Goal: Task Accomplishment & Management: Manage account settings

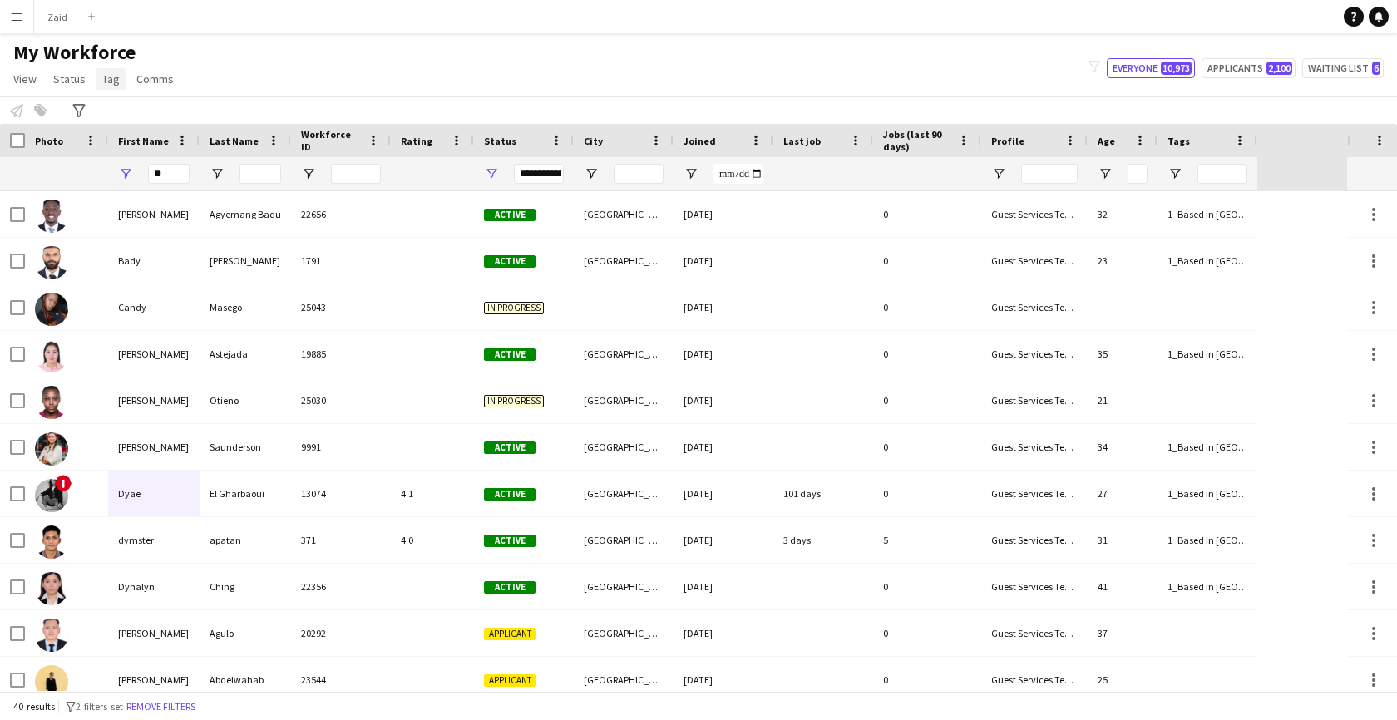
click at [103, 73] on span "Tag" at bounding box center [110, 79] width 17 height 15
click at [156, 116] on link "New tag" at bounding box center [152, 114] width 116 height 35
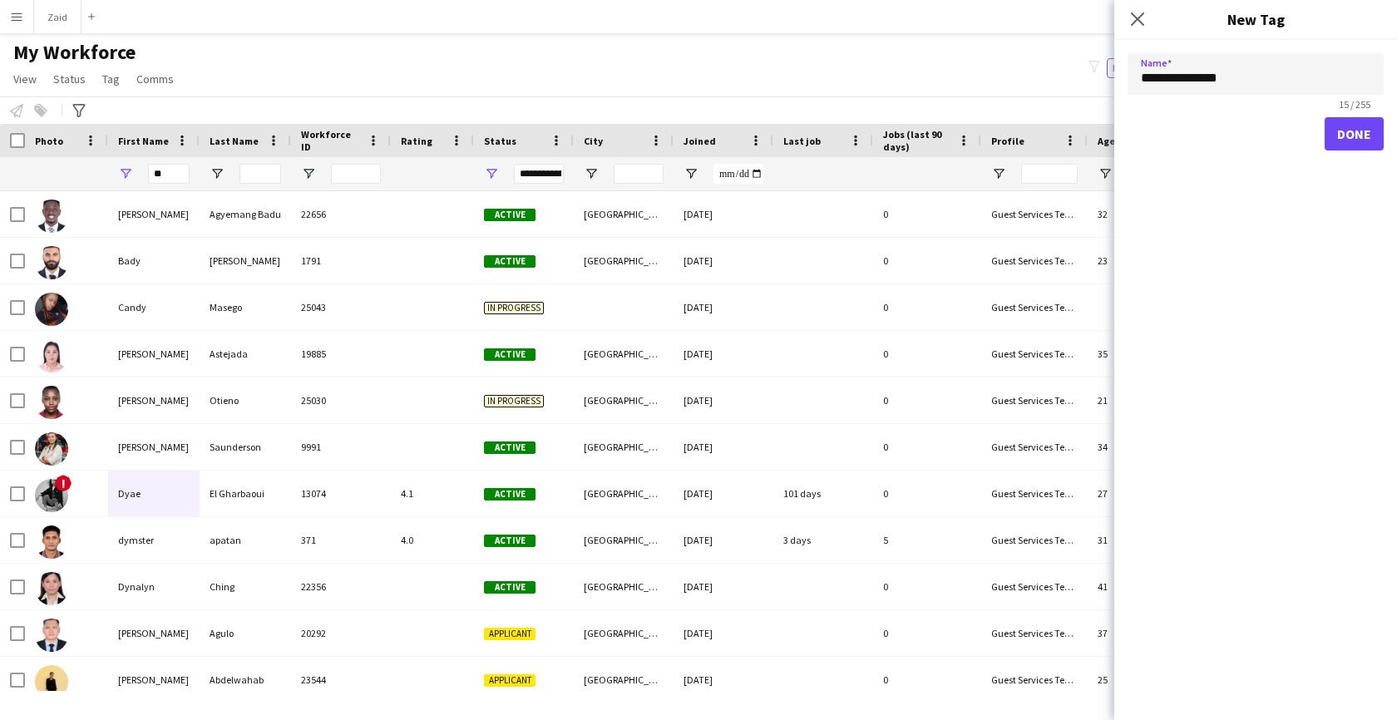
type input "**********"
click at [1325, 117] on button "Done" at bounding box center [1354, 133] width 59 height 33
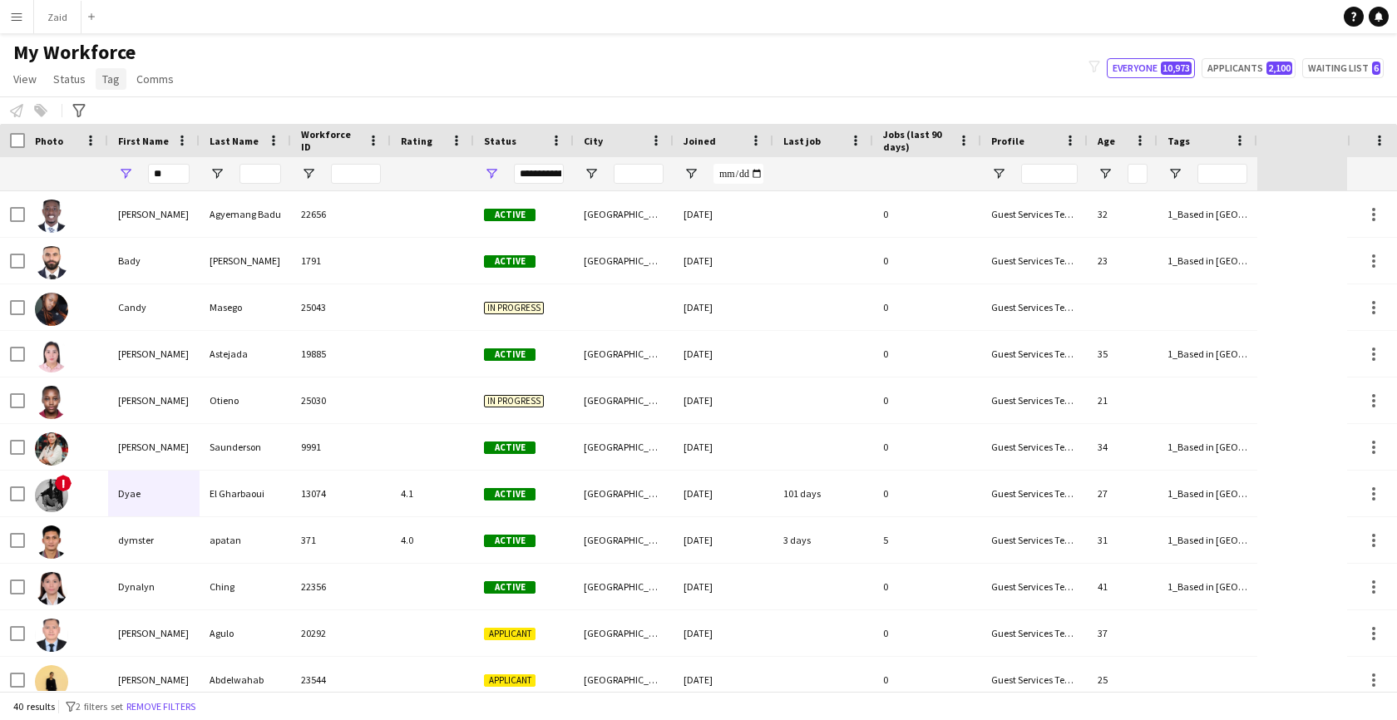
click at [108, 77] on span "Tag" at bounding box center [110, 79] width 17 height 15
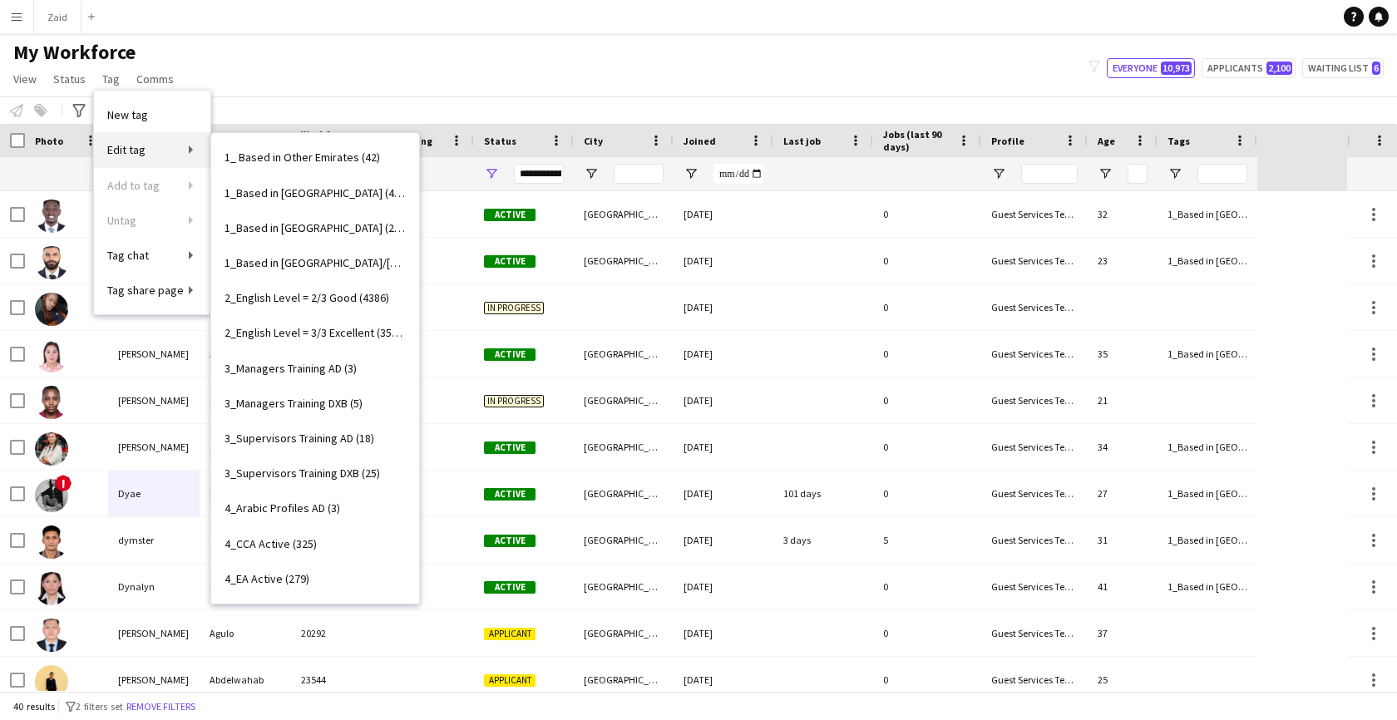
click at [155, 152] on link "Edit tag" at bounding box center [152, 149] width 116 height 35
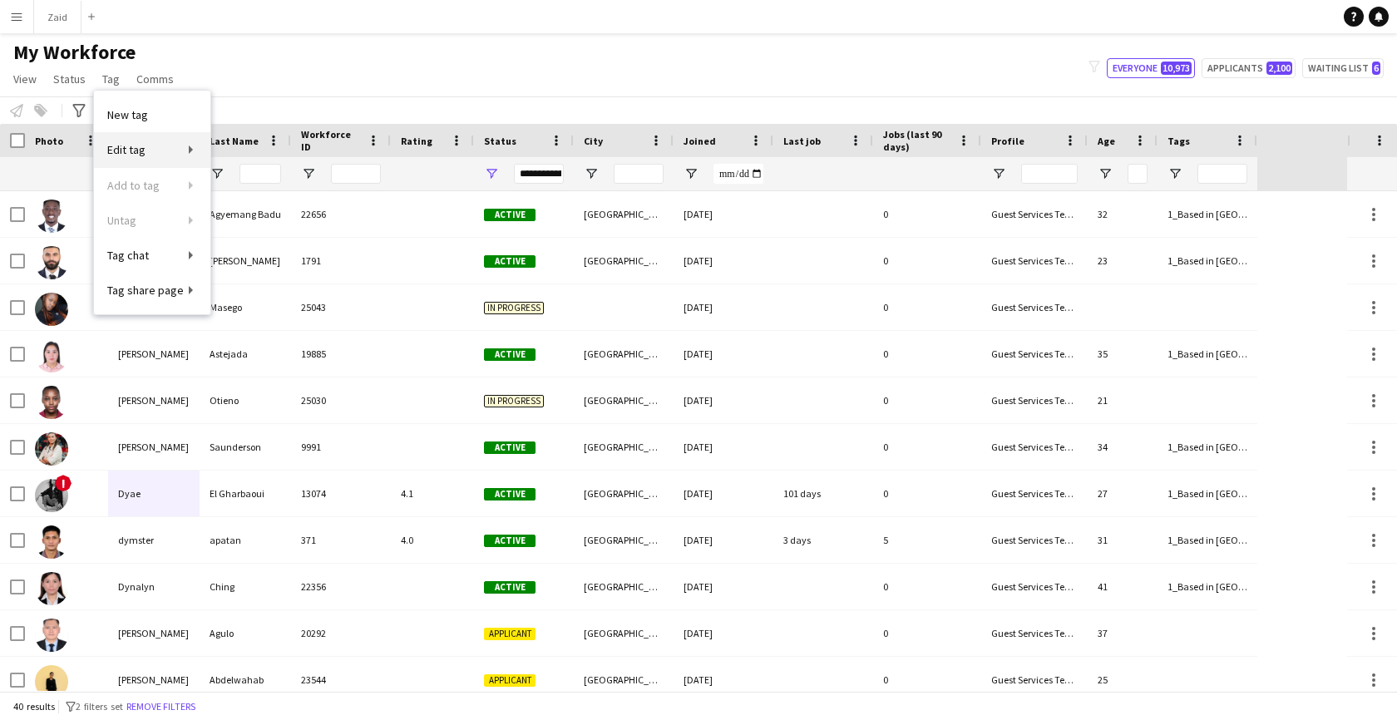
click at [155, 152] on link "Edit tag" at bounding box center [152, 149] width 116 height 35
click at [180, 151] on link "Edit tag" at bounding box center [152, 149] width 116 height 35
click at [195, 152] on link "Edit tag" at bounding box center [152, 149] width 116 height 35
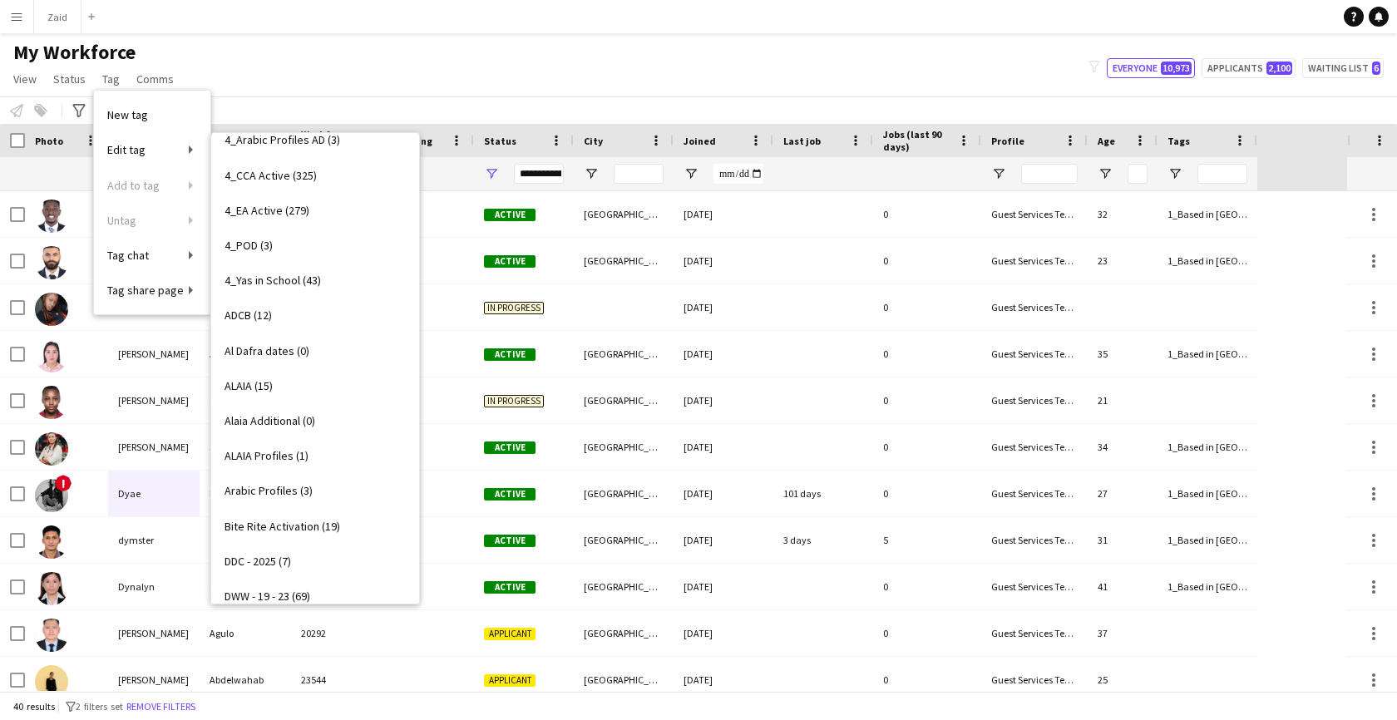
scroll to position [370, 0]
click at [289, 350] on span "Al Dafra dates (0)" at bounding box center [267, 349] width 85 height 15
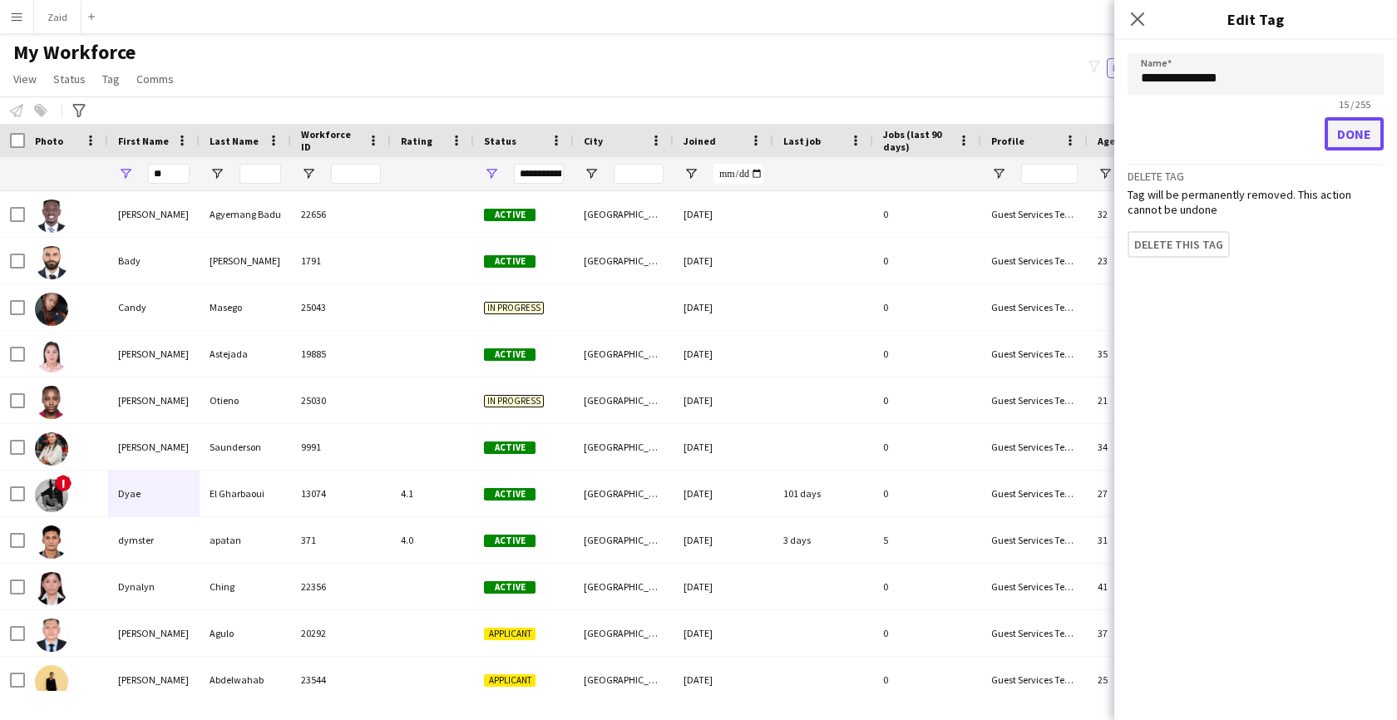
click at [1354, 136] on button "Done" at bounding box center [1354, 133] width 59 height 33
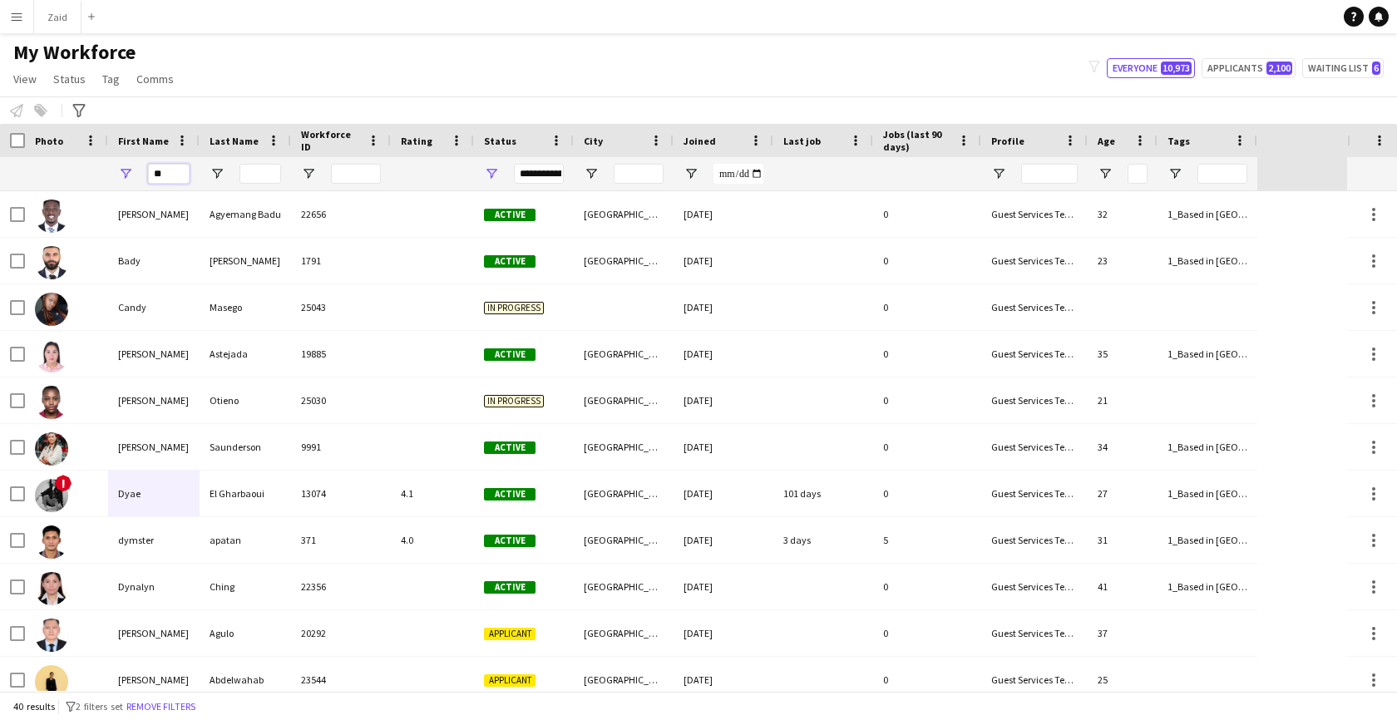
click at [169, 179] on input "**" at bounding box center [169, 174] width 42 height 20
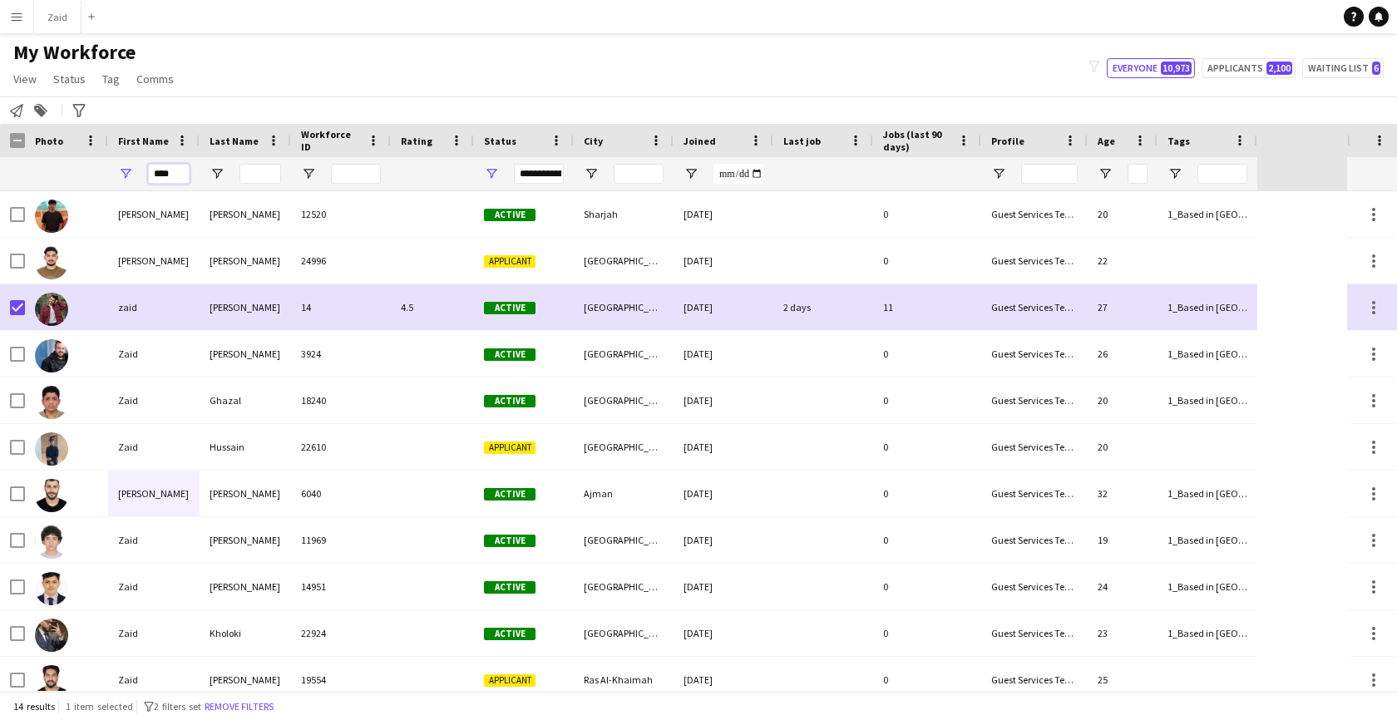
click at [178, 175] on input "****" at bounding box center [169, 174] width 42 height 20
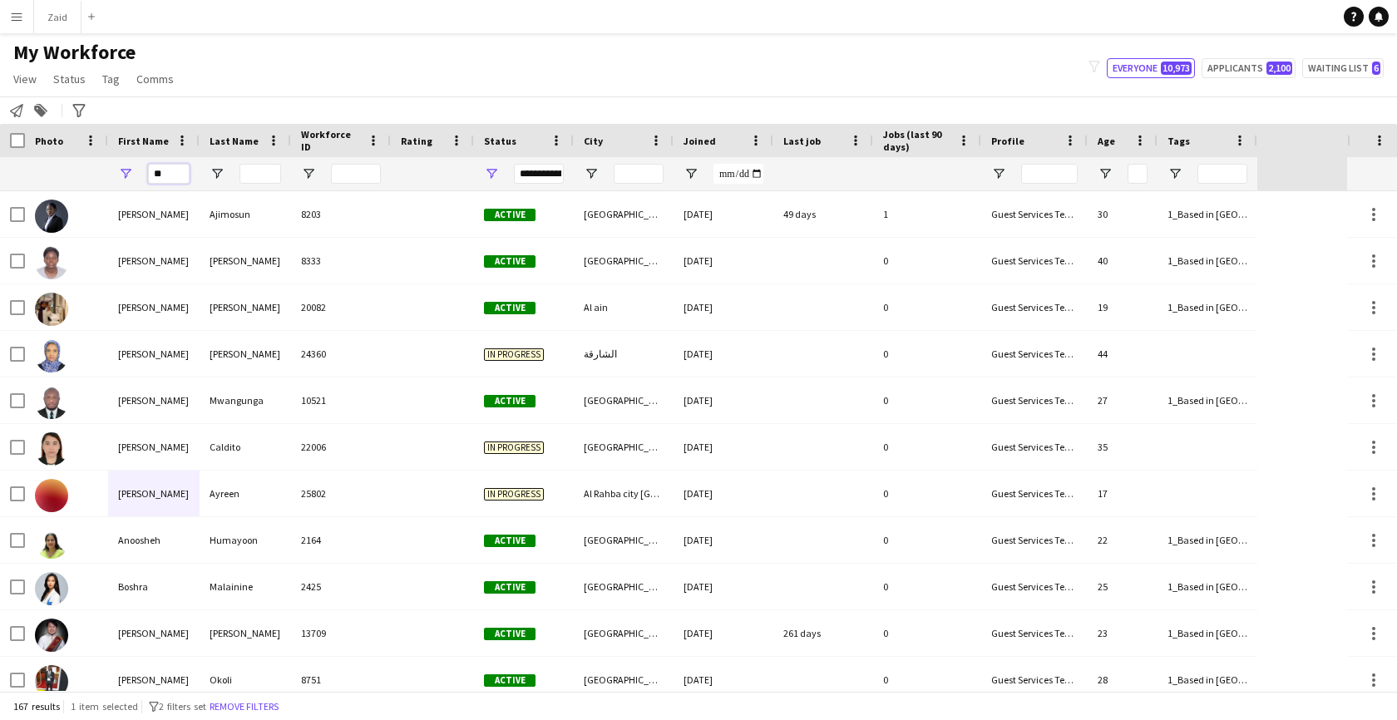
type input "*"
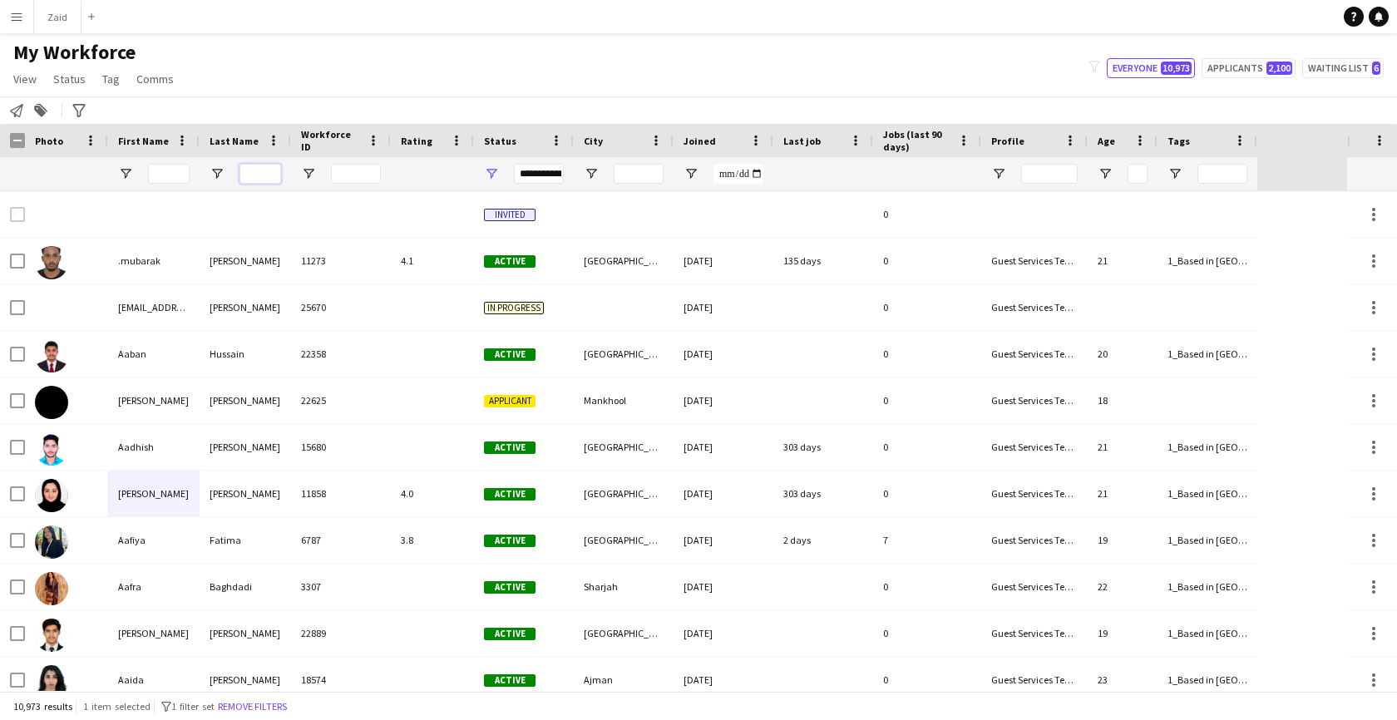
click at [250, 180] on input "Last Name Filter Input" at bounding box center [261, 174] width 42 height 20
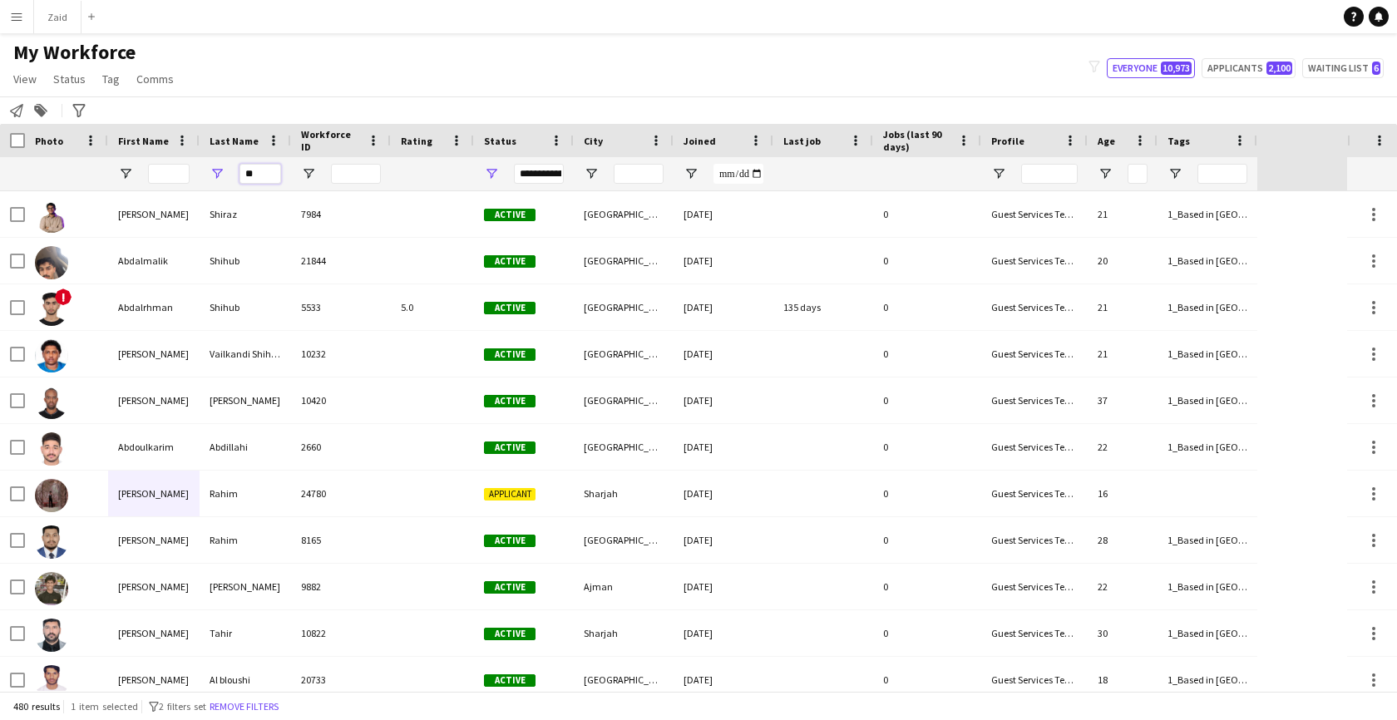
type input "*"
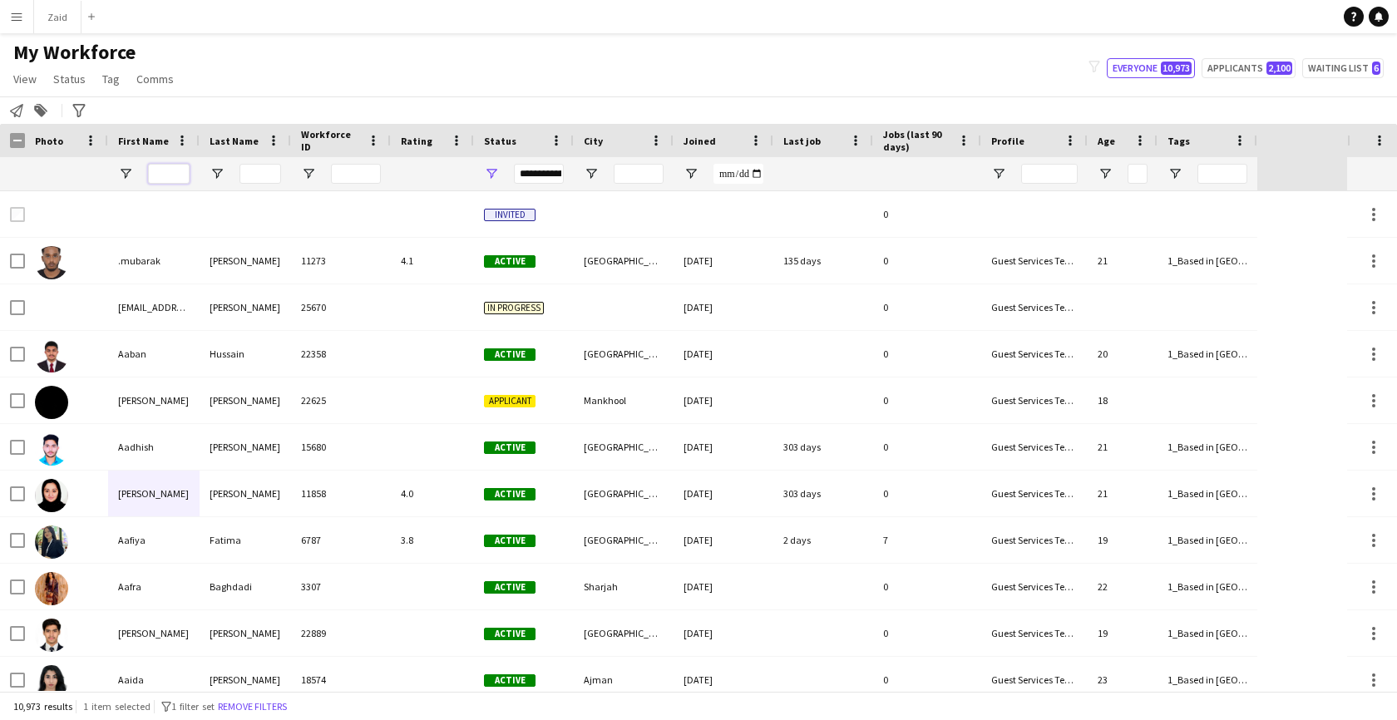
click at [171, 170] on input "First Name Filter Input" at bounding box center [169, 174] width 42 height 20
click at [113, 82] on span "Tag" at bounding box center [110, 79] width 17 height 15
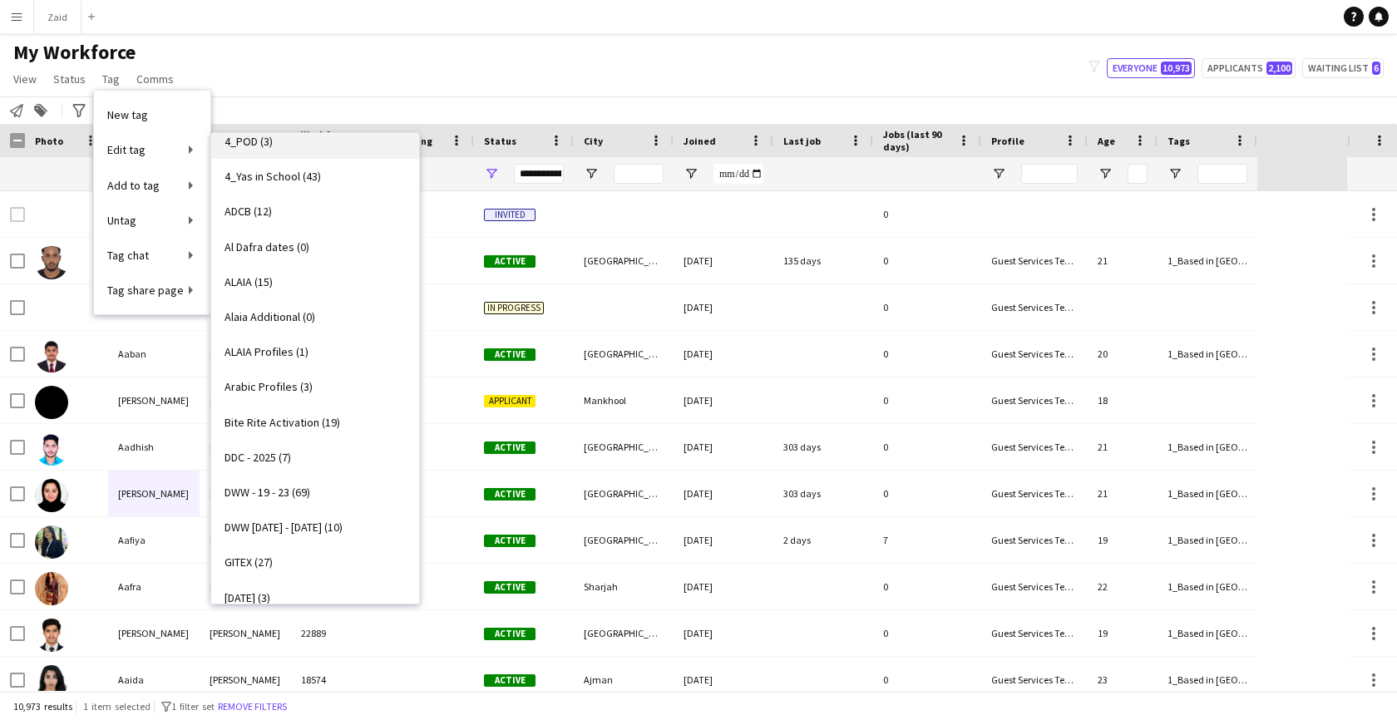
scroll to position [470, 0]
click at [286, 250] on span "Al Dafra dates (0)" at bounding box center [267, 249] width 85 height 15
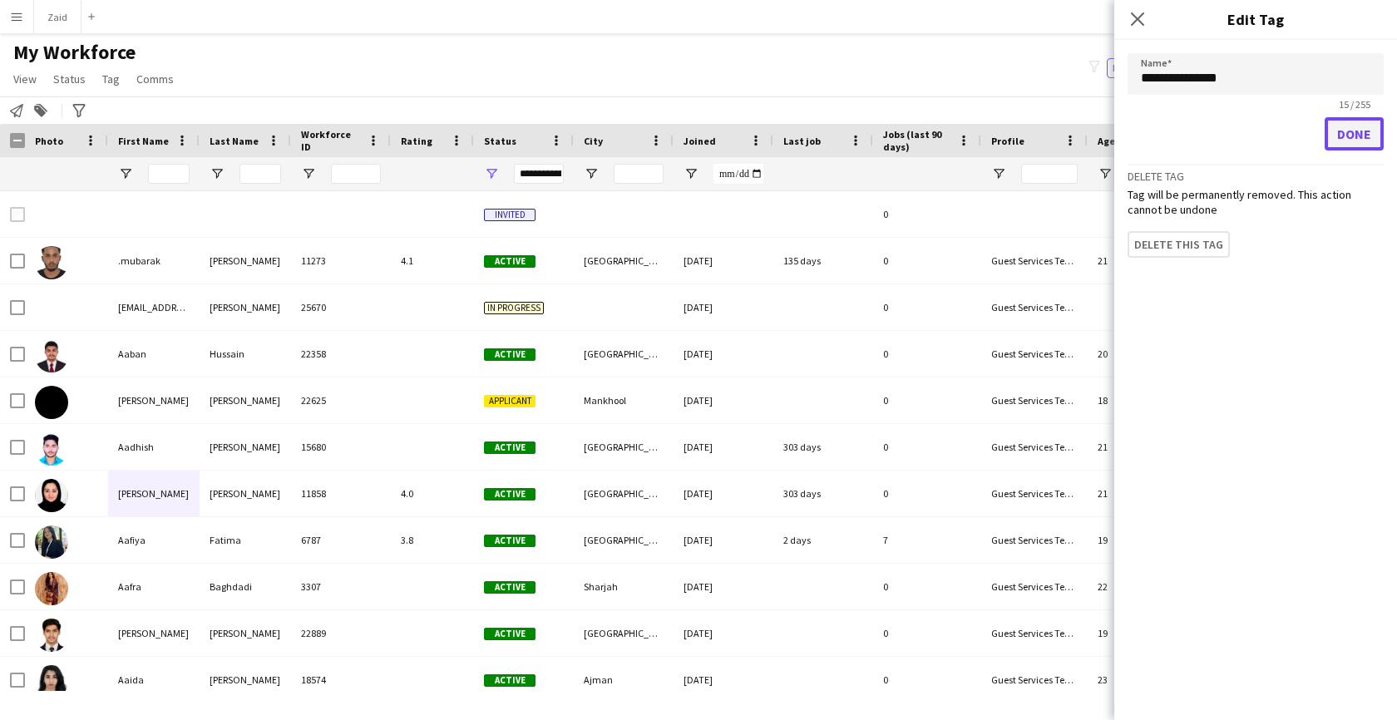
click at [1363, 133] on button "Done" at bounding box center [1354, 133] width 59 height 33
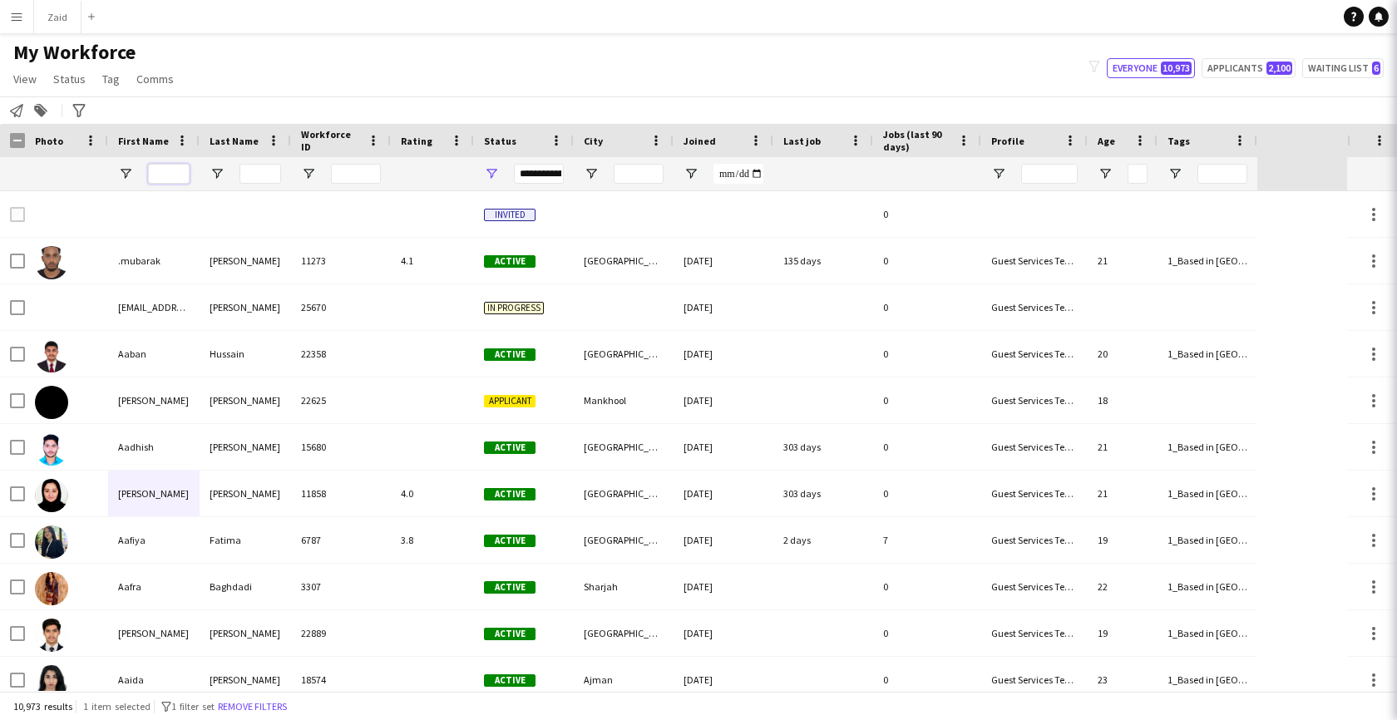
click at [166, 175] on input "First Name Filter Input" at bounding box center [169, 174] width 42 height 20
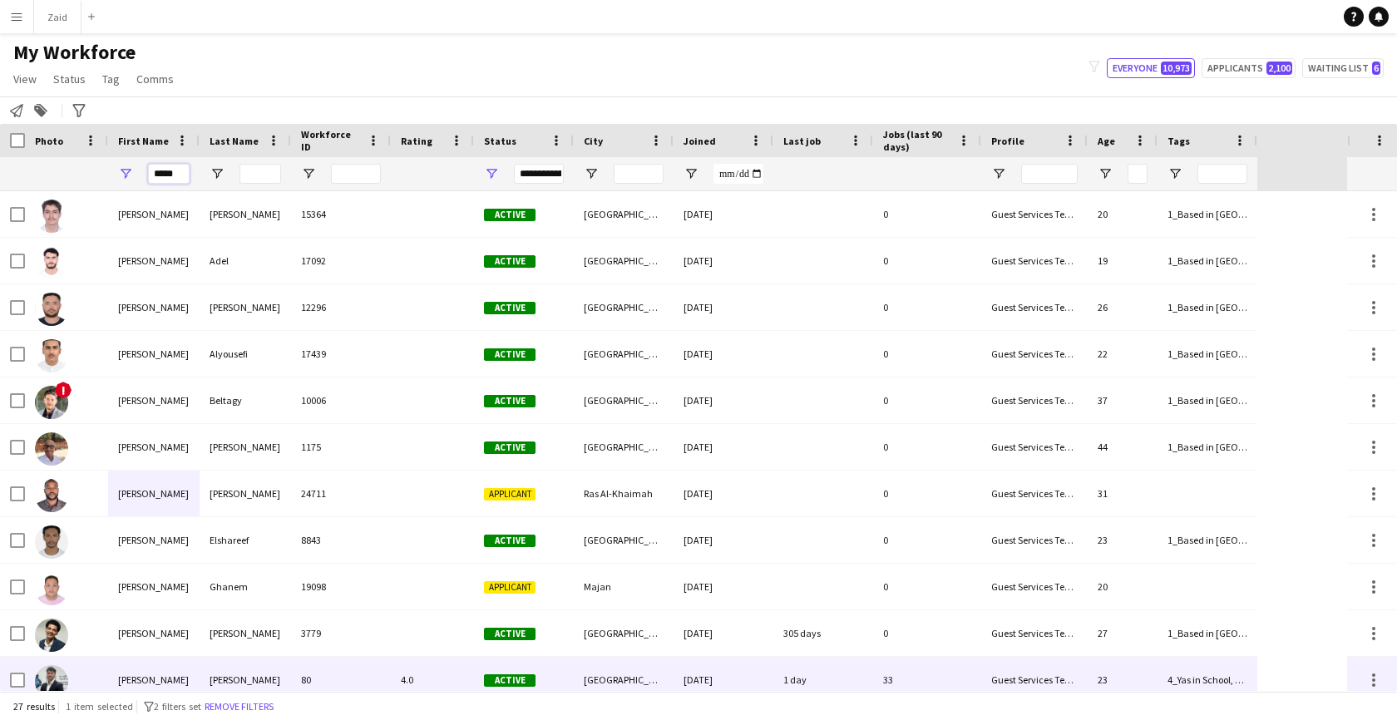
type input "*****"
click at [369, 673] on div "80" at bounding box center [341, 680] width 100 height 46
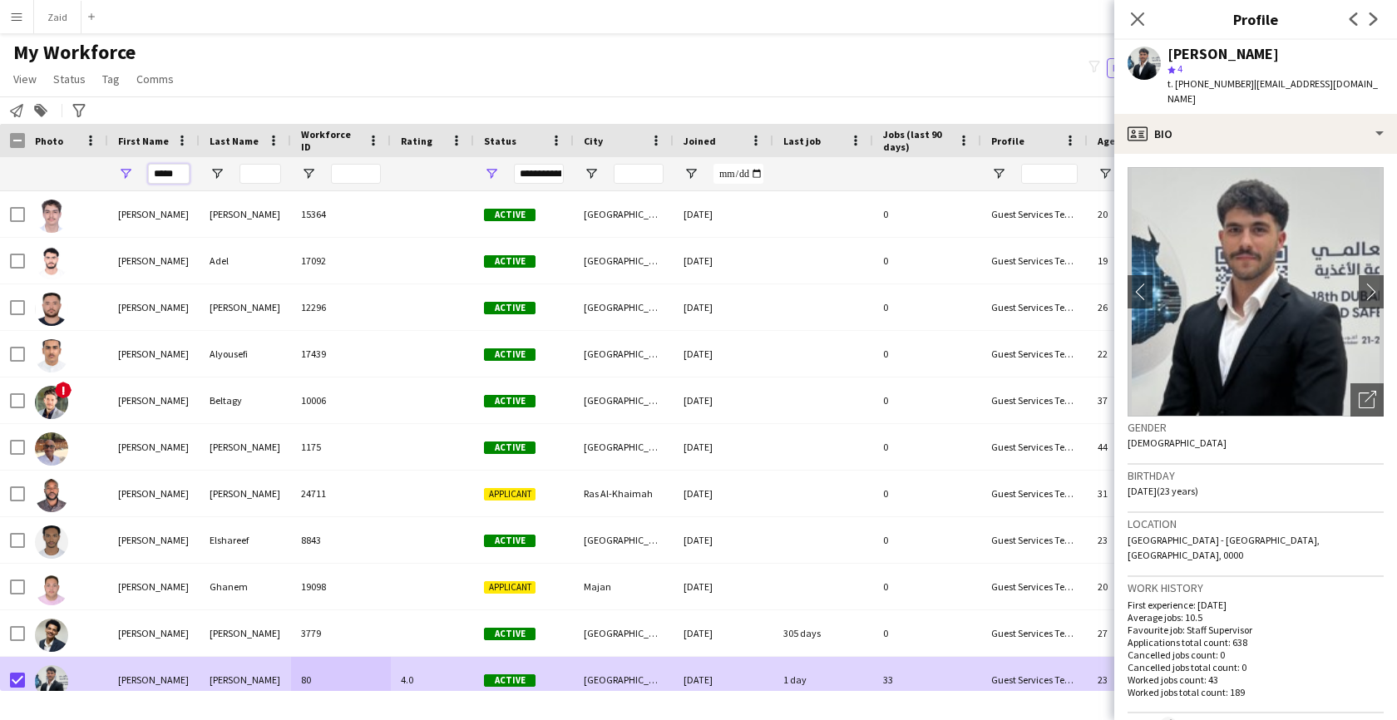
click at [180, 172] on input "*****" at bounding box center [169, 174] width 42 height 20
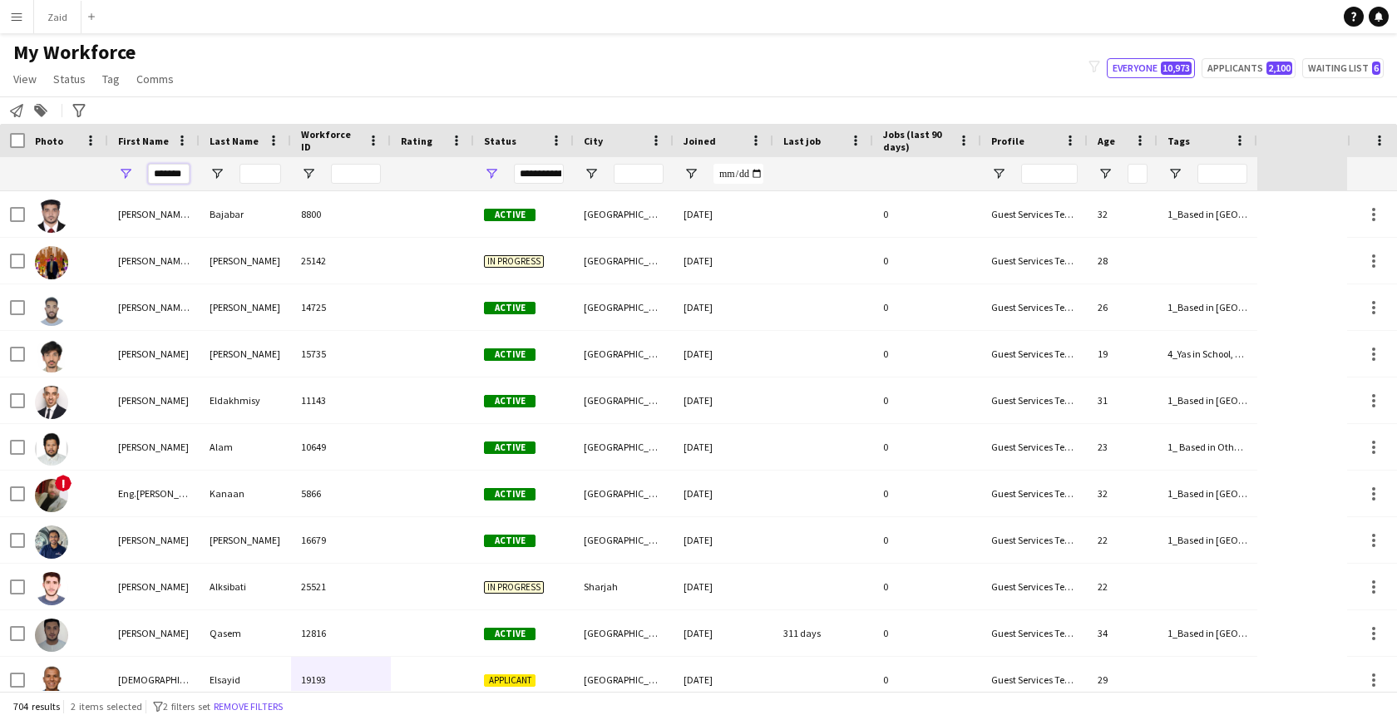
scroll to position [0, 9]
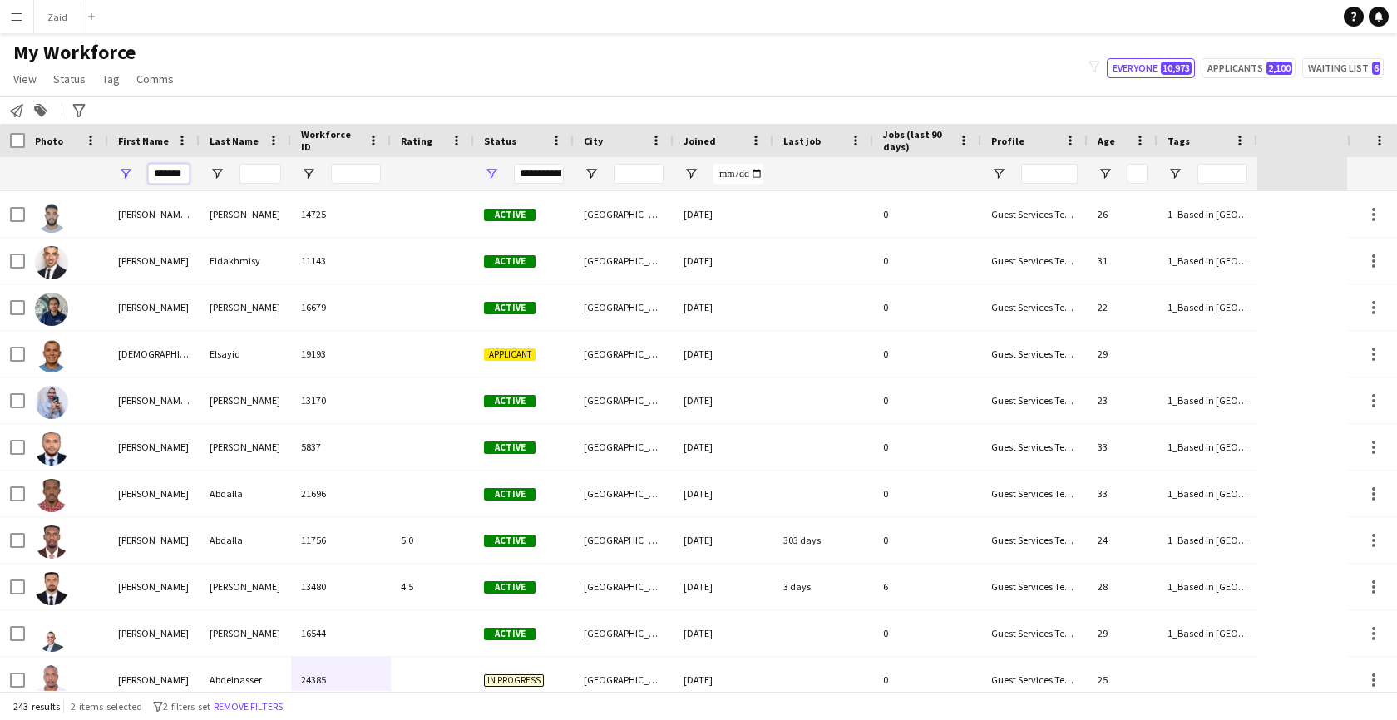
type input "*******"
click at [260, 173] on input "Last Name Filter Input" at bounding box center [261, 174] width 42 height 20
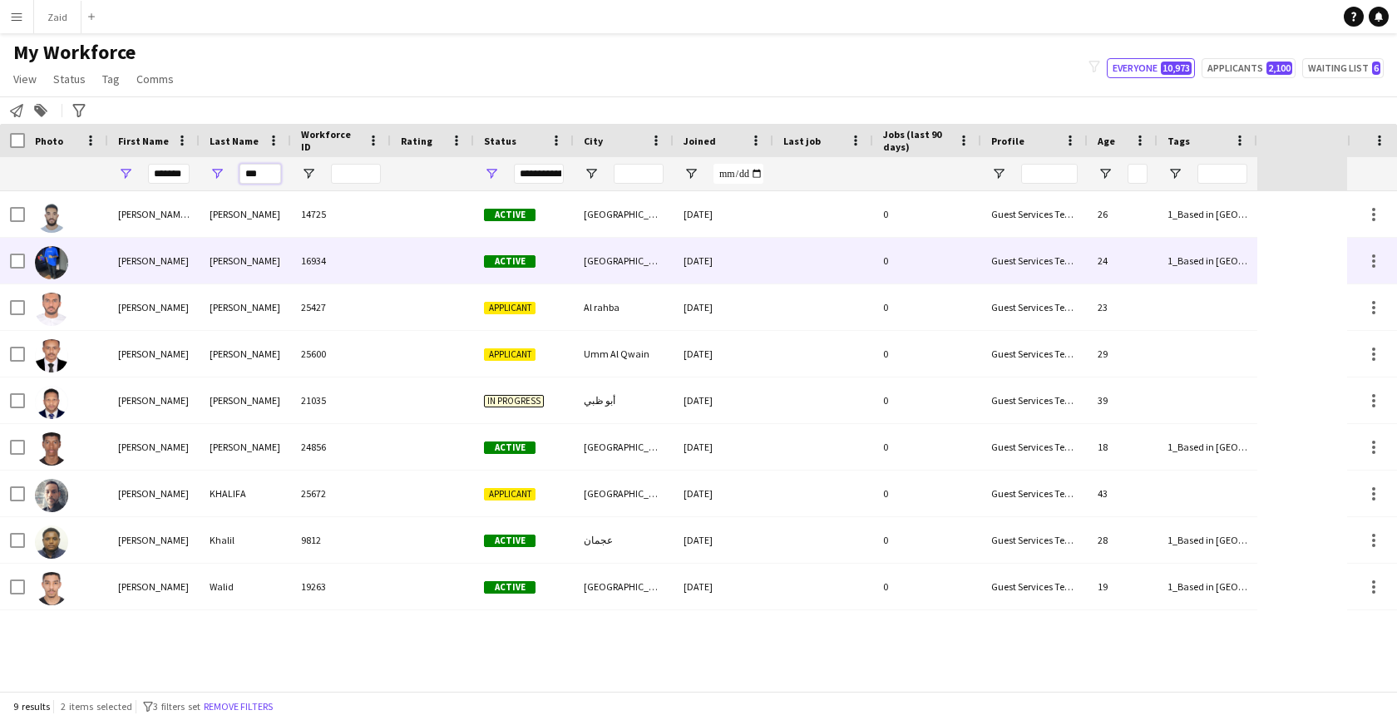
type input "***"
click at [176, 250] on div "Mohamed" at bounding box center [153, 261] width 91 height 46
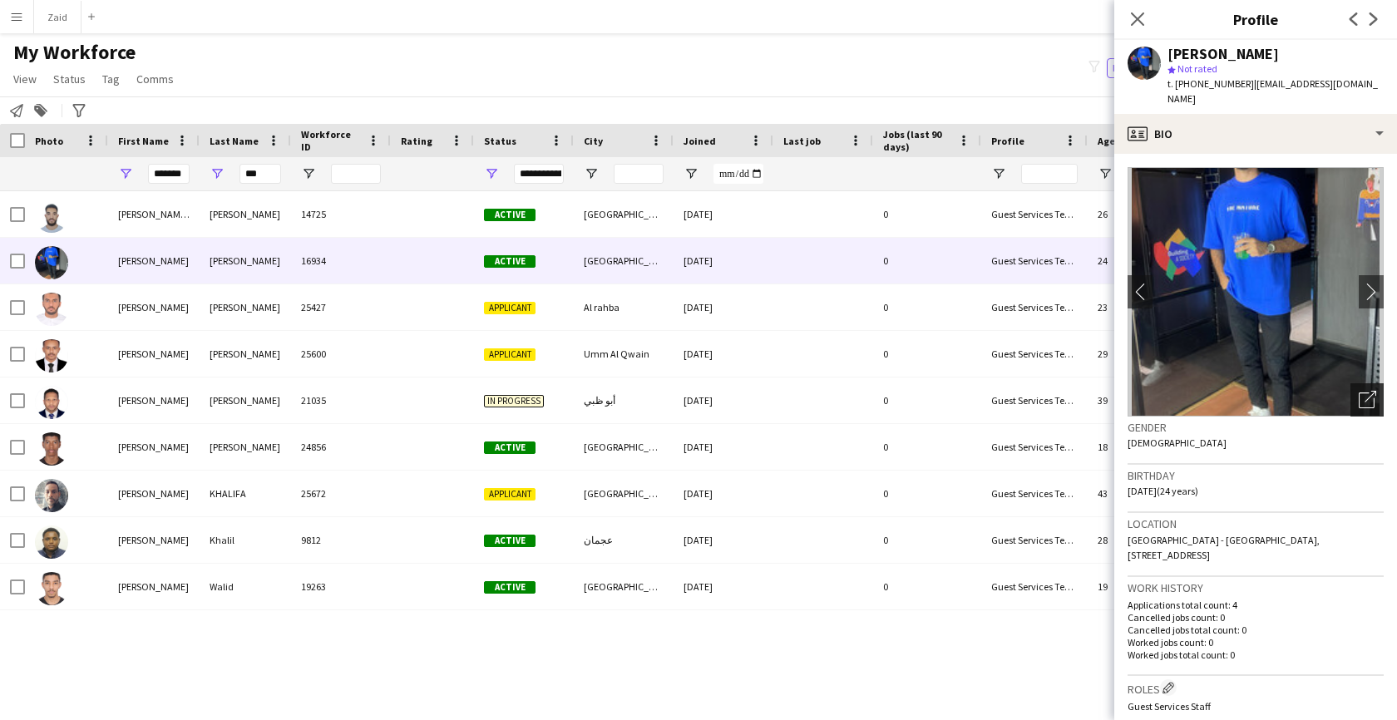
click at [1362, 399] on icon "Open photos pop-in" at bounding box center [1367, 399] width 17 height 17
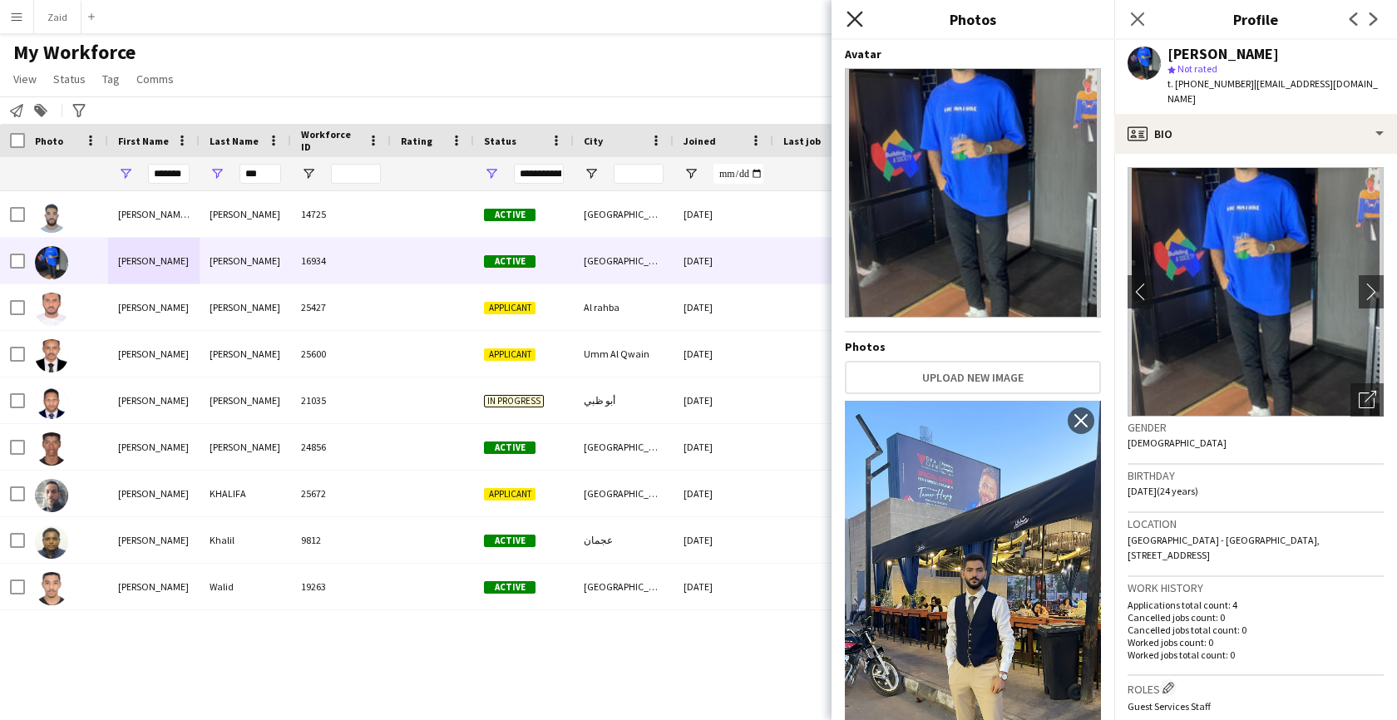
click at [854, 22] on icon "Close pop-in" at bounding box center [855, 19] width 16 height 16
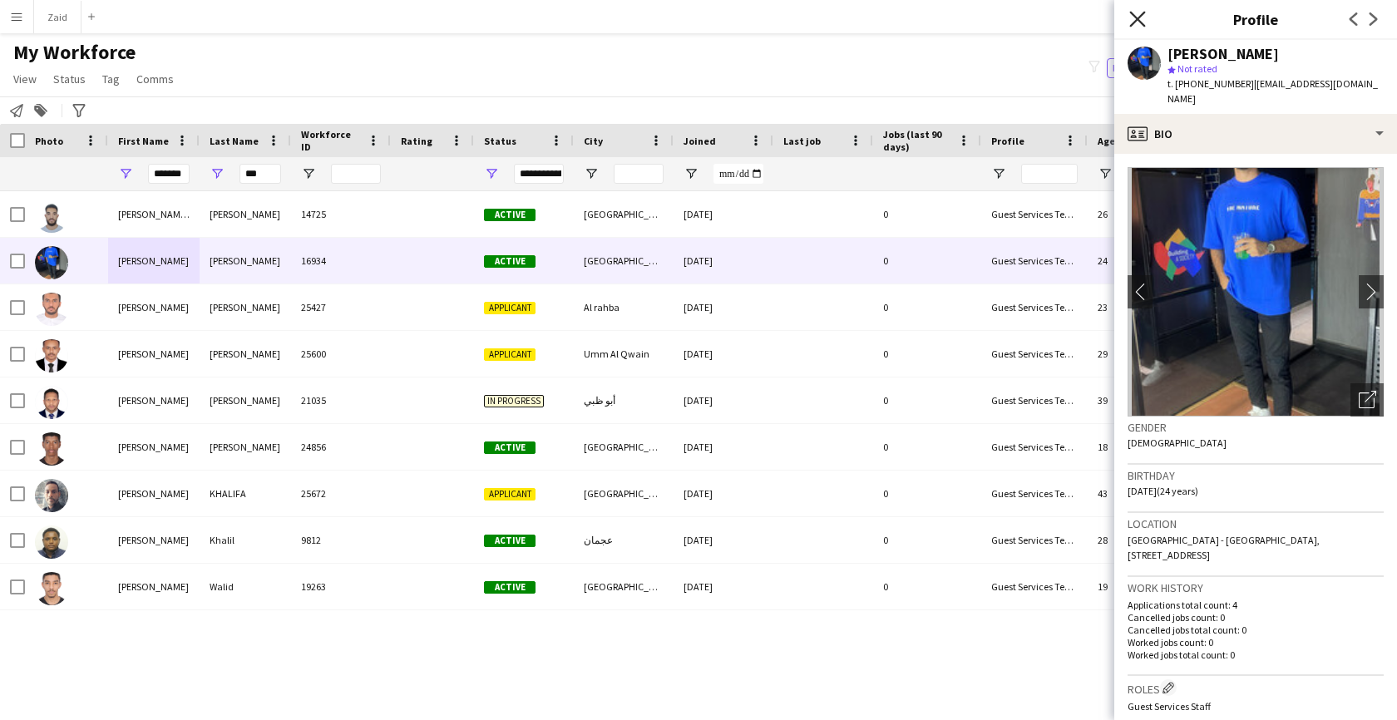
click at [1136, 18] on icon "Close pop-in" at bounding box center [1137, 19] width 16 height 16
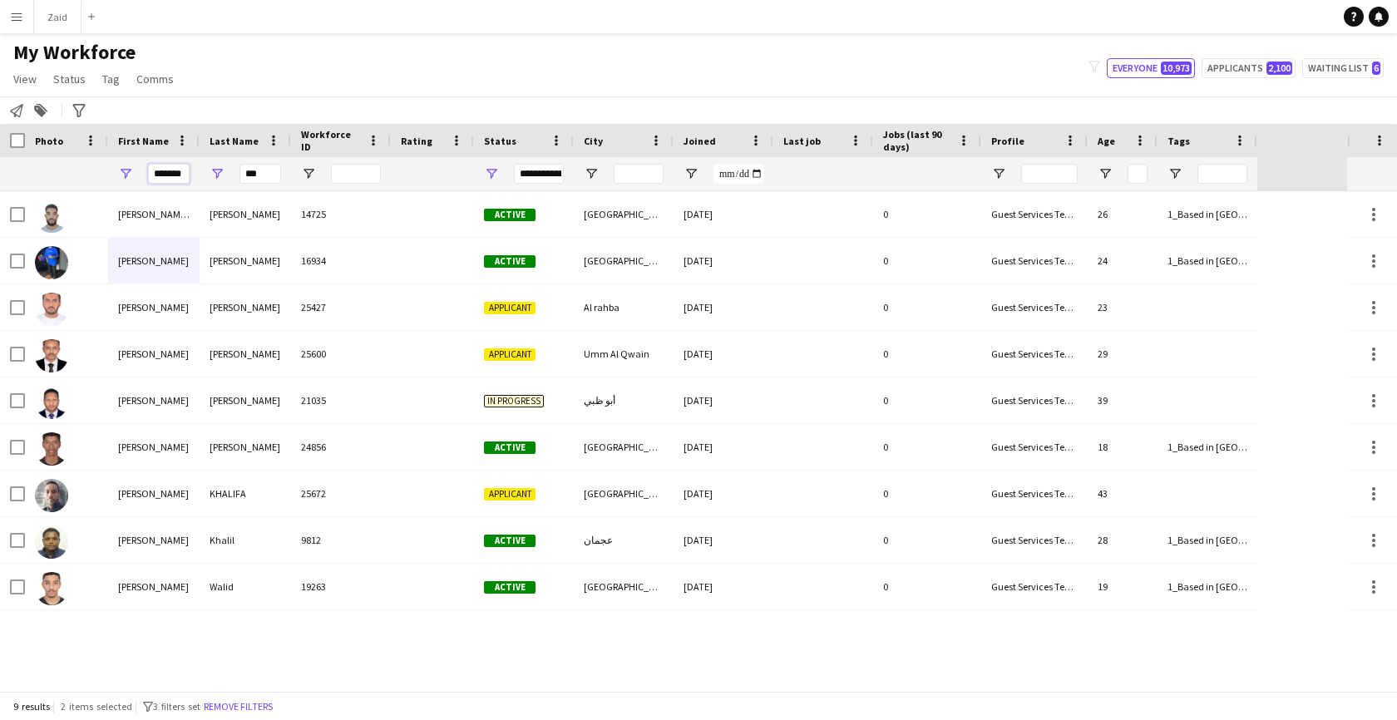
click at [171, 179] on input "*******" at bounding box center [169, 174] width 42 height 20
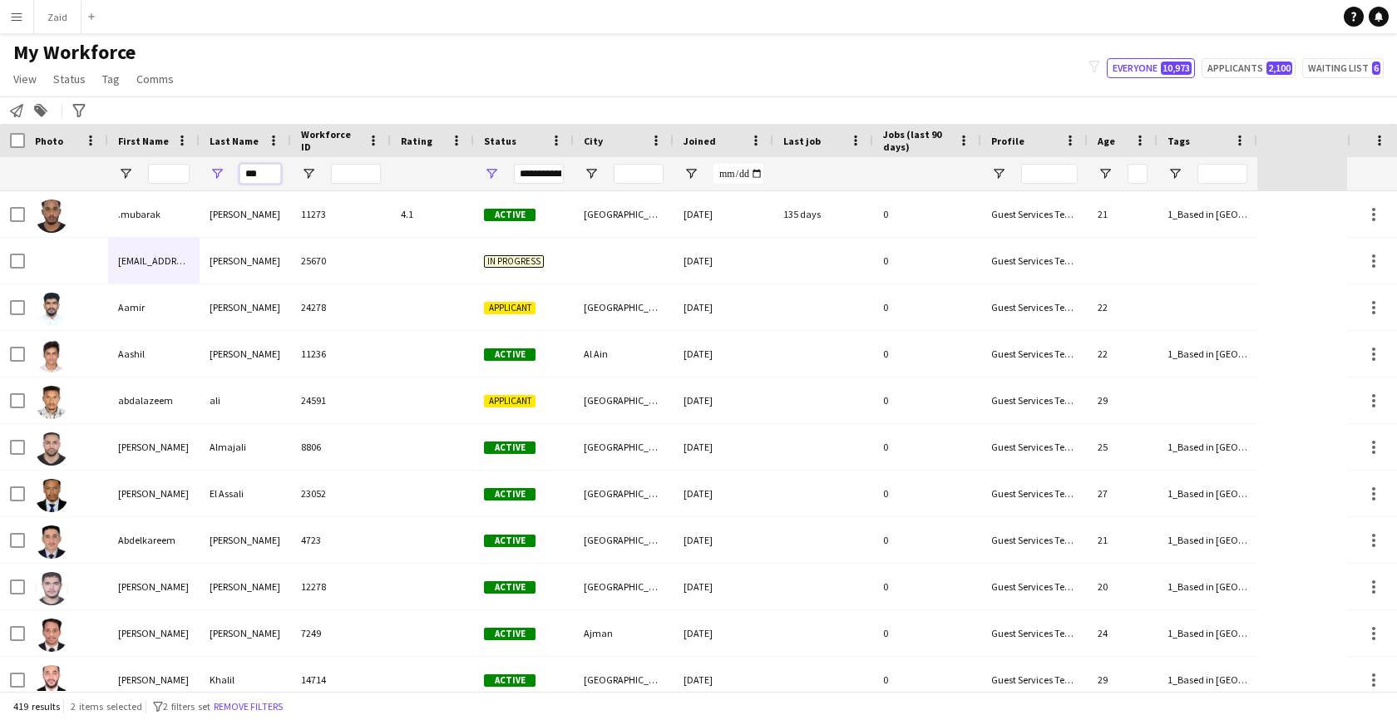
click at [261, 174] on input "***" at bounding box center [261, 174] width 42 height 20
click at [263, 170] on input "***" at bounding box center [261, 174] width 42 height 20
paste input "******"
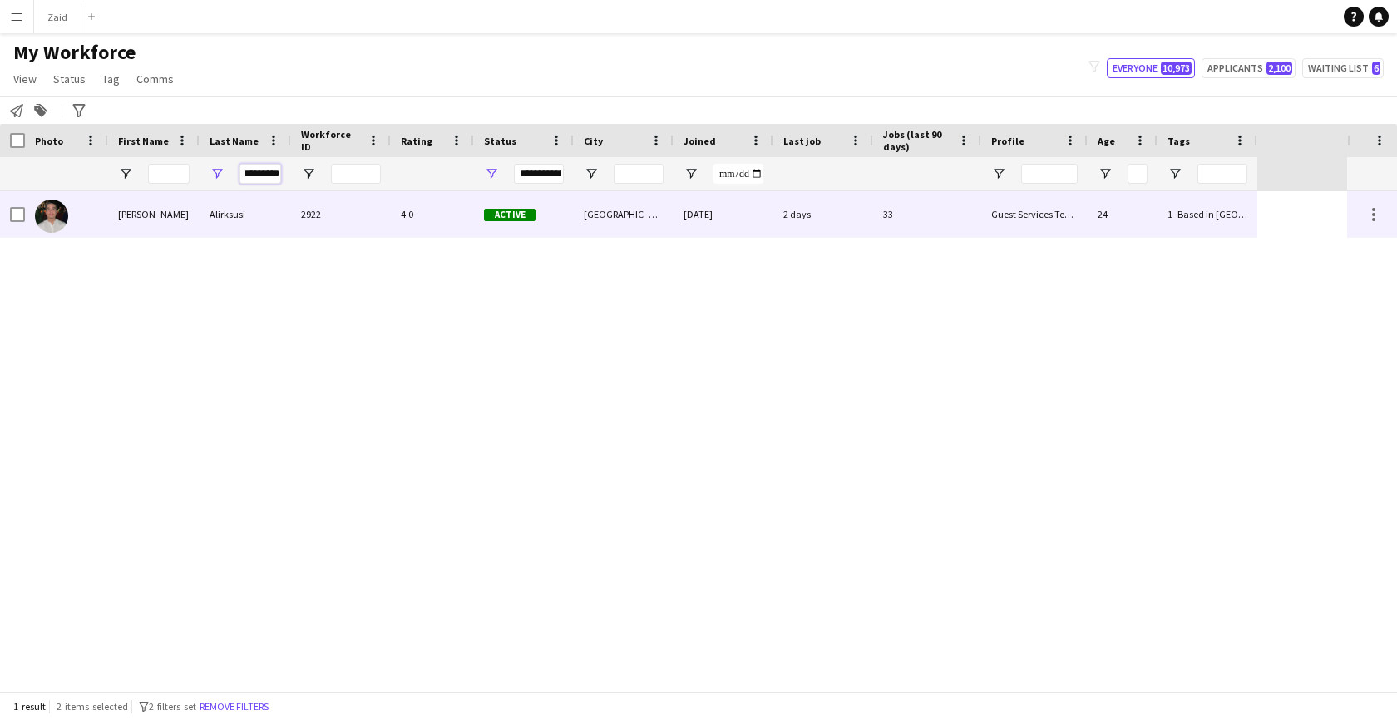
type input "*********"
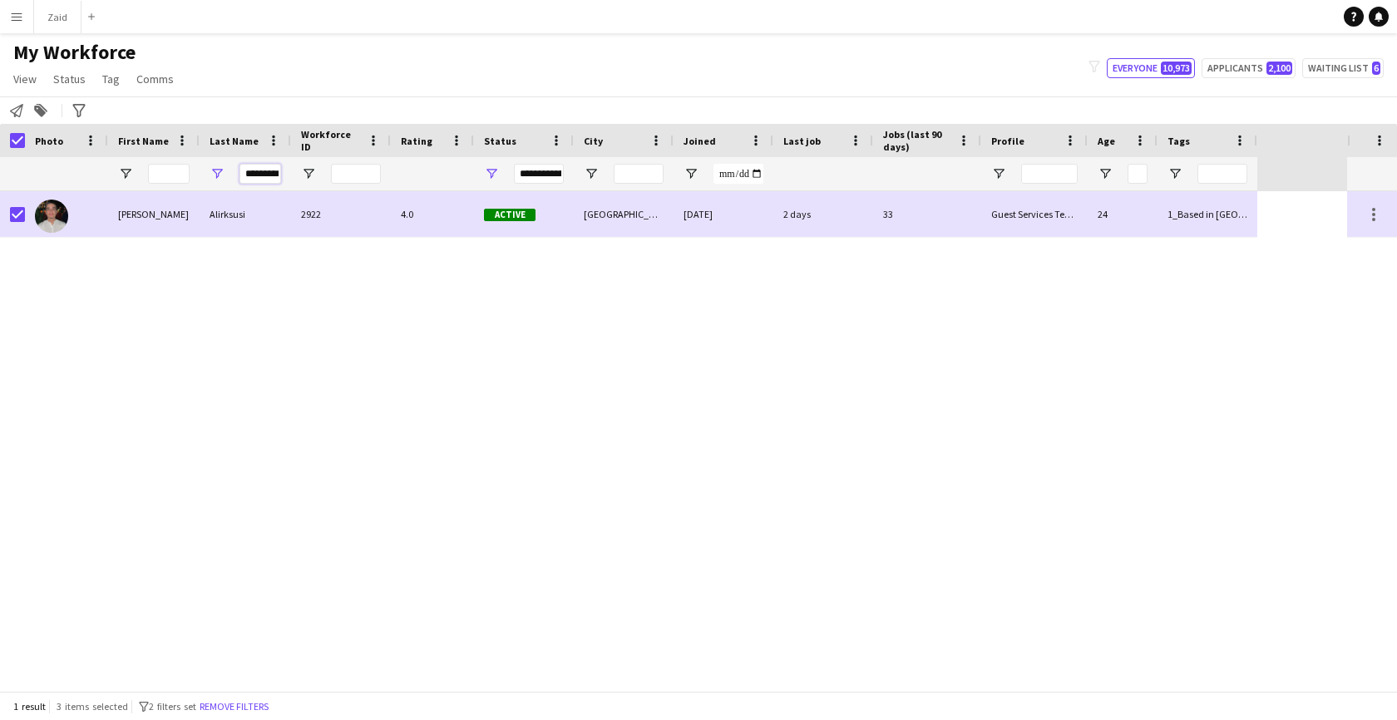
click at [269, 175] on input "*********" at bounding box center [261, 174] width 42 height 20
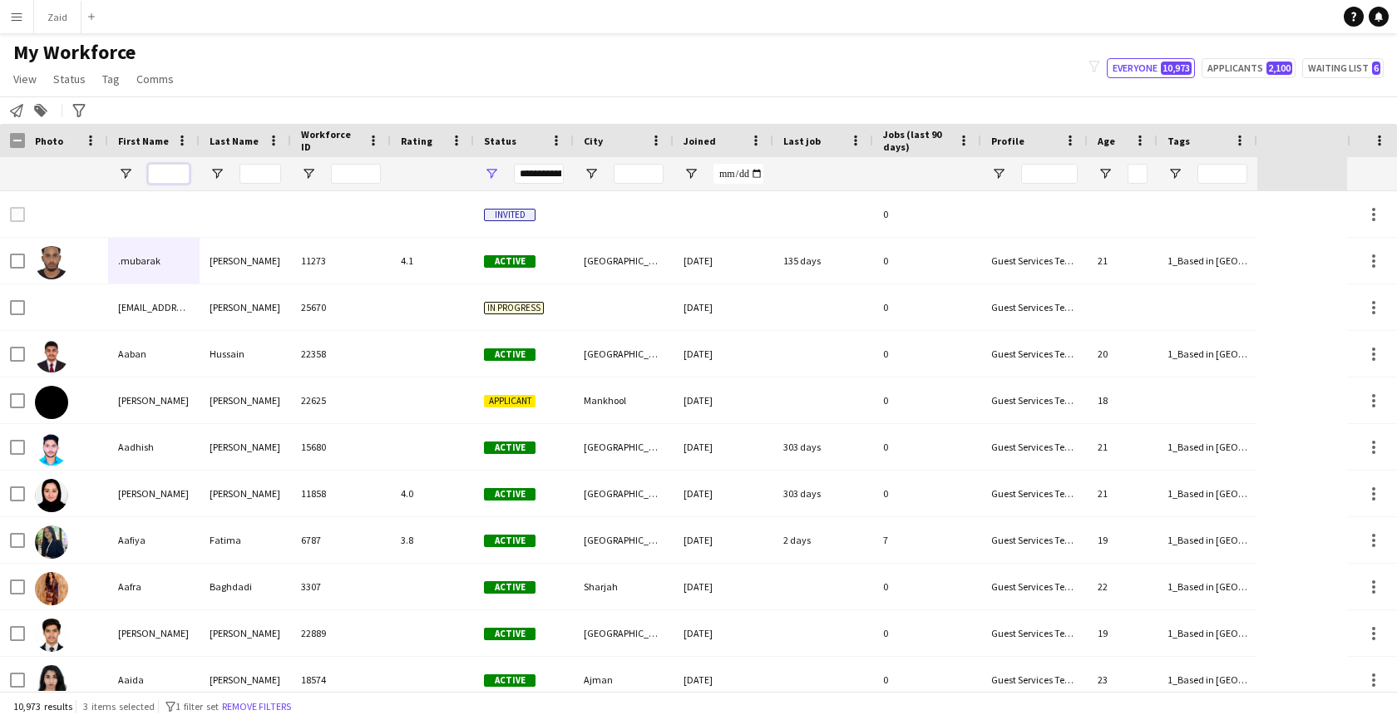
click at [173, 172] on input "First Name Filter Input" at bounding box center [169, 174] width 42 height 20
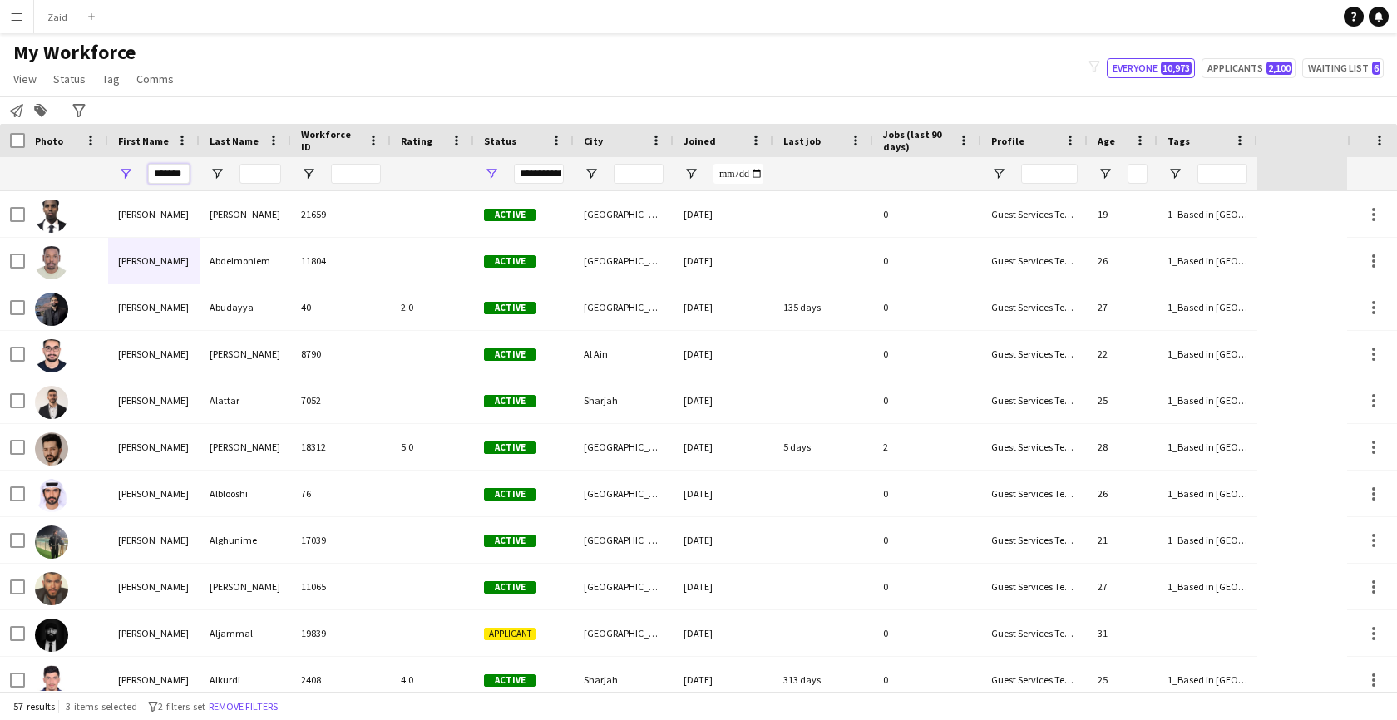
type input "*******"
click at [250, 171] on input "Last Name Filter Input" at bounding box center [261, 174] width 42 height 20
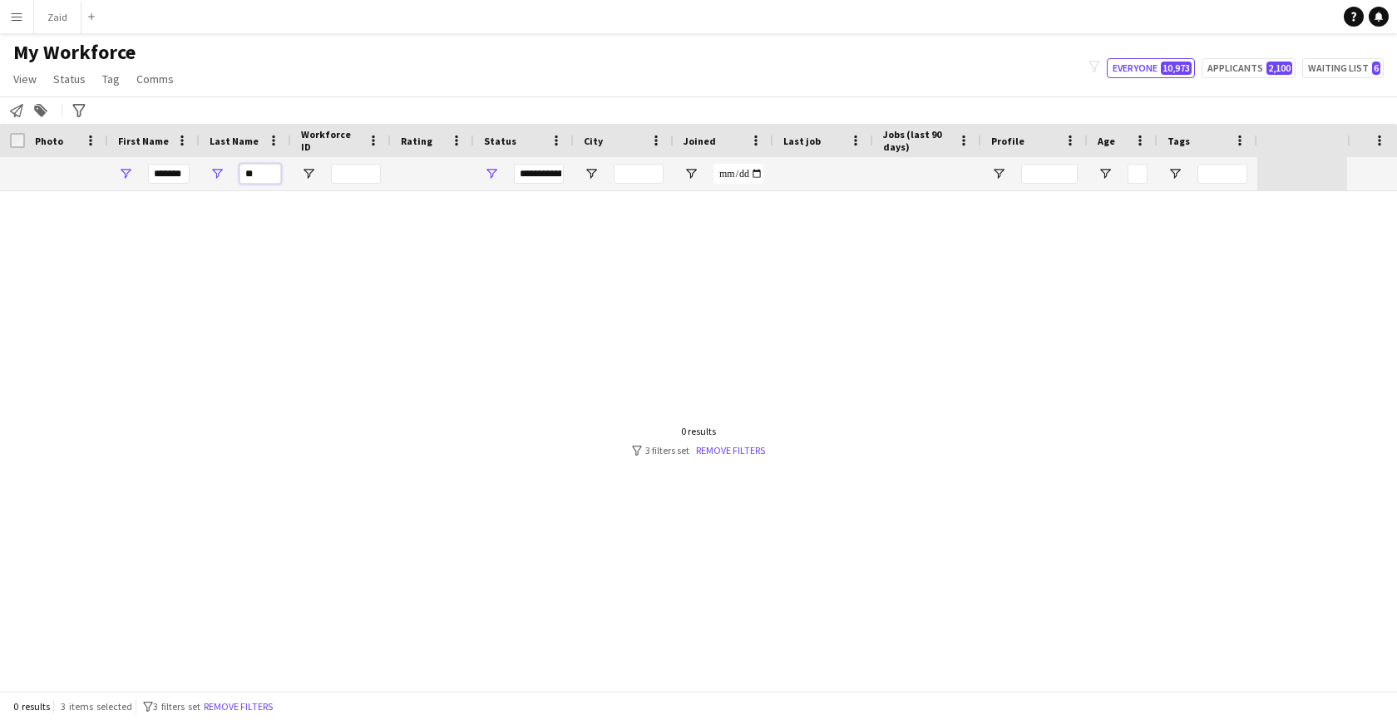
type input "*"
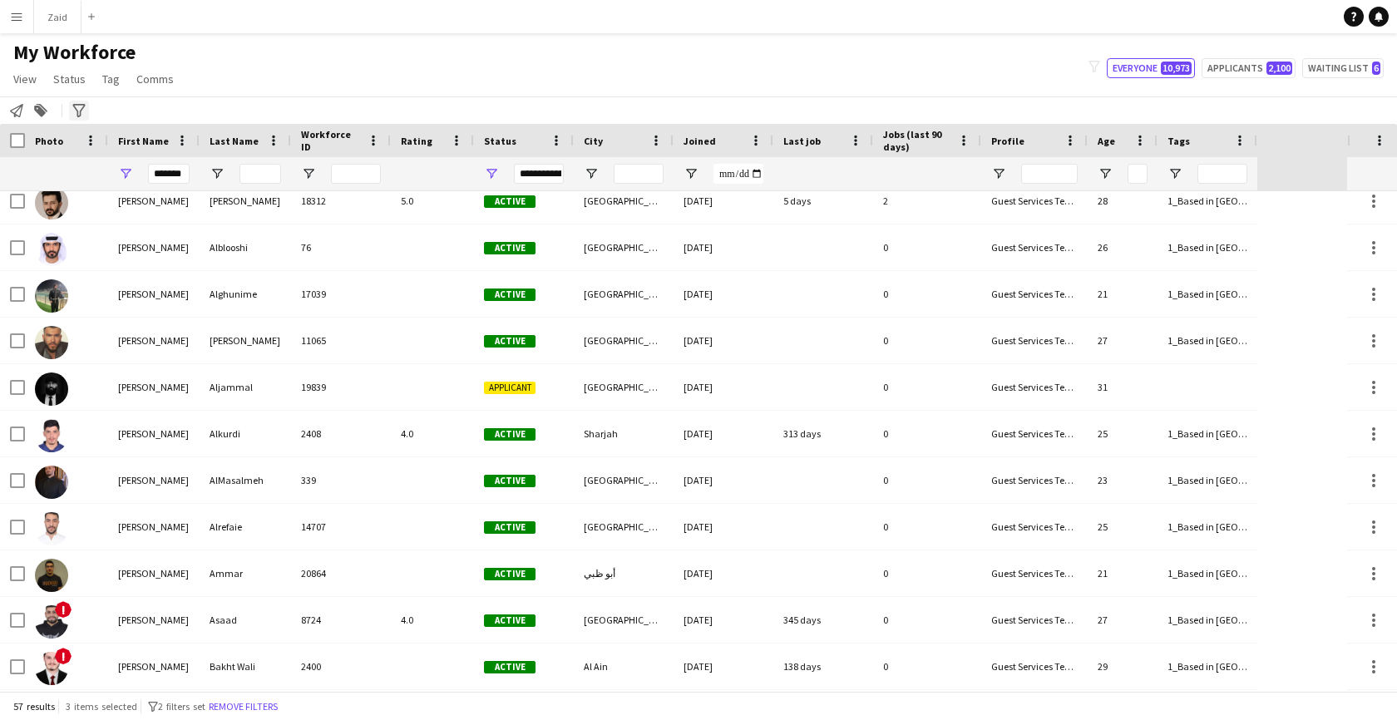
click at [69, 106] on div "Advanced filters" at bounding box center [79, 111] width 20 height 20
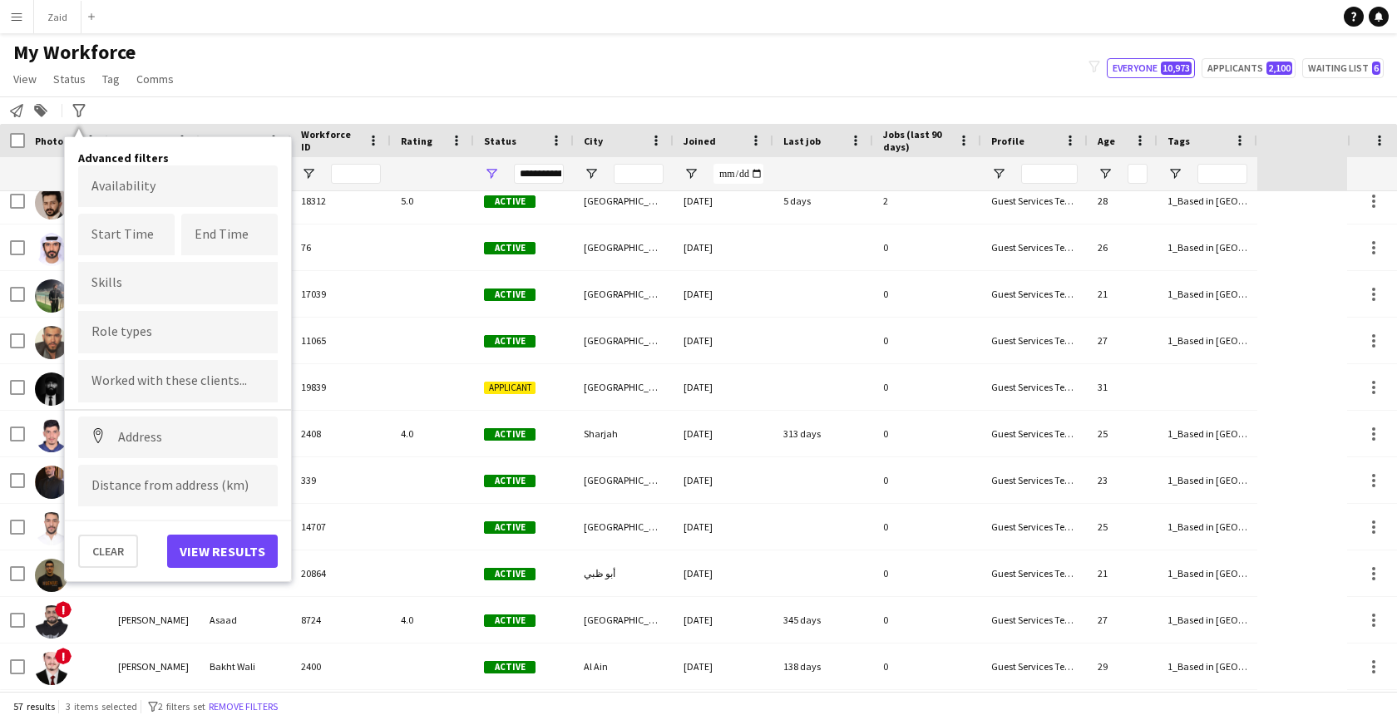
click at [170, 331] on input "Type to search role types..." at bounding box center [177, 332] width 173 height 15
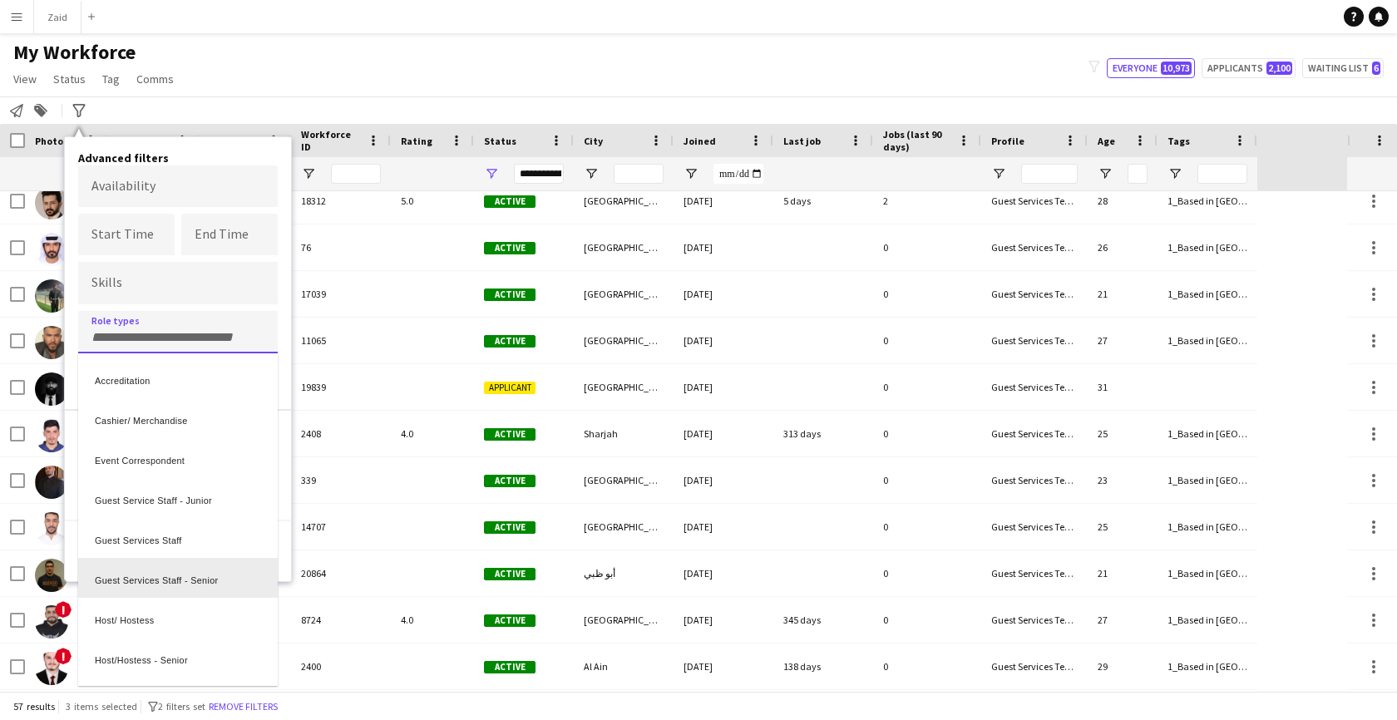
scroll to position [22, 0]
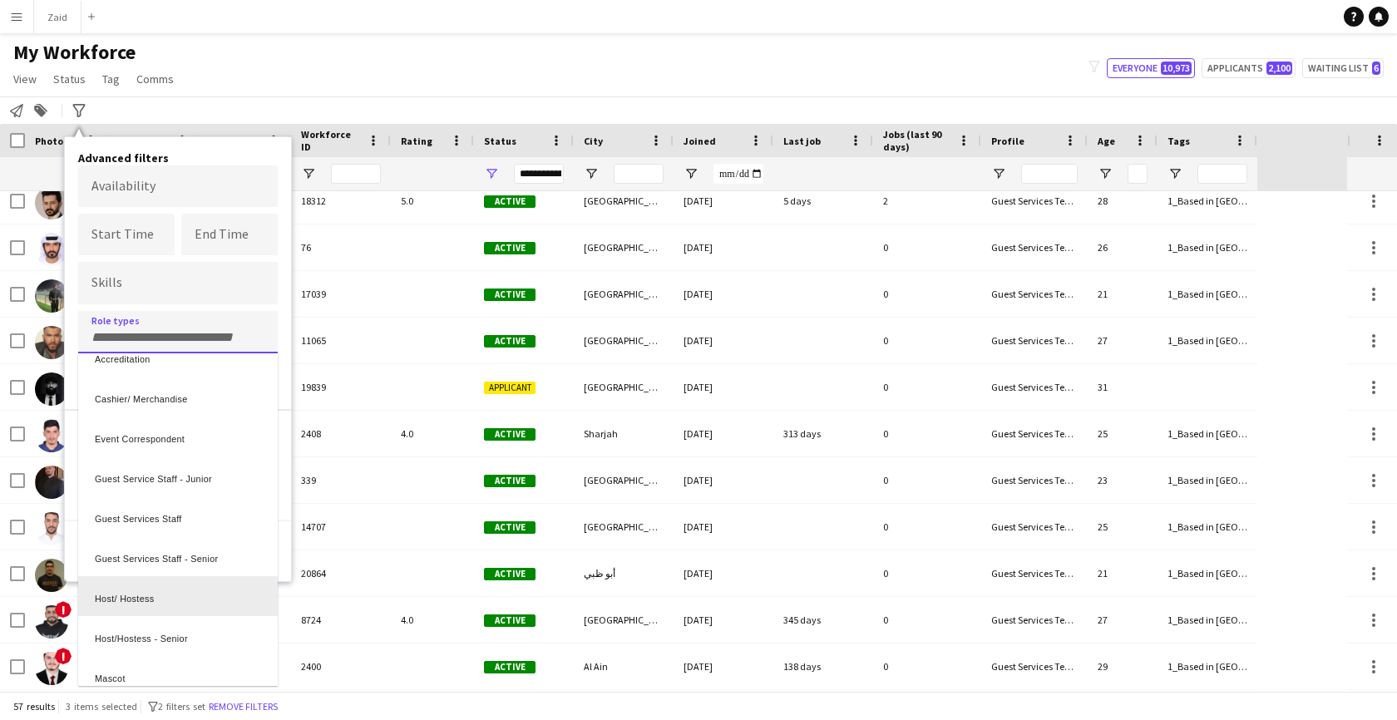
click at [219, 591] on div "Host/ Hostess" at bounding box center [178, 596] width 200 height 40
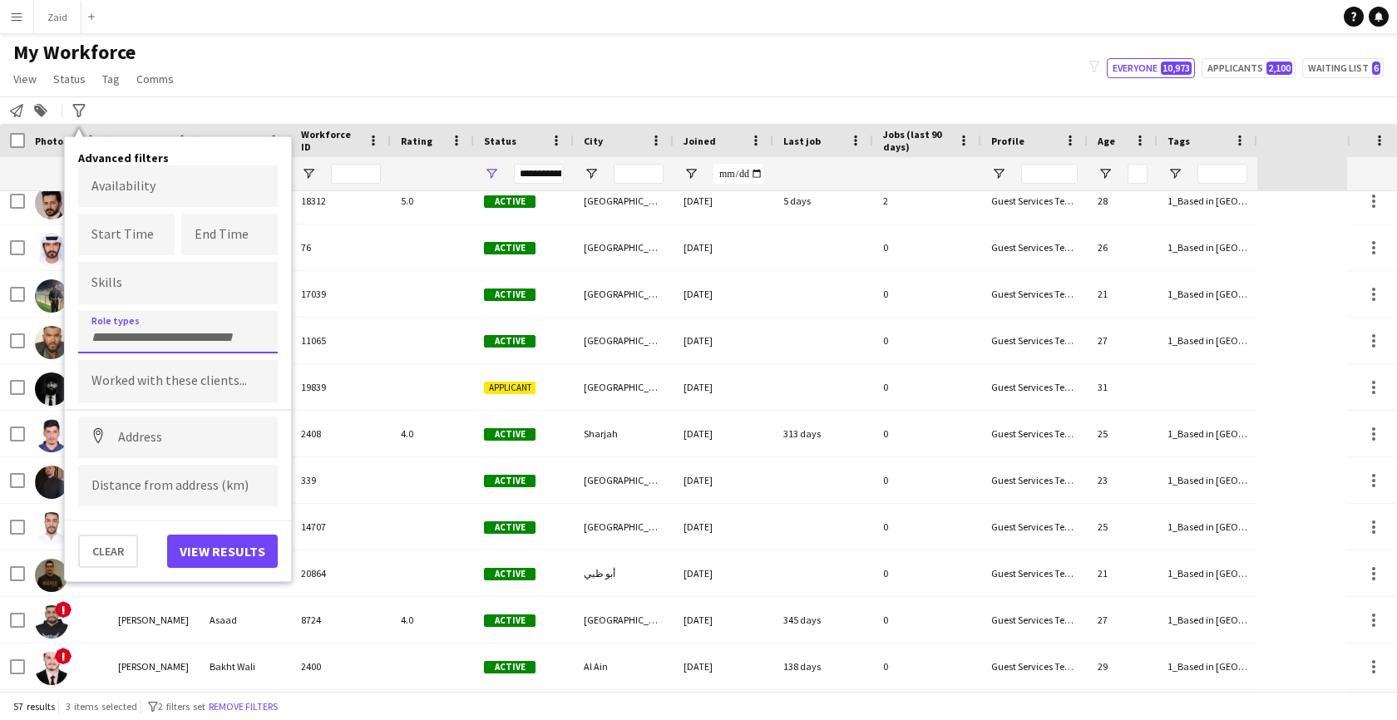
scroll to position [0, 0]
click at [225, 552] on button "View results" at bounding box center [222, 551] width 111 height 33
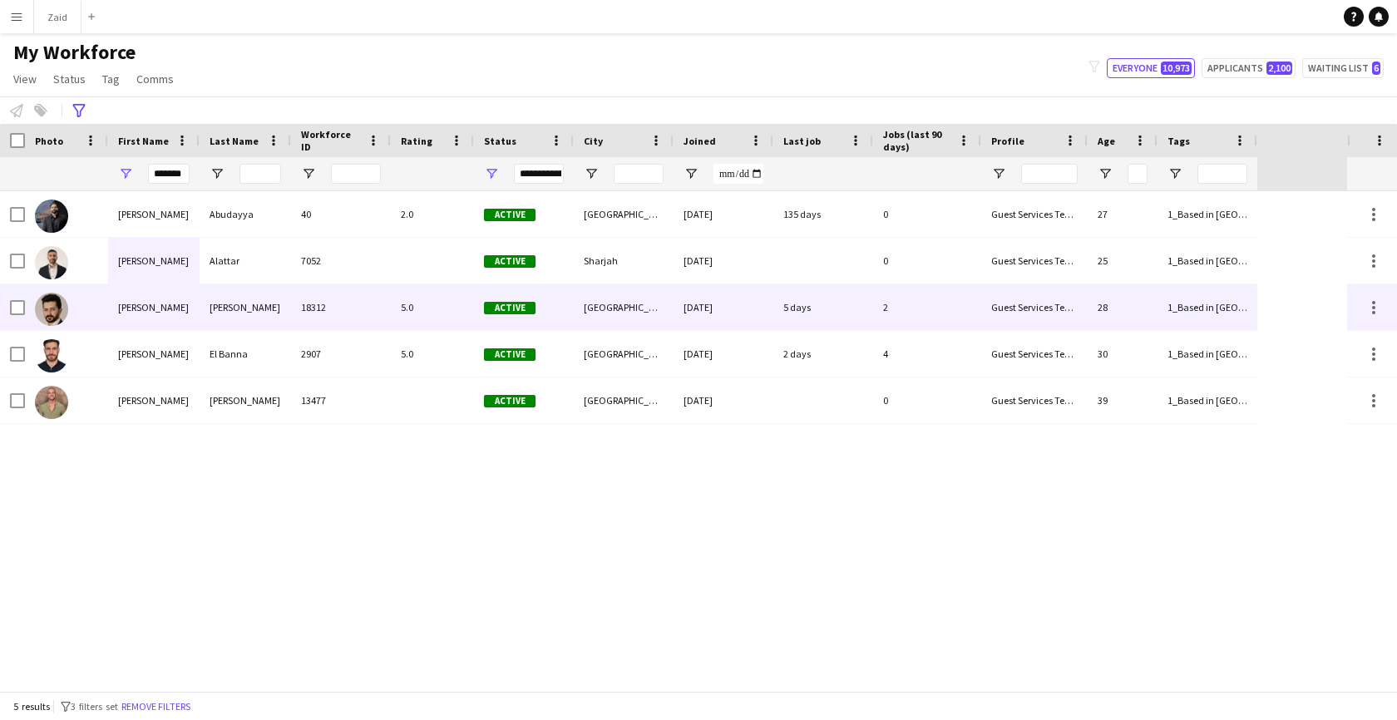
click at [395, 299] on div "5.0" at bounding box center [432, 307] width 83 height 46
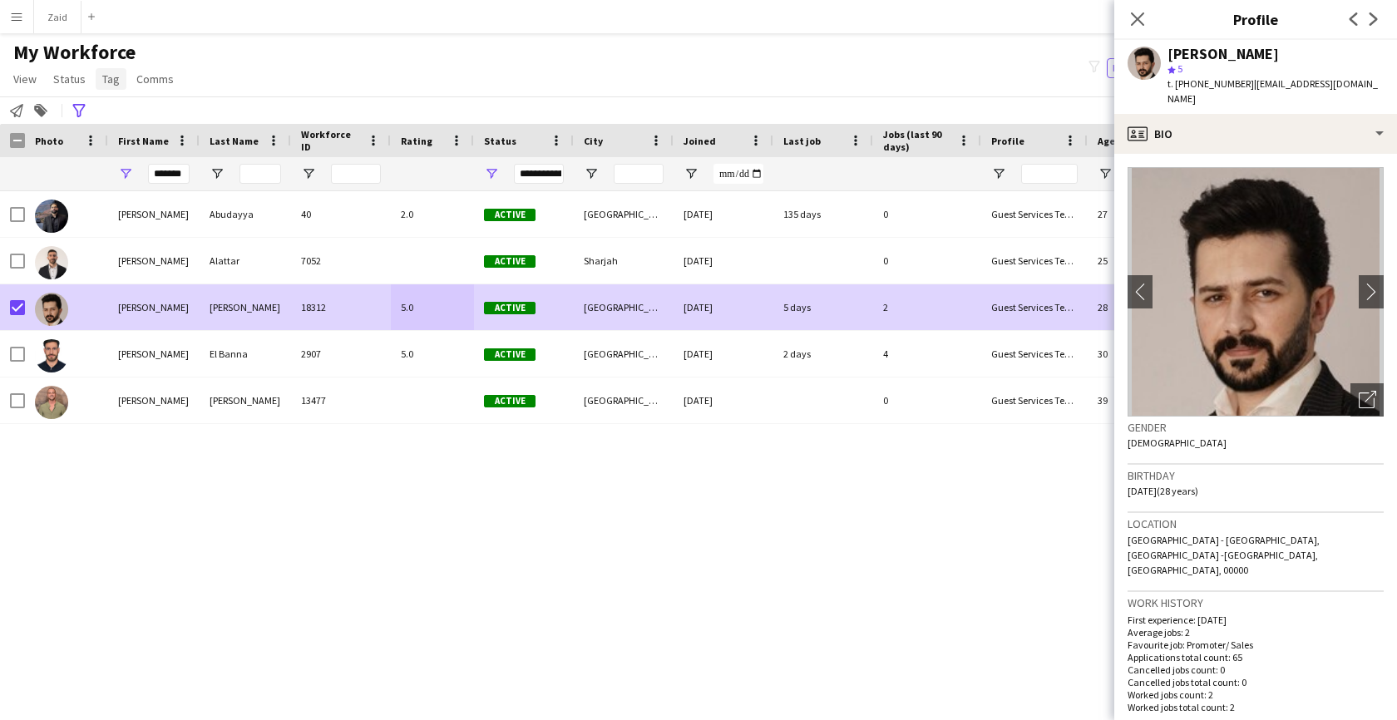
click at [110, 82] on span "Tag" at bounding box center [110, 79] width 17 height 15
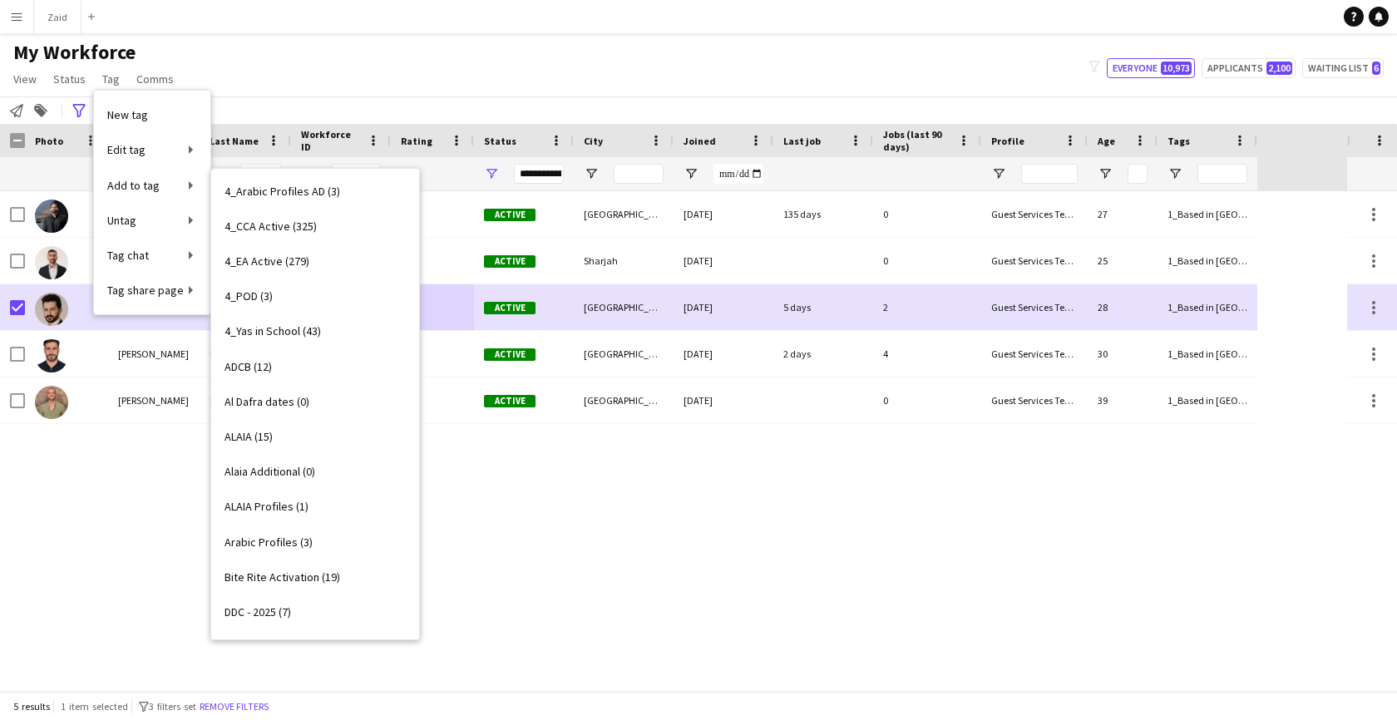
scroll to position [447, 0]
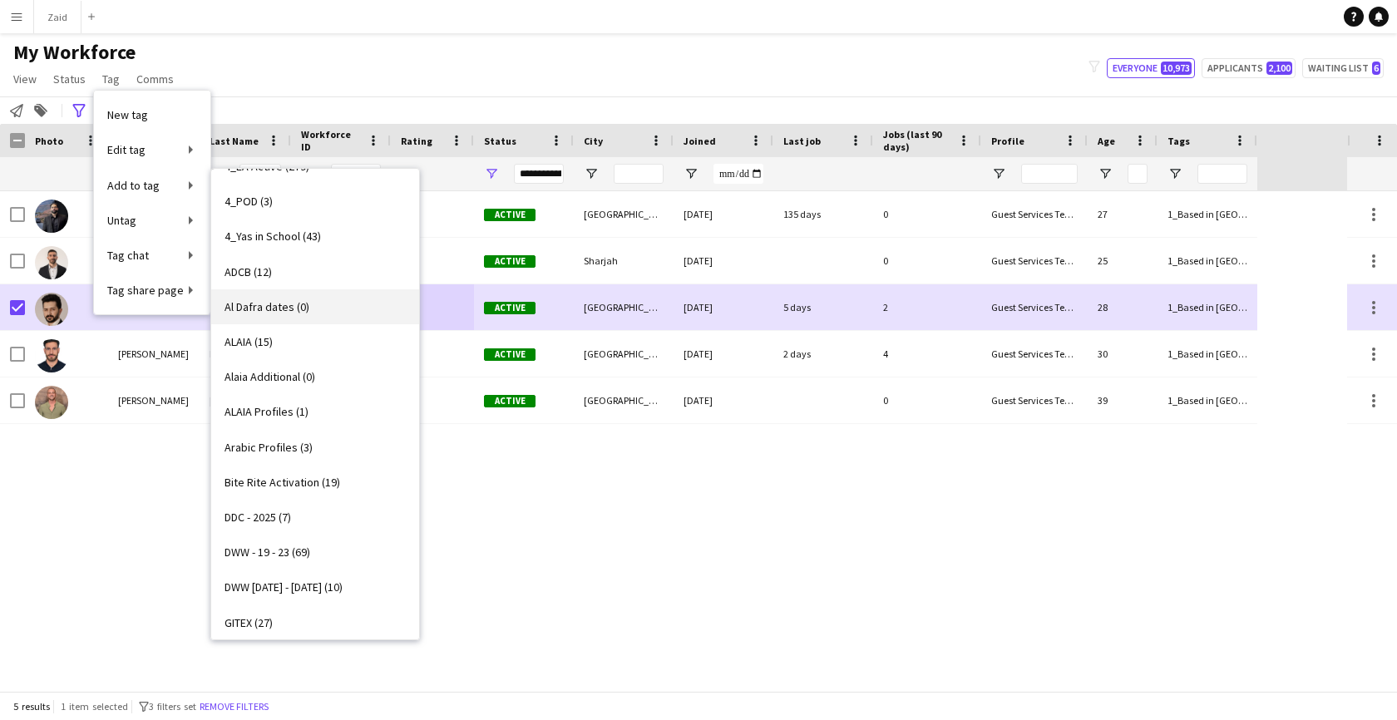
click at [335, 309] on link "Al Dafra dates (0)" at bounding box center [315, 306] width 208 height 35
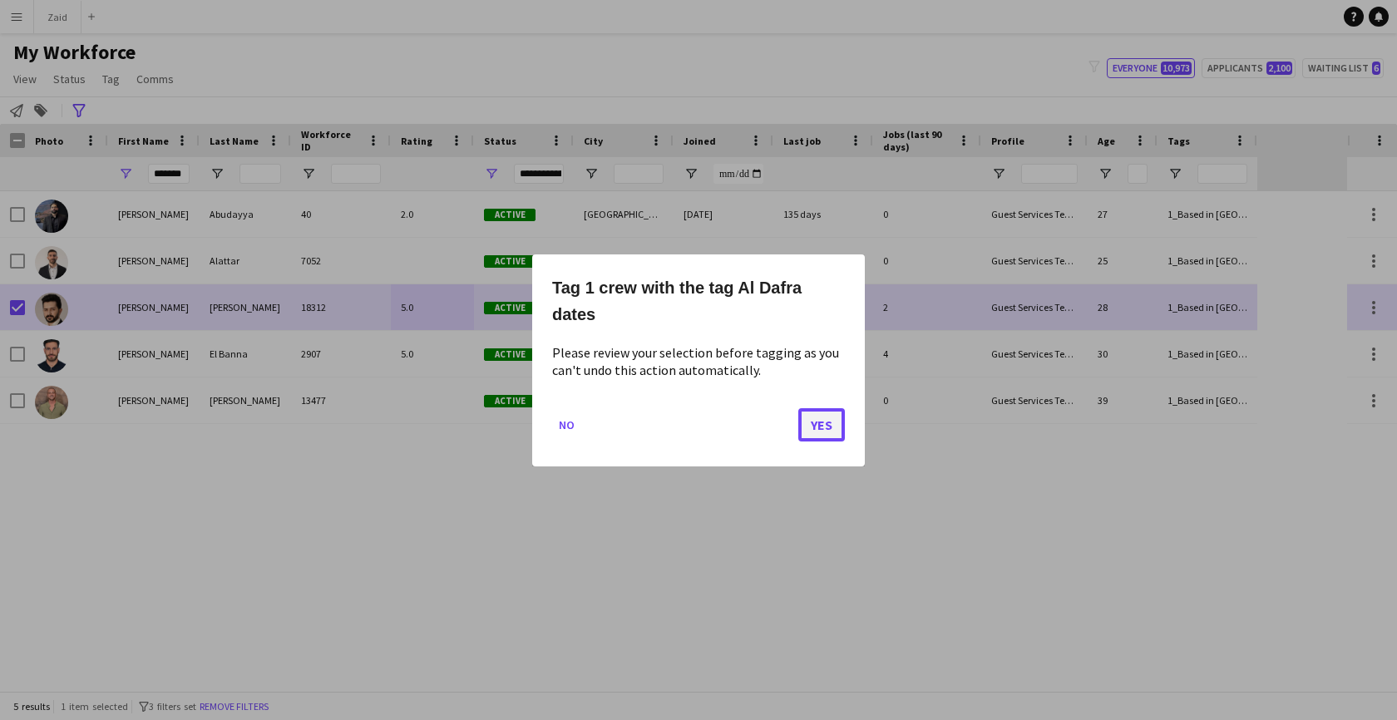
click at [837, 426] on button "Yes" at bounding box center [821, 424] width 47 height 33
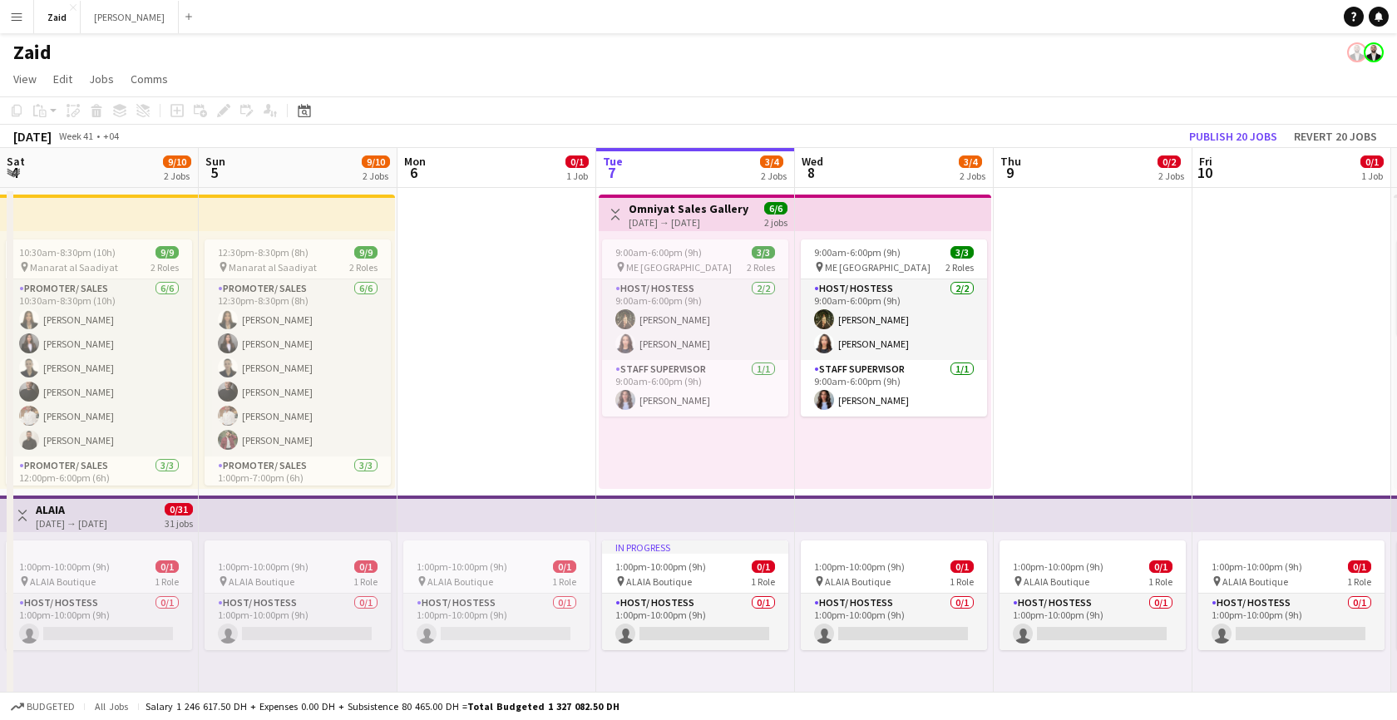
scroll to position [0, 398]
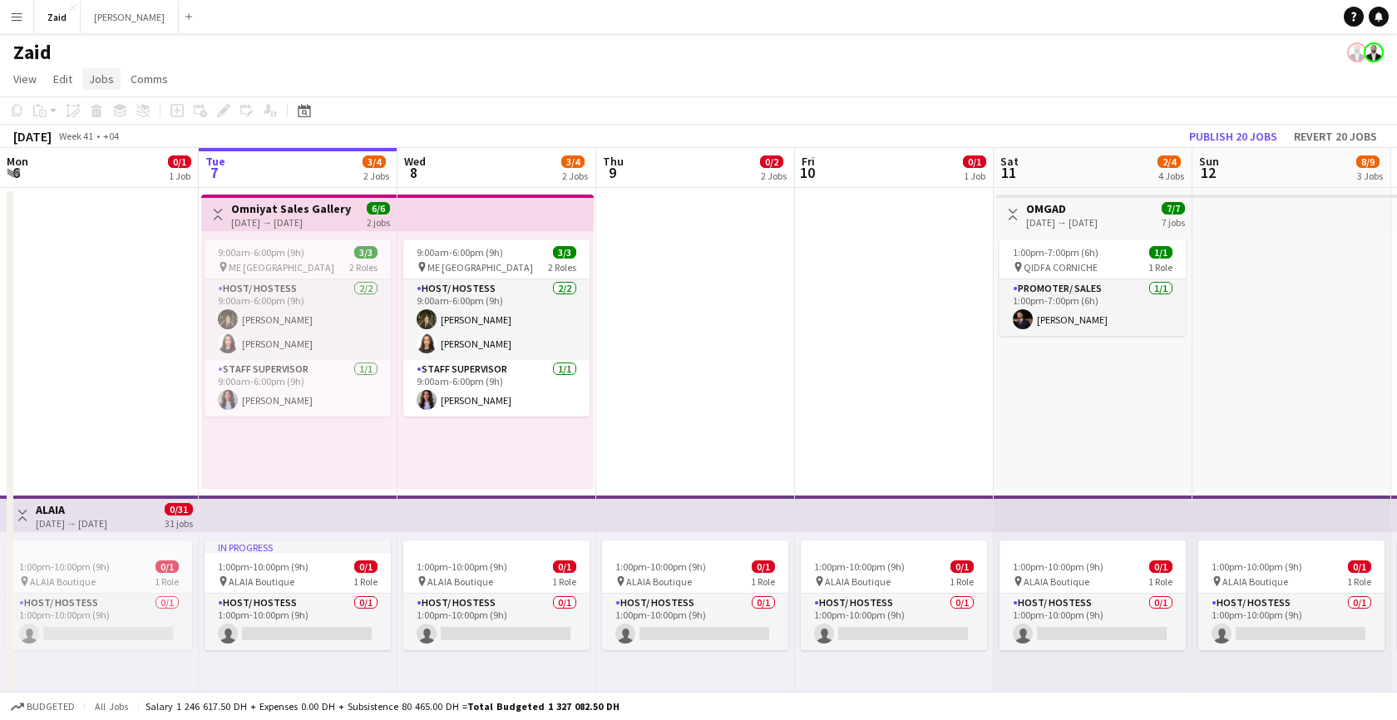
click at [104, 86] on span "Jobs" at bounding box center [101, 79] width 25 height 15
drag, startPoint x: 63, startPoint y: 85, endPoint x: 53, endPoint y: 85, distance: 10.0
click at [53, 85] on span "Edit" at bounding box center [62, 79] width 19 height 15
click at [278, 72] on app-page-menu "View Day view expanded Day view collapsed Month view Date picker Jump to [DATE]…" at bounding box center [698, 81] width 1397 height 32
click at [17, 19] on app-icon "Menu" at bounding box center [16, 16] width 13 height 13
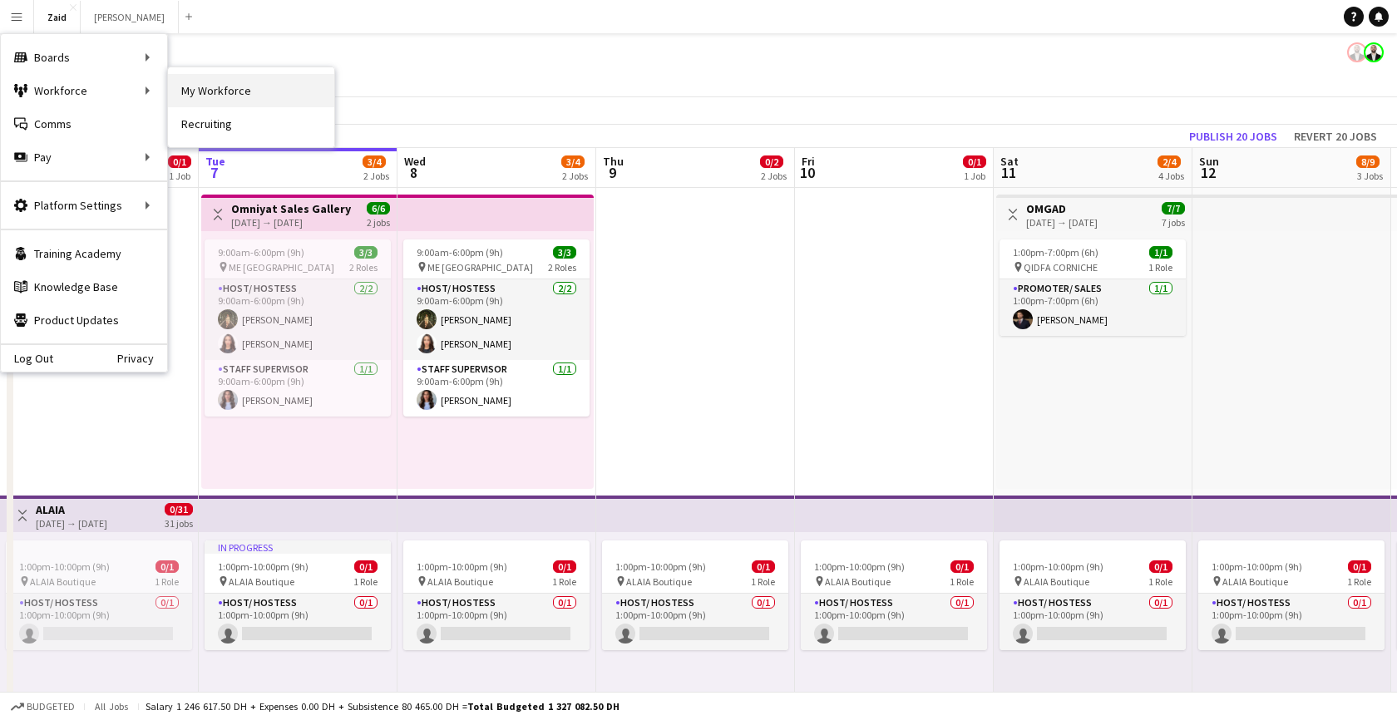
click at [223, 97] on link "My Workforce" at bounding box center [251, 90] width 166 height 33
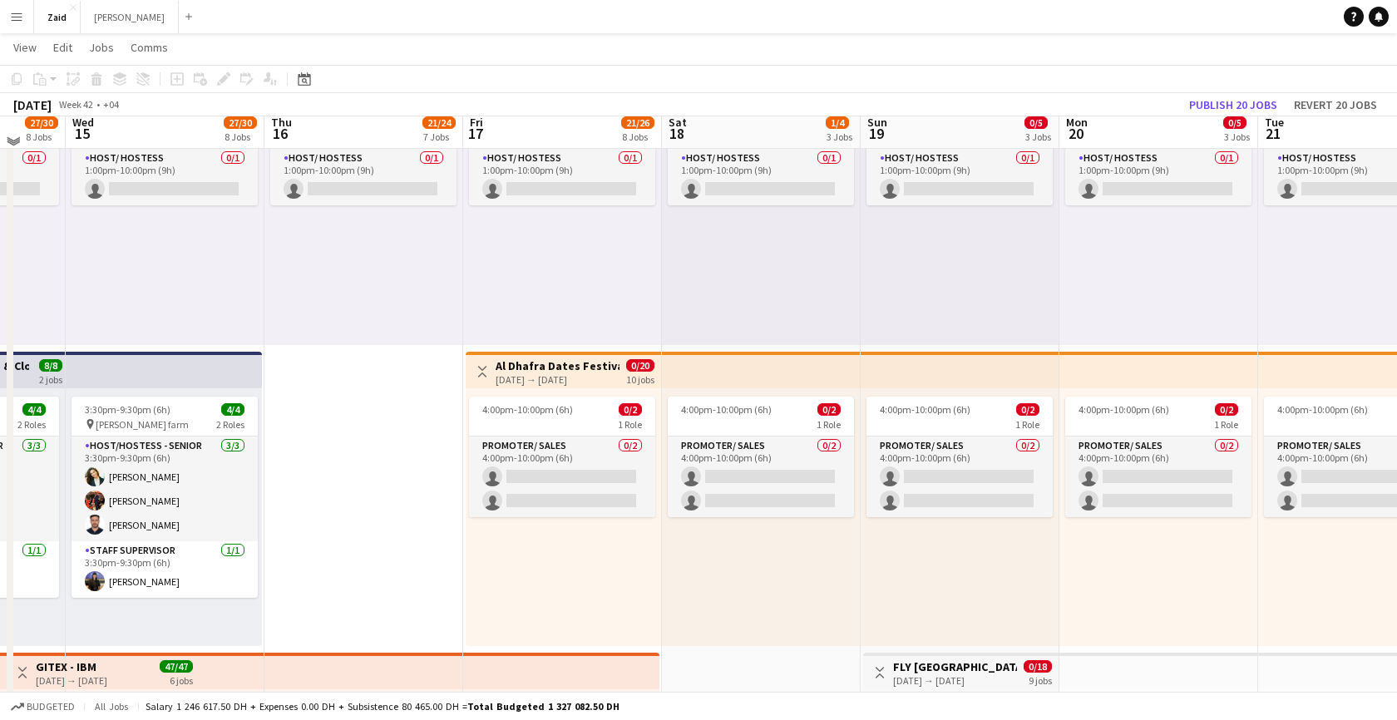
scroll to position [449, 0]
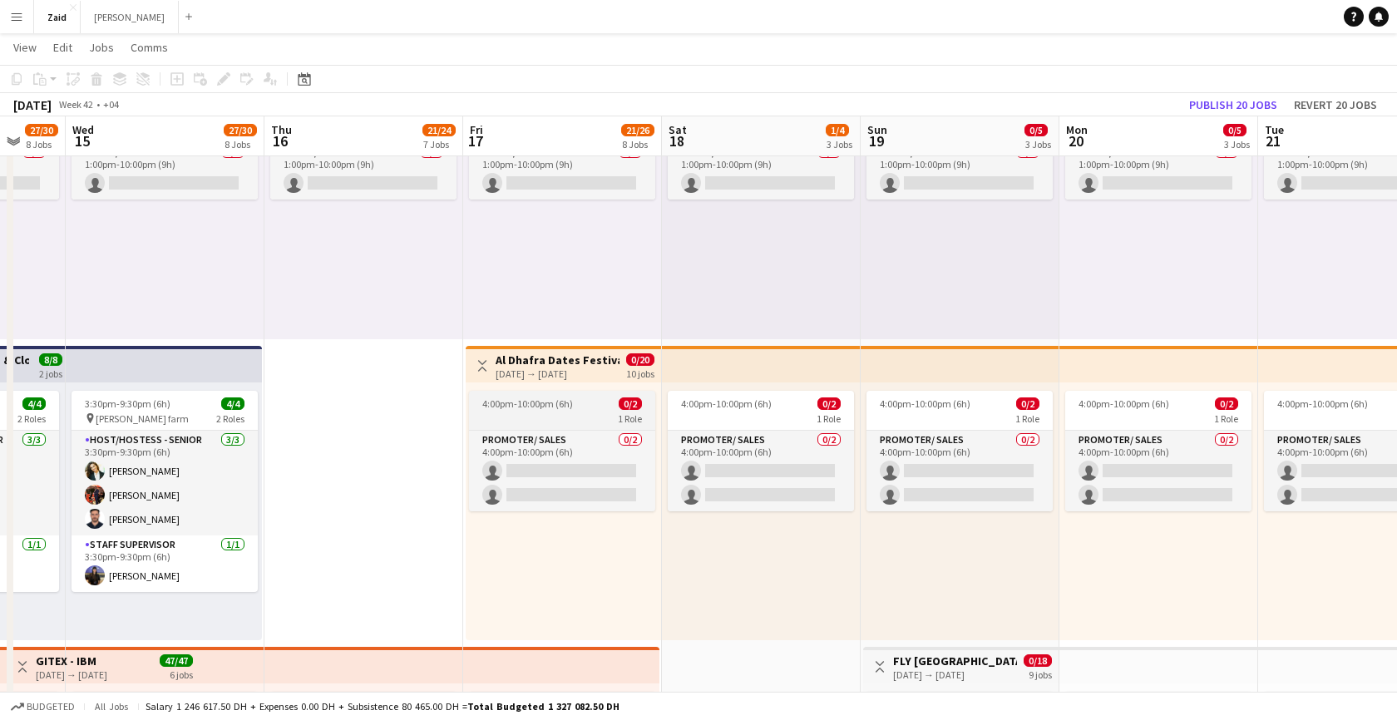
click at [559, 406] on span "4:00pm-10:00pm (6h)" at bounding box center [527, 404] width 91 height 12
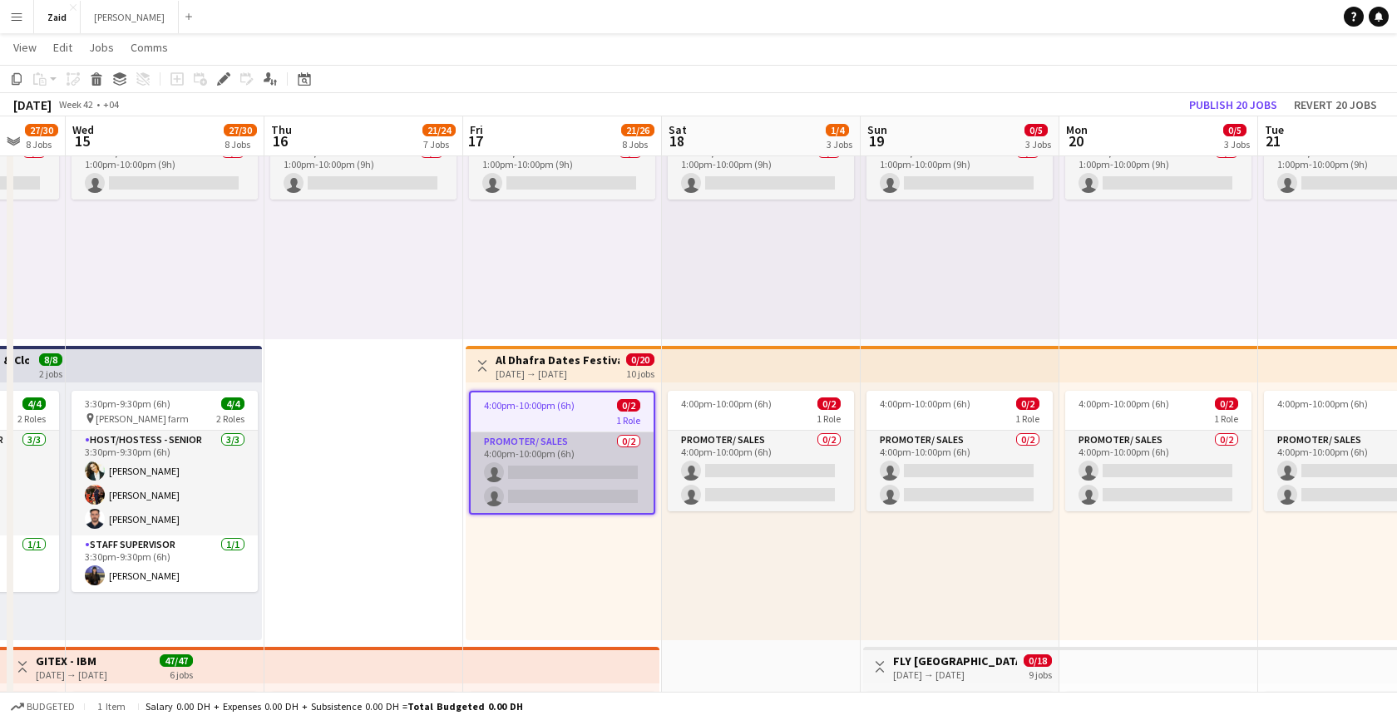
click at [578, 450] on app-card-role "Promoter/ Sales 0/2 4:00pm-10:00pm (6h) single-neutral-actions single-neutral-a…" at bounding box center [562, 472] width 183 height 81
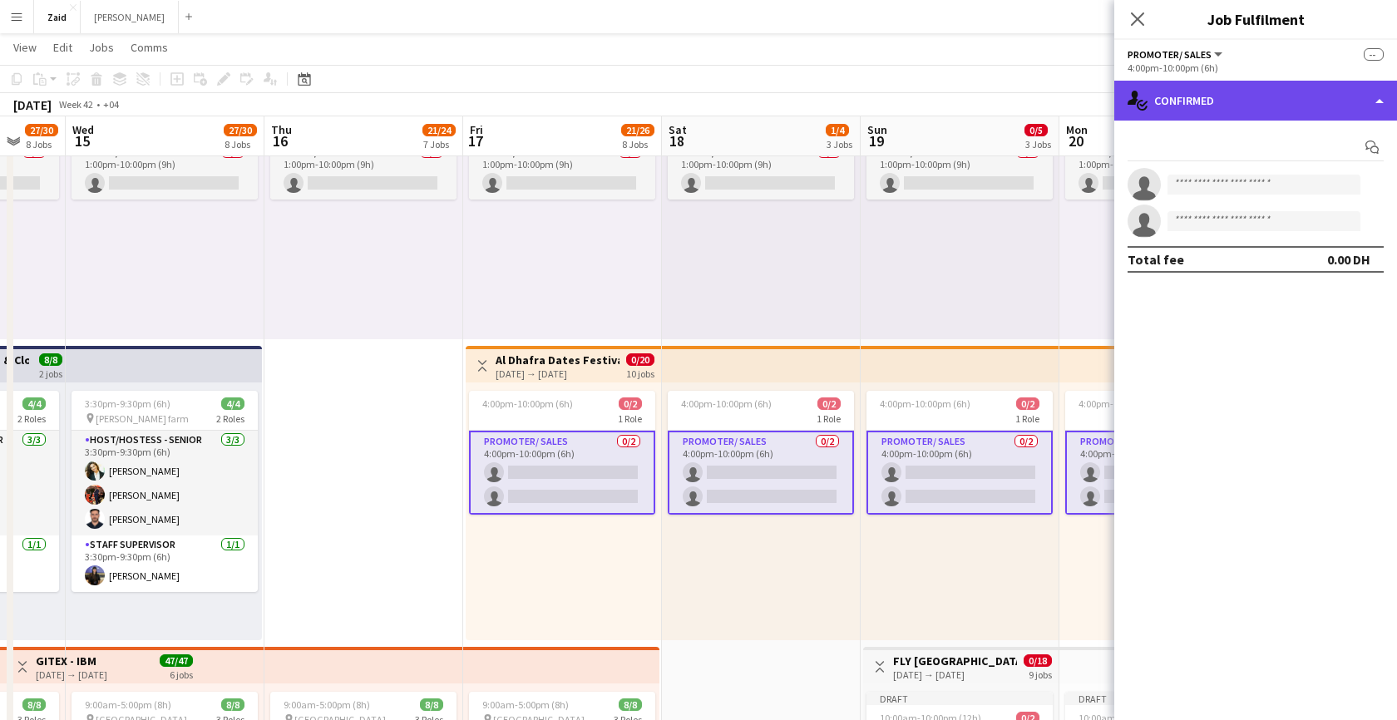
click at [1316, 101] on div "single-neutral-actions-check-2 Confirmed" at bounding box center [1256, 101] width 283 height 40
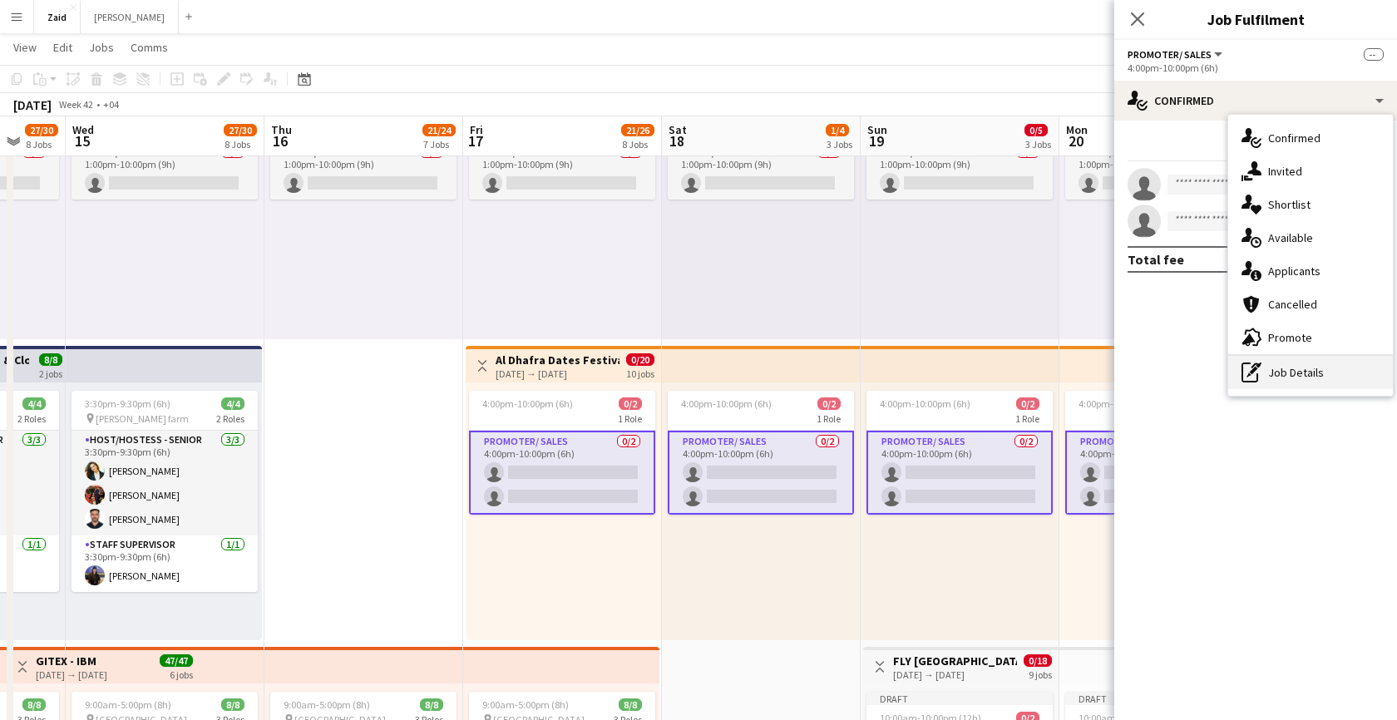
click at [1297, 373] on div "pen-write Job Details" at bounding box center [1310, 372] width 165 height 33
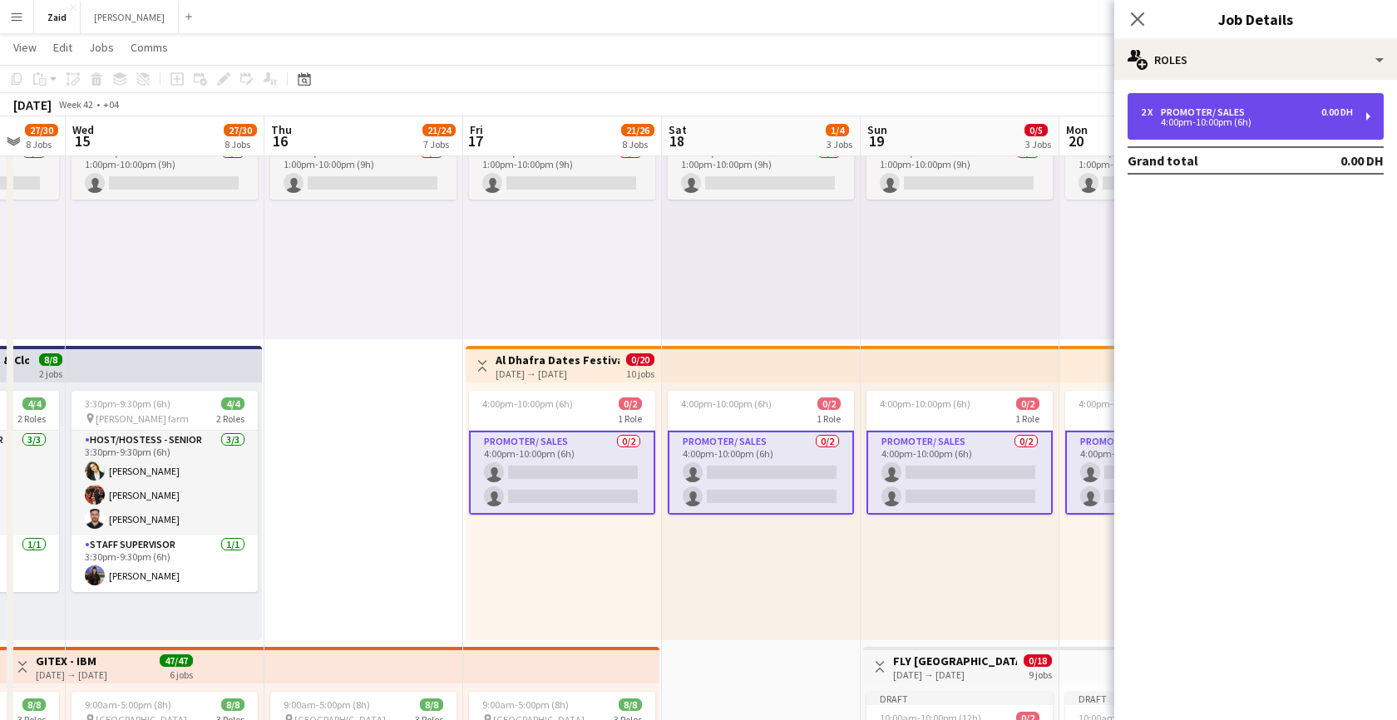
click at [1202, 125] on div "4:00pm-10:00pm (6h)" at bounding box center [1247, 122] width 212 height 8
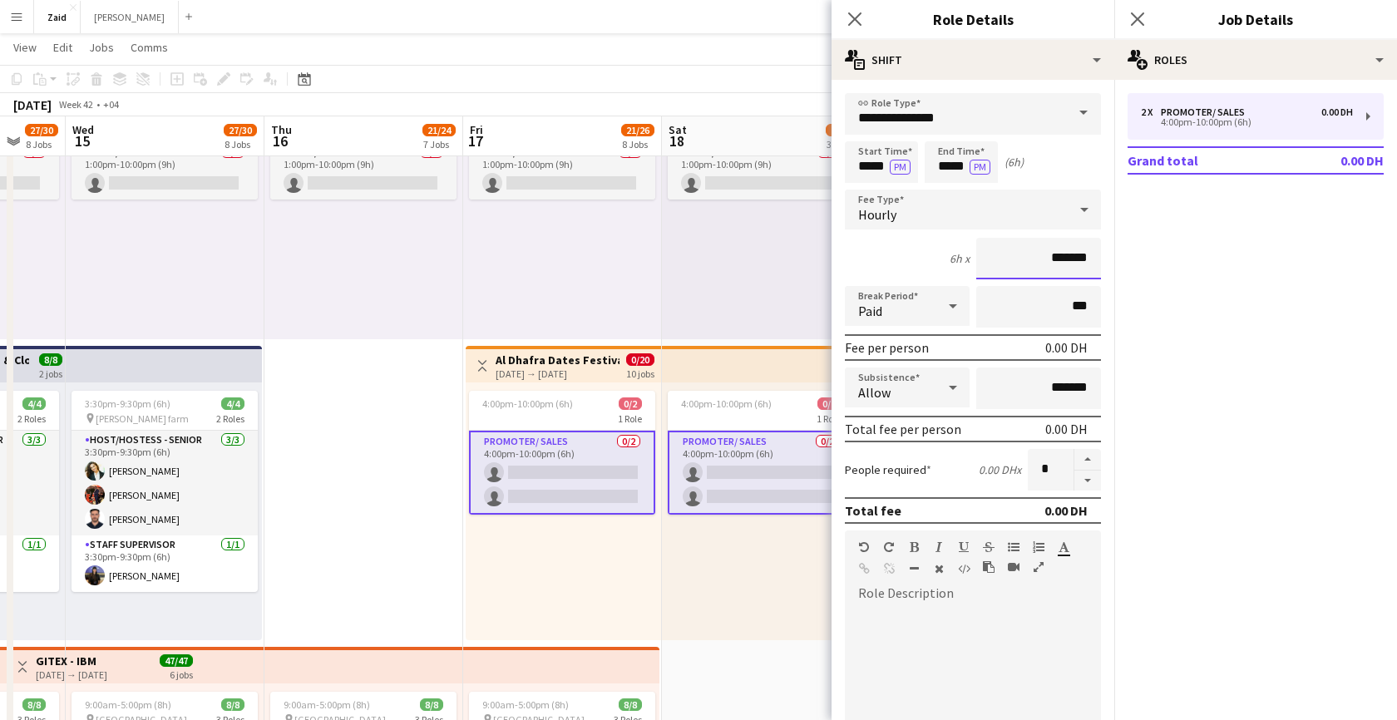
click at [1039, 259] on input "*******" at bounding box center [1038, 259] width 125 height 42
type input "********"
click at [962, 605] on div at bounding box center [973, 705] width 256 height 200
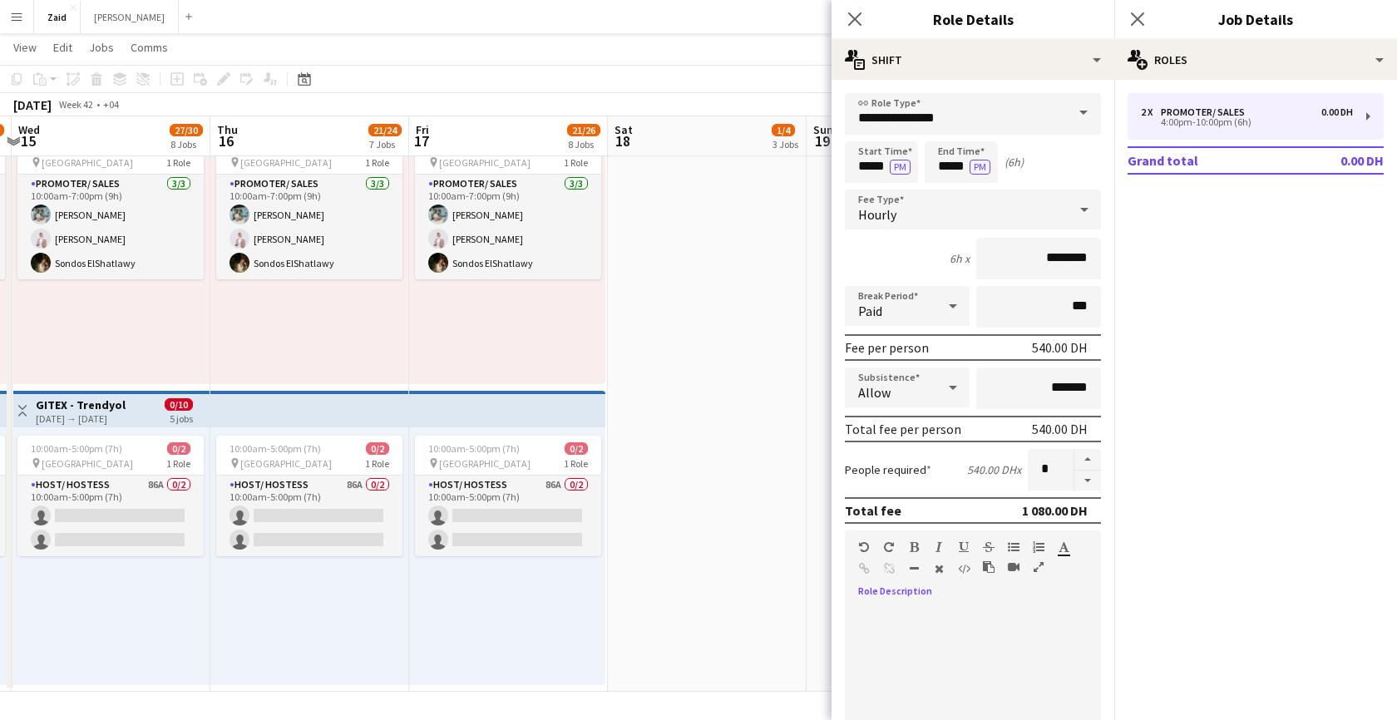
scroll to position [2211, 0]
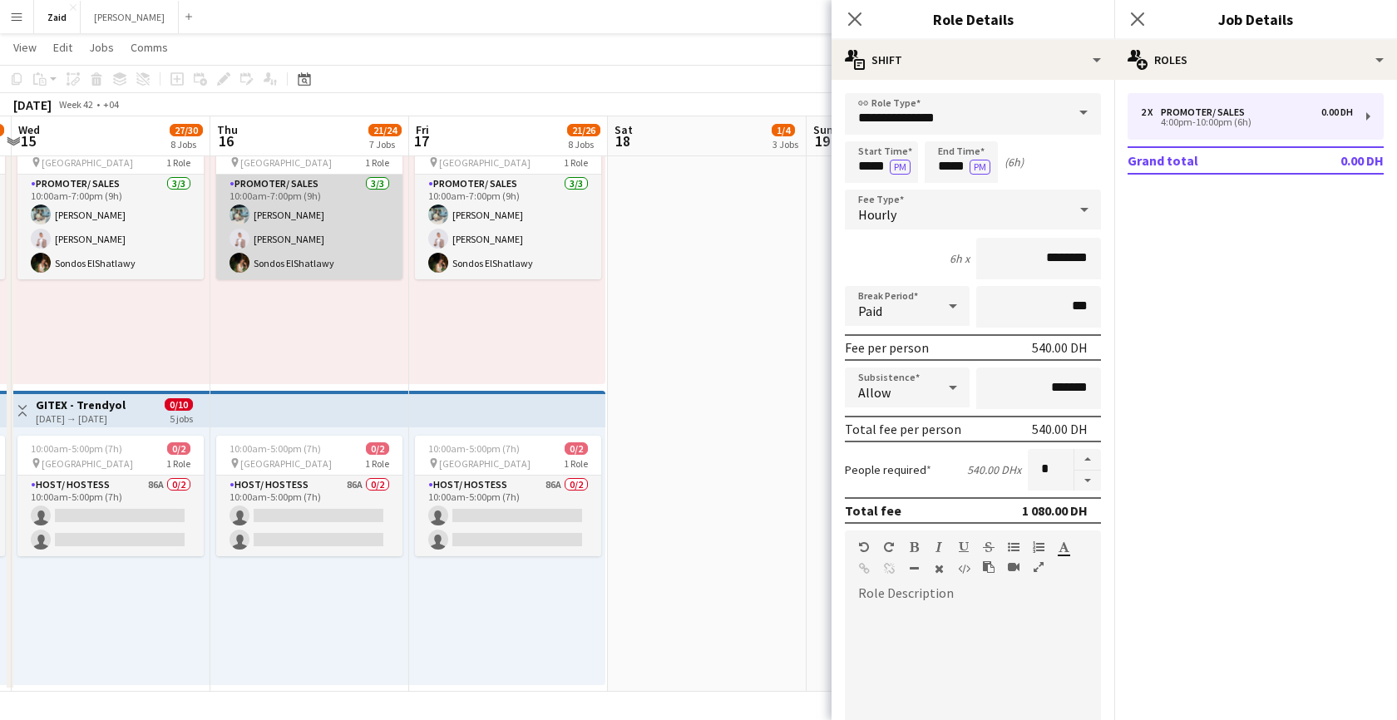
click at [329, 209] on app-card-role "Promoter/ Sales [DATE] 10:00am-7:00pm (9h) Aya [PERSON_NAME] [PERSON_NAME] Sond…" at bounding box center [309, 227] width 186 height 105
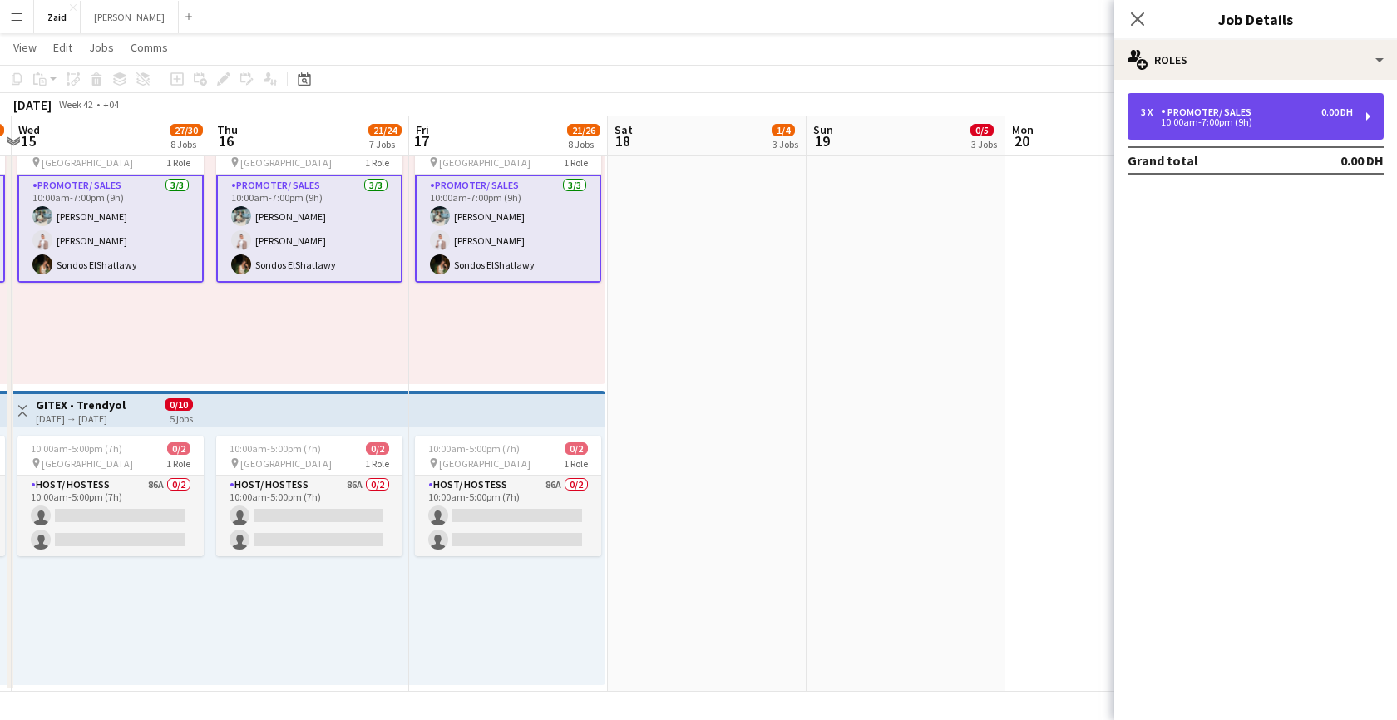
click at [1216, 107] on div "Promoter/ Sales" at bounding box center [1209, 112] width 97 height 12
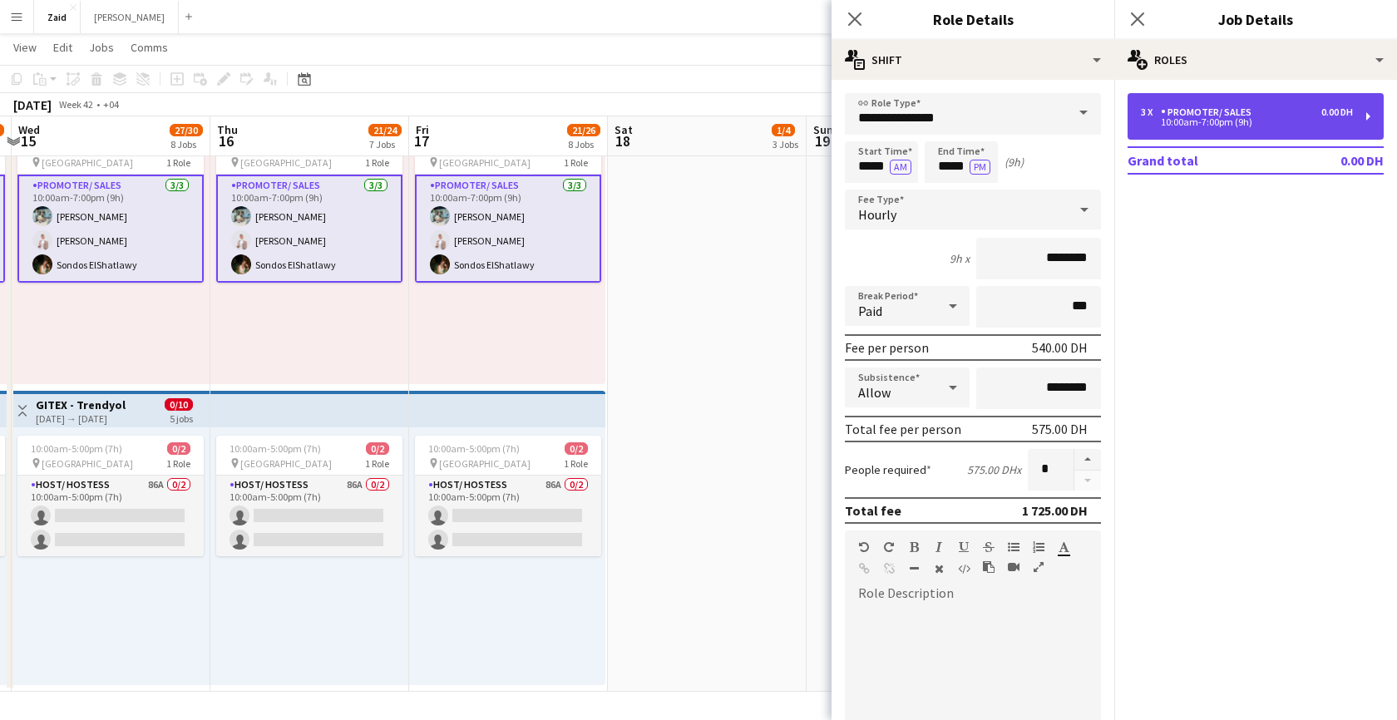
click at [1162, 120] on div "10:00am-7:00pm (9h)" at bounding box center [1247, 122] width 212 height 8
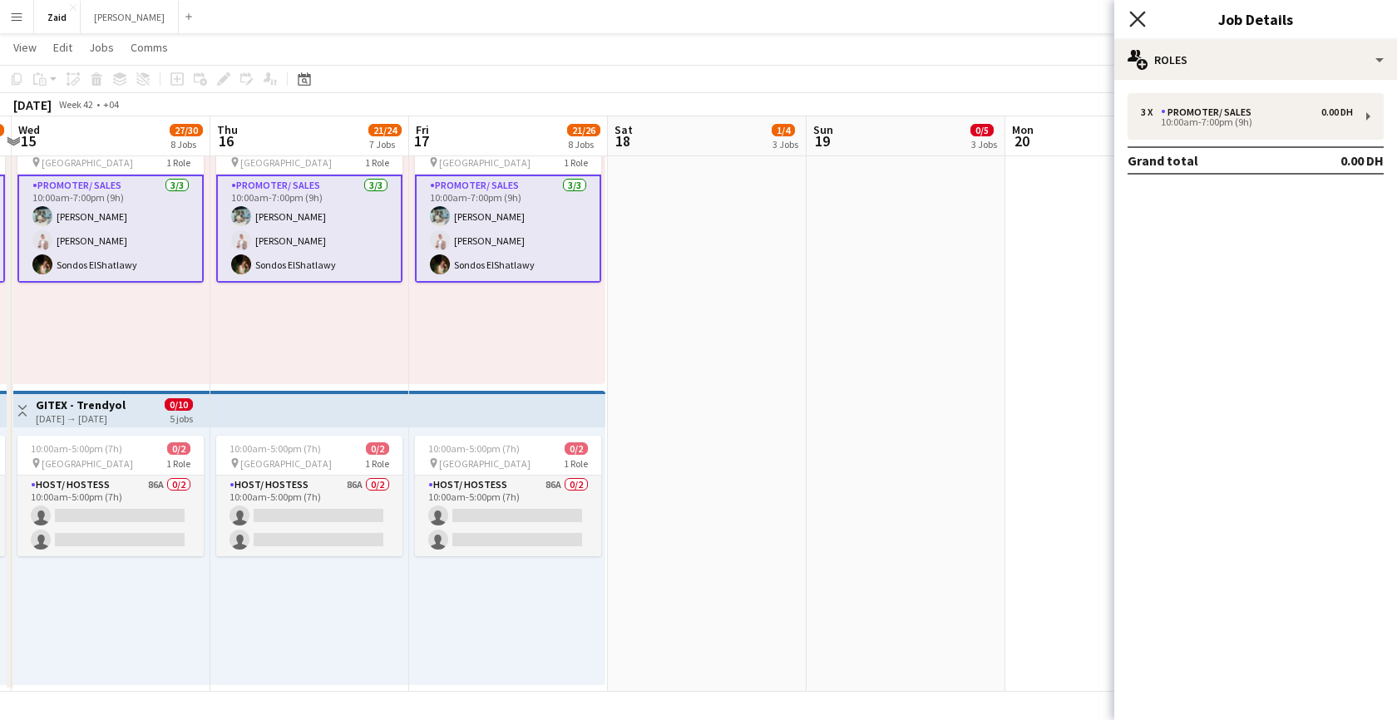
click at [1135, 21] on icon at bounding box center [1137, 19] width 16 height 16
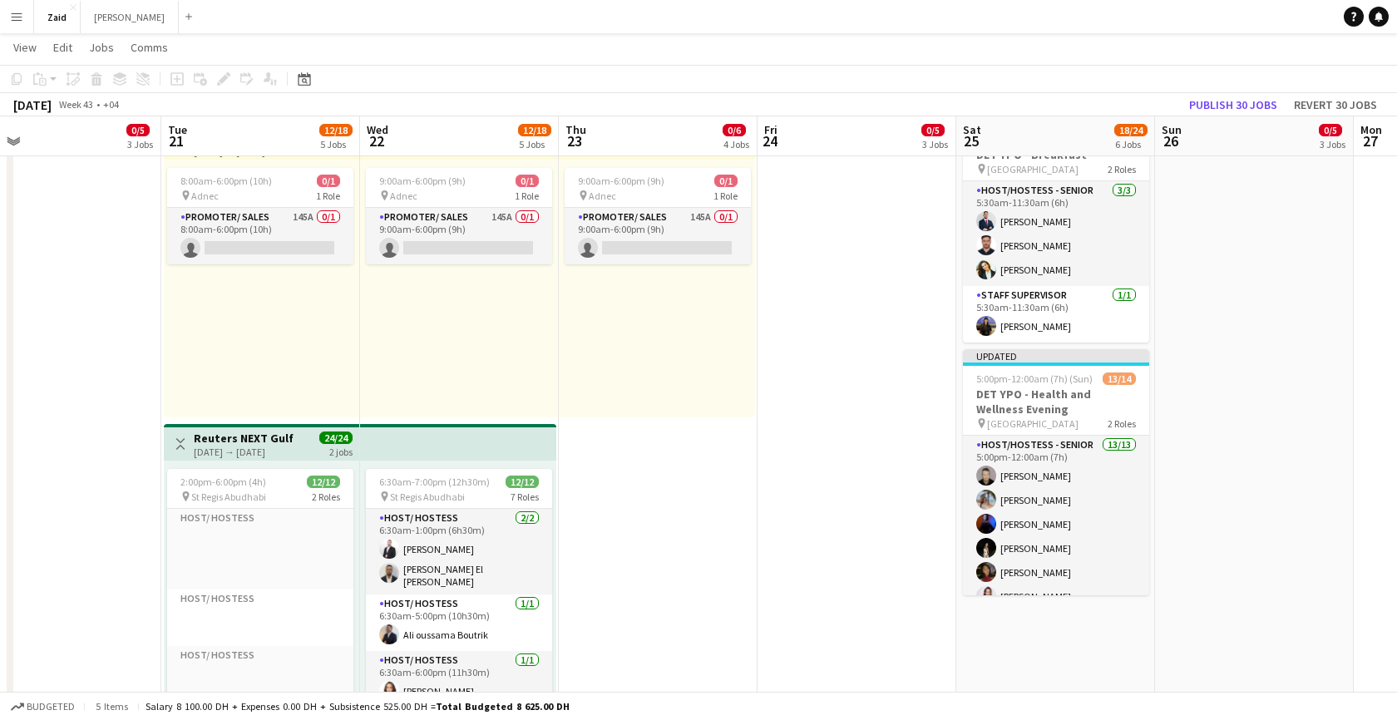
scroll to position [0, 435]
click at [290, 245] on app-card-role "Promoter/ Sales 145A 0/1 8:00am-6:00pm (10h) single-neutral-actions" at bounding box center [260, 236] width 186 height 57
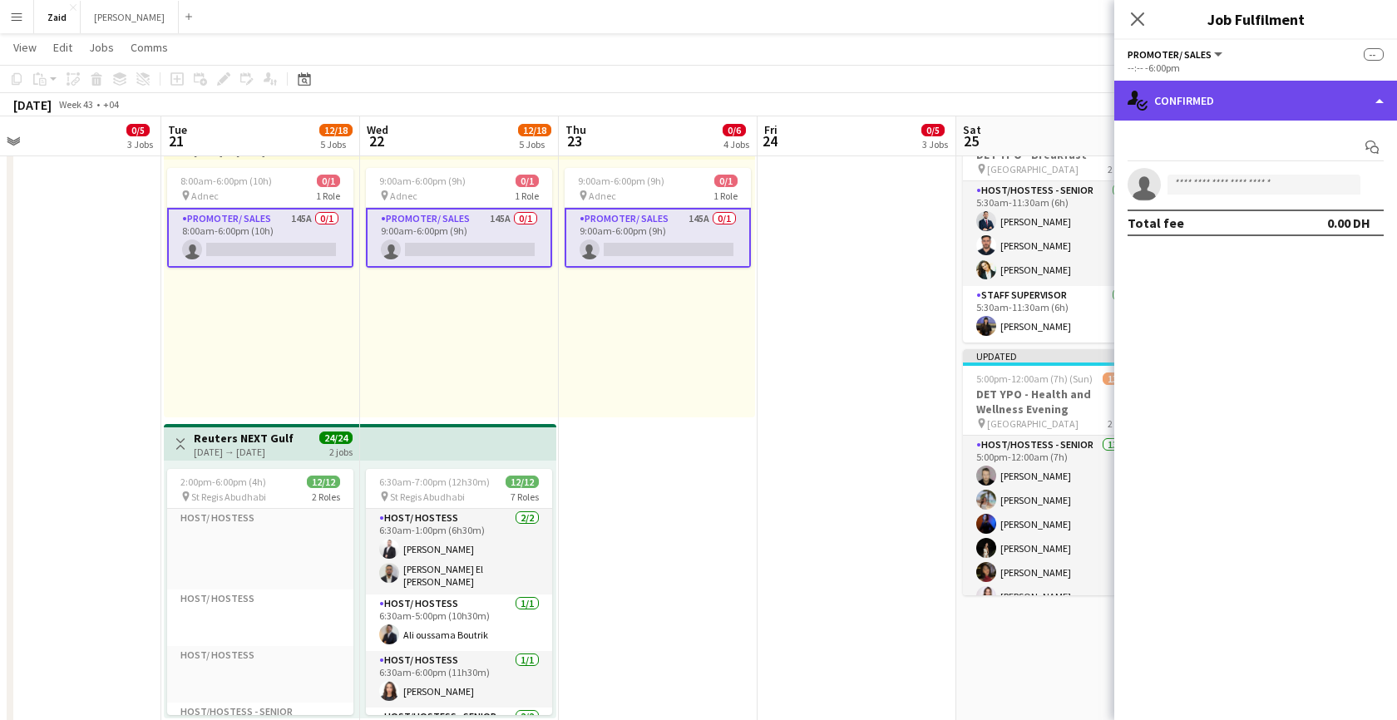
click at [1311, 108] on div "single-neutral-actions-check-2 Confirmed" at bounding box center [1256, 101] width 283 height 40
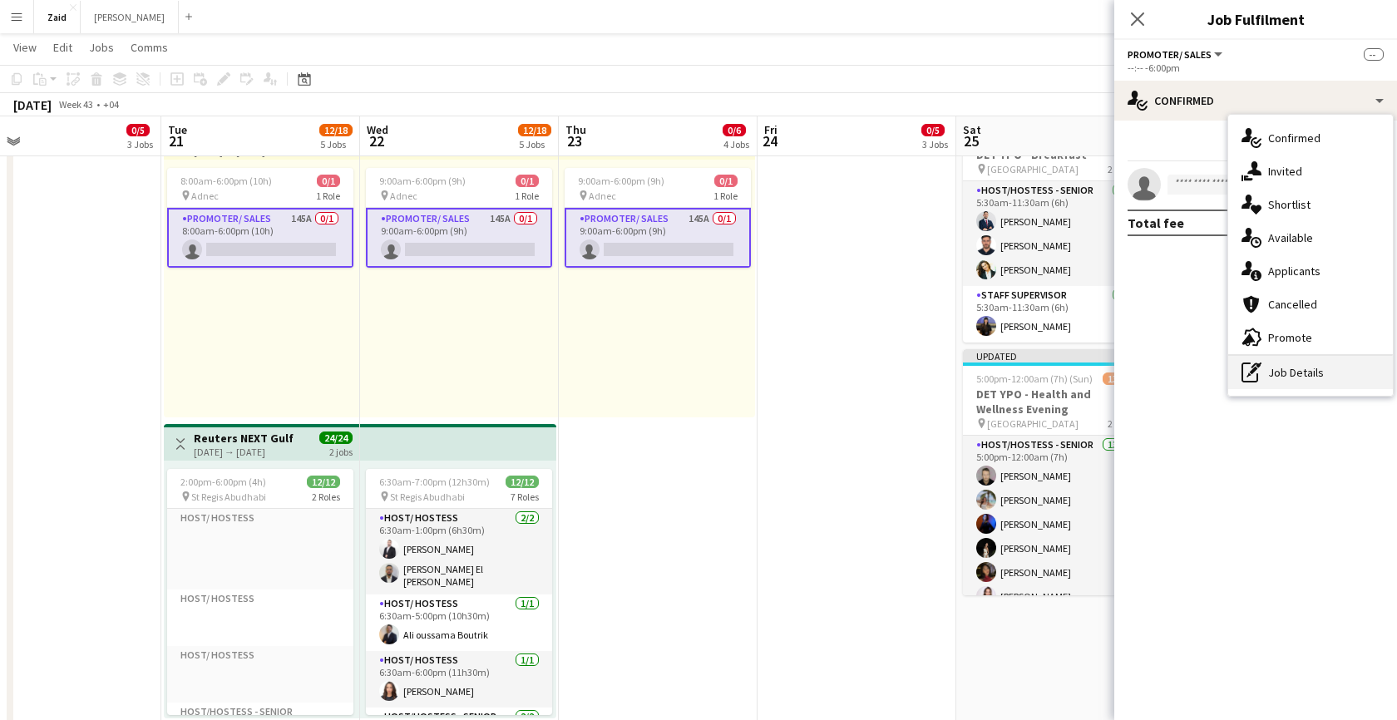
click at [1304, 369] on div "pen-write Job Details" at bounding box center [1310, 372] width 165 height 33
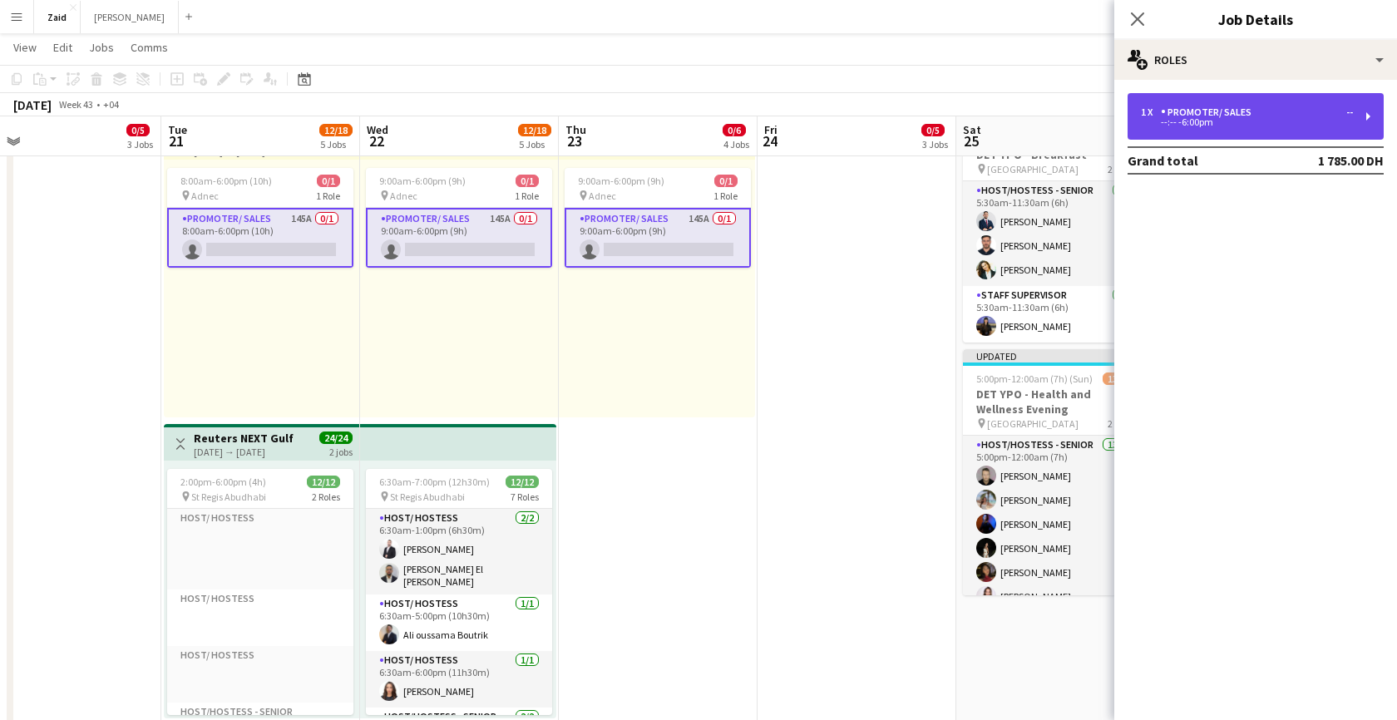
click at [1227, 116] on div "Promoter/ Sales" at bounding box center [1209, 112] width 97 height 12
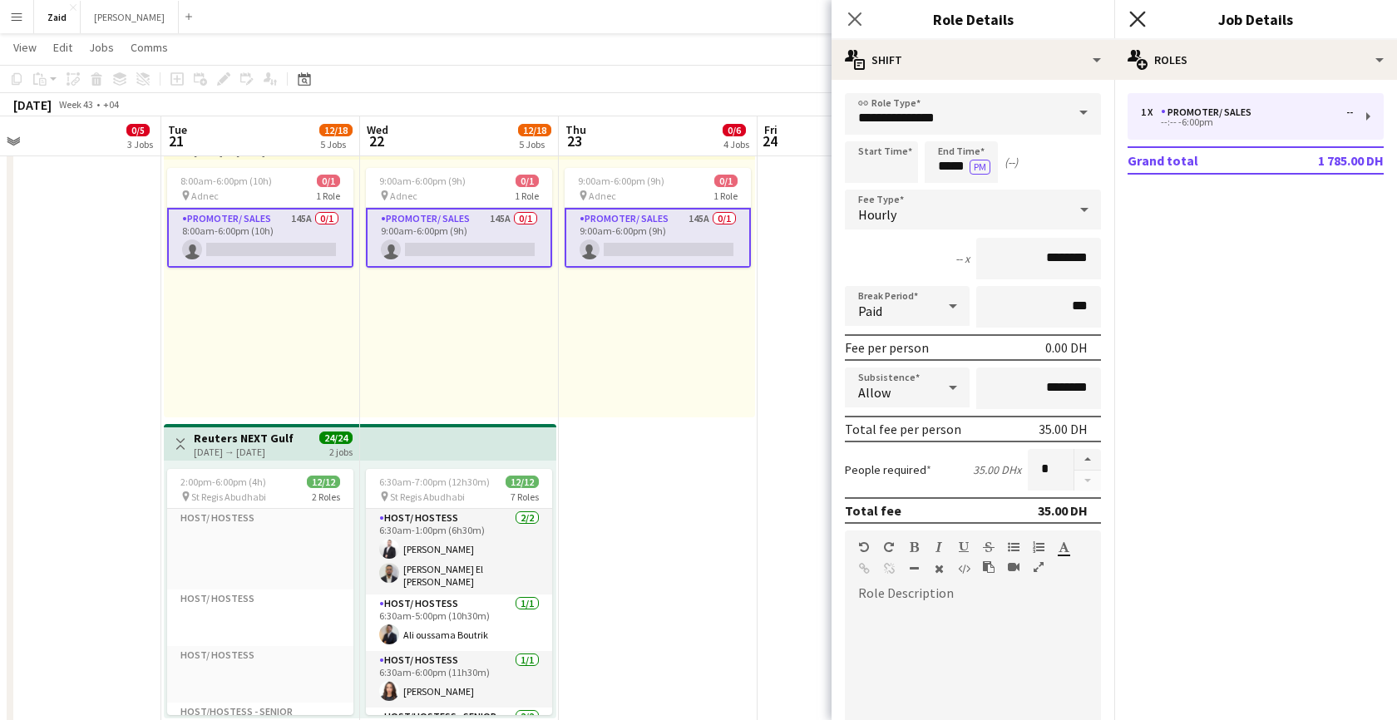
click at [1139, 21] on icon at bounding box center [1137, 19] width 16 height 16
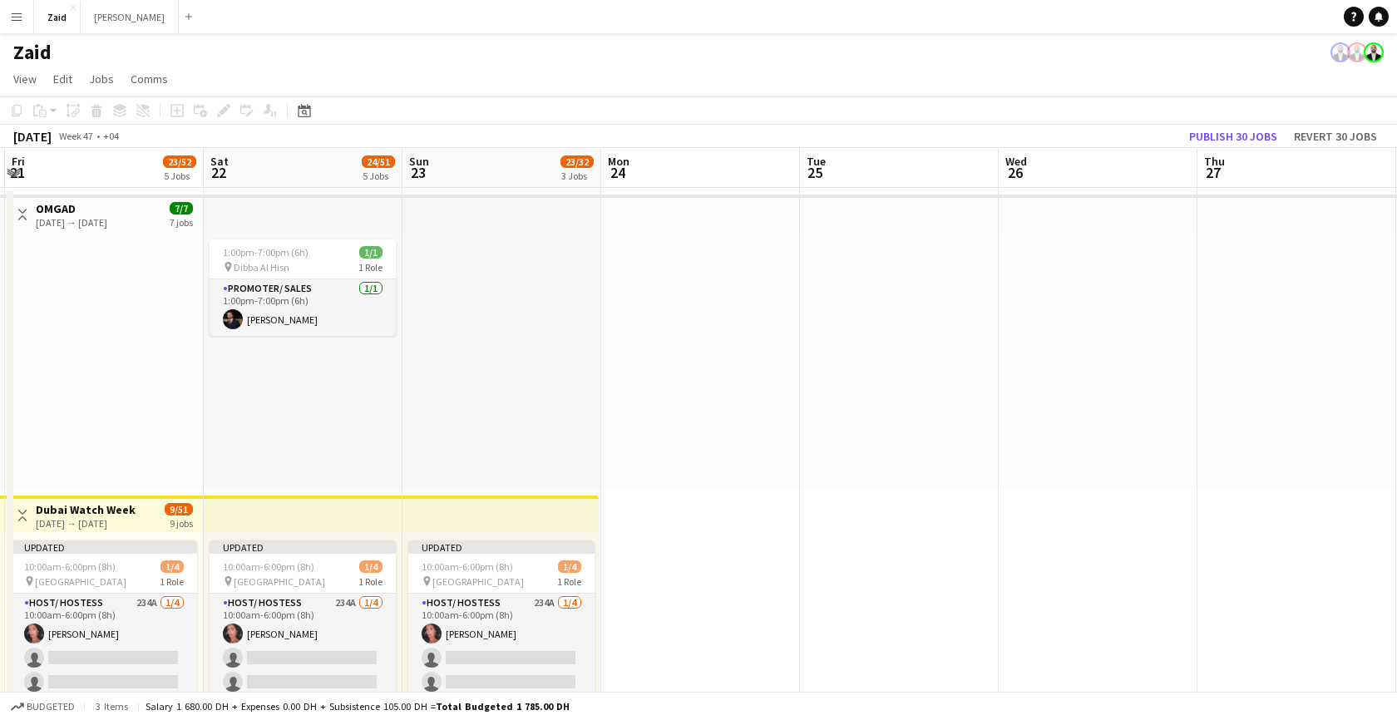
scroll to position [0, 692]
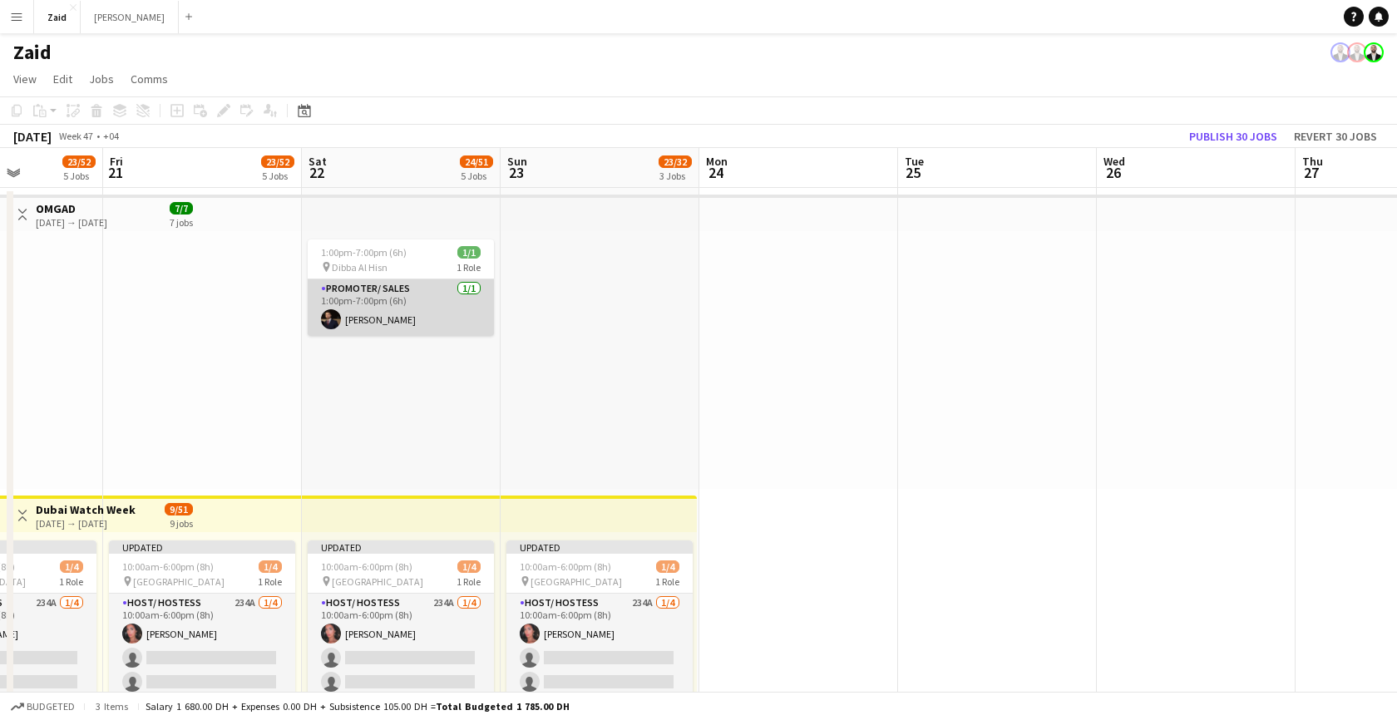
click at [397, 305] on app-card-role "Promoter/ Sales [DATE] 1:00pm-7:00pm (6h) [PERSON_NAME]" at bounding box center [401, 307] width 186 height 57
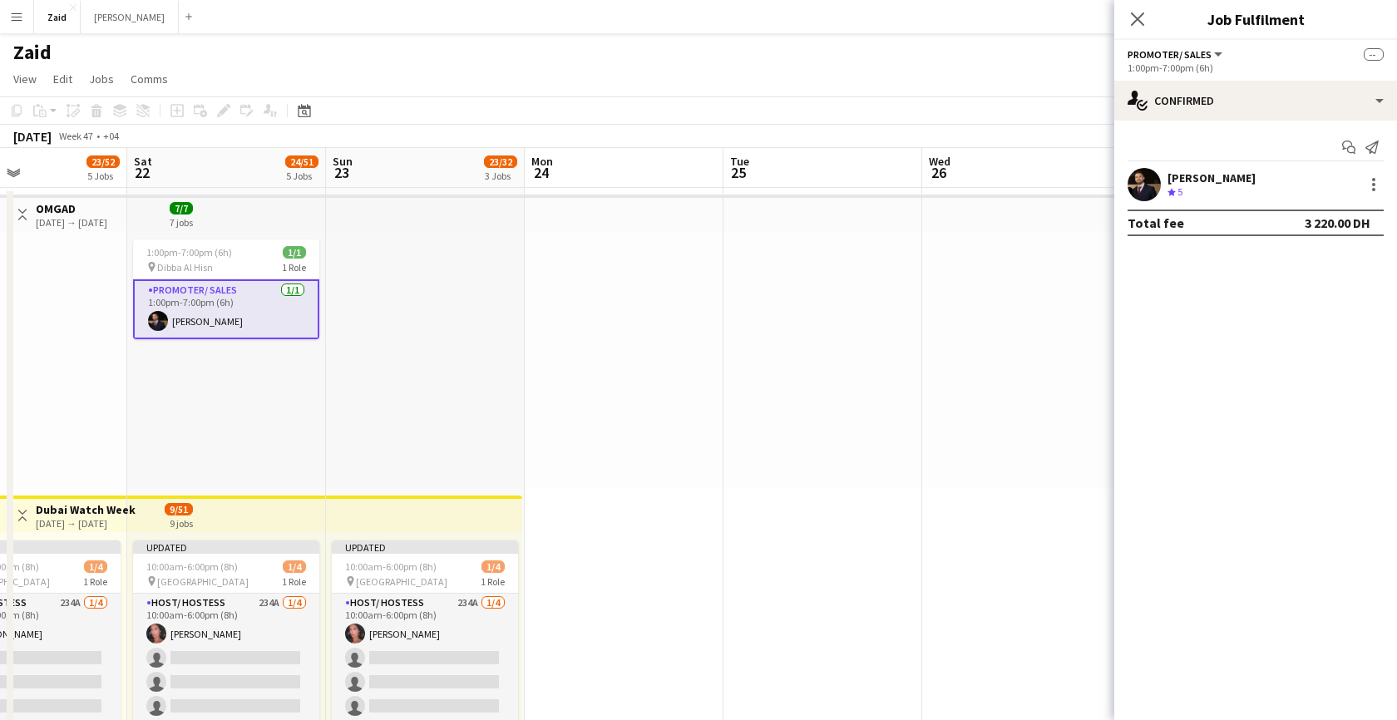
scroll to position [0, 474]
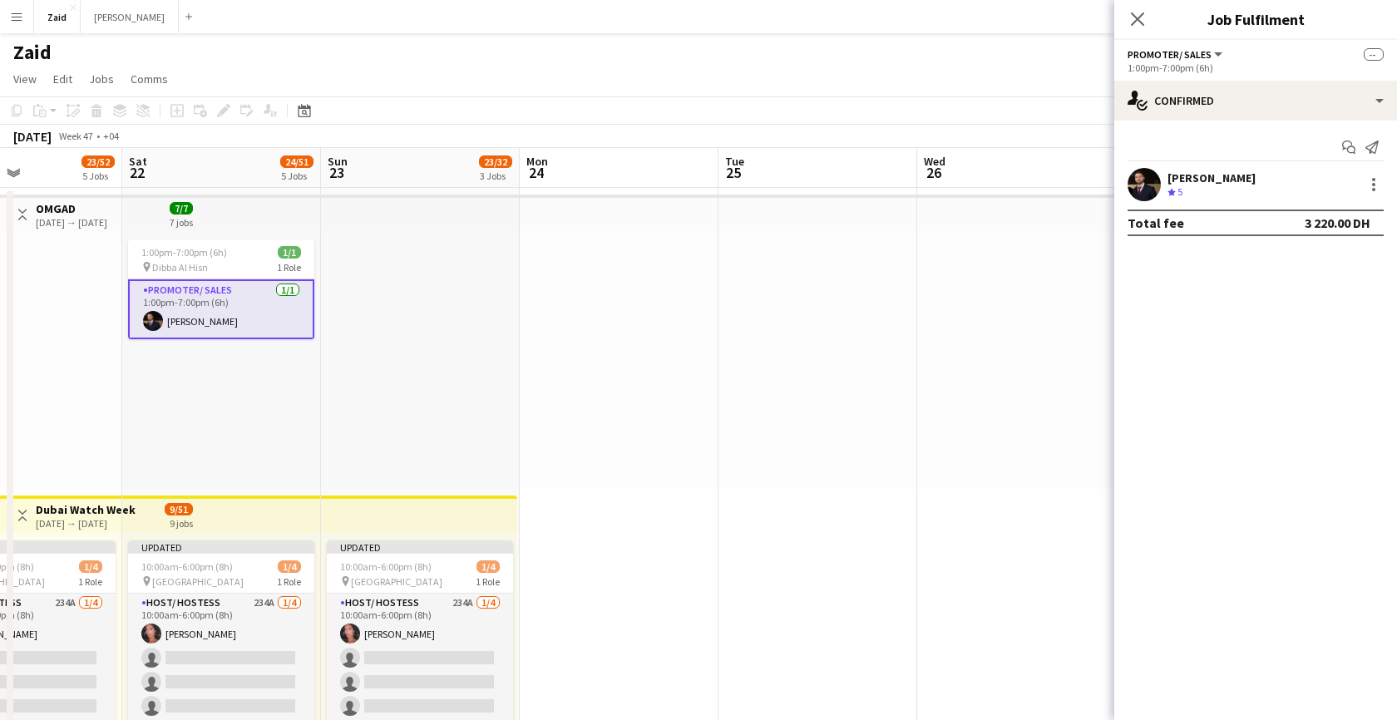
click at [1208, 189] on div "Crew rating 5" at bounding box center [1212, 192] width 88 height 14
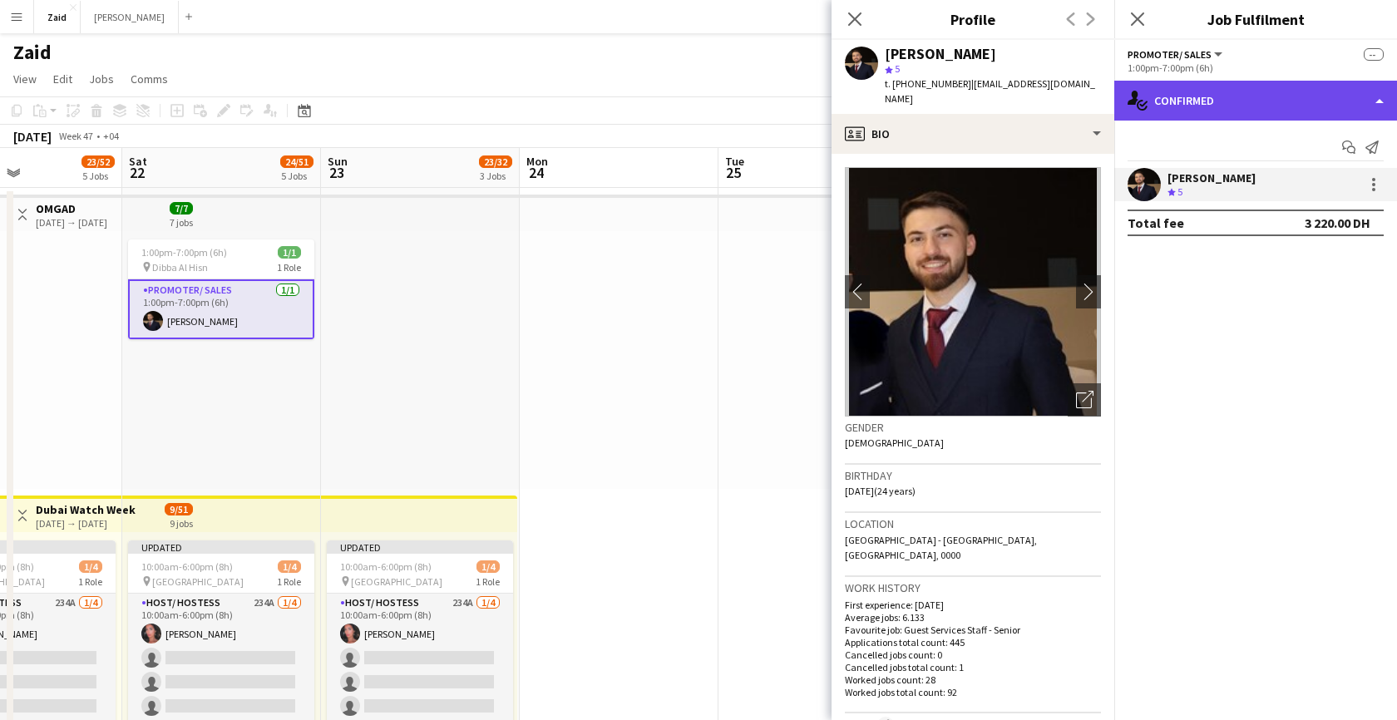
click at [1347, 103] on div "single-neutral-actions-check-2 Confirmed" at bounding box center [1256, 101] width 283 height 40
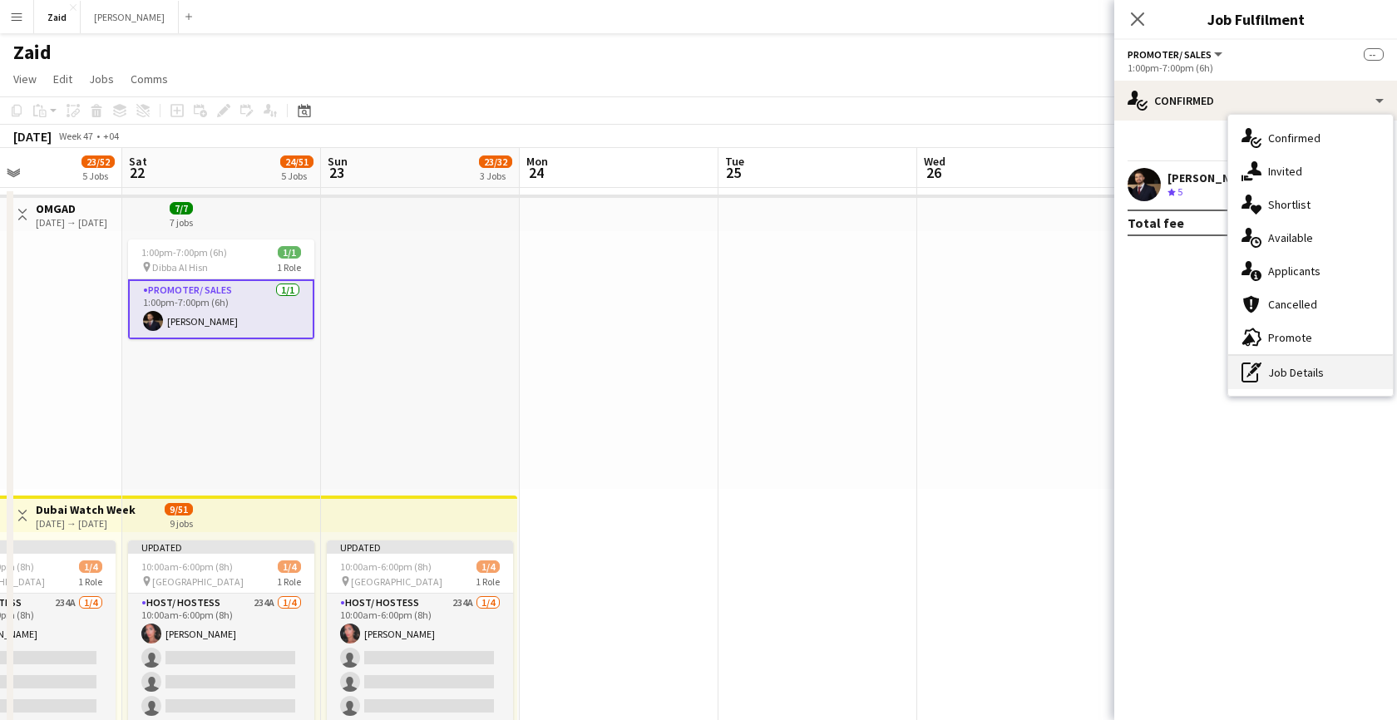
click at [1326, 375] on div "pen-write Job Details" at bounding box center [1310, 372] width 165 height 33
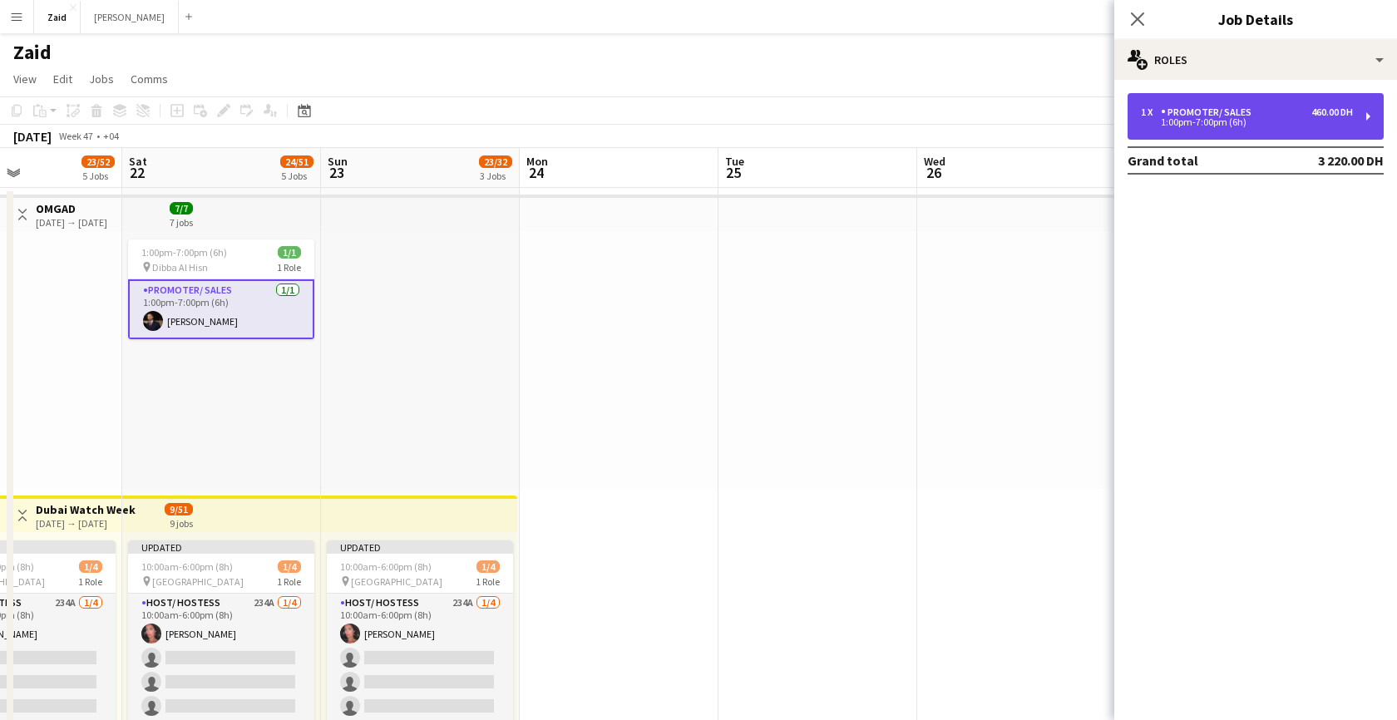
click at [1184, 119] on div "1:00pm-7:00pm (6h)" at bounding box center [1247, 122] width 212 height 8
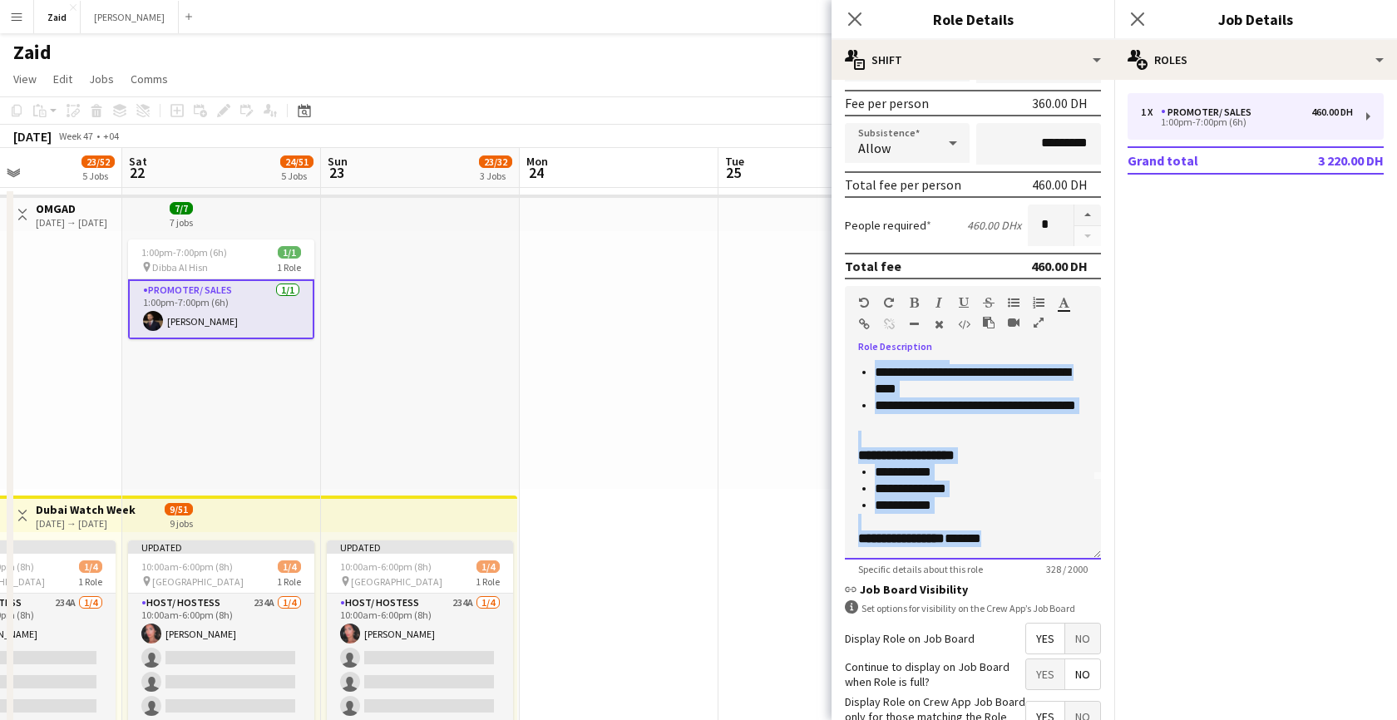
scroll to position [80, 0]
drag, startPoint x: 858, startPoint y: 370, endPoint x: 1011, endPoint y: 512, distance: 208.9
click at [1011, 512] on div "**********" at bounding box center [973, 460] width 256 height 200
copy div "**********"
click at [1137, 14] on icon "Close pop-in" at bounding box center [1137, 19] width 16 height 16
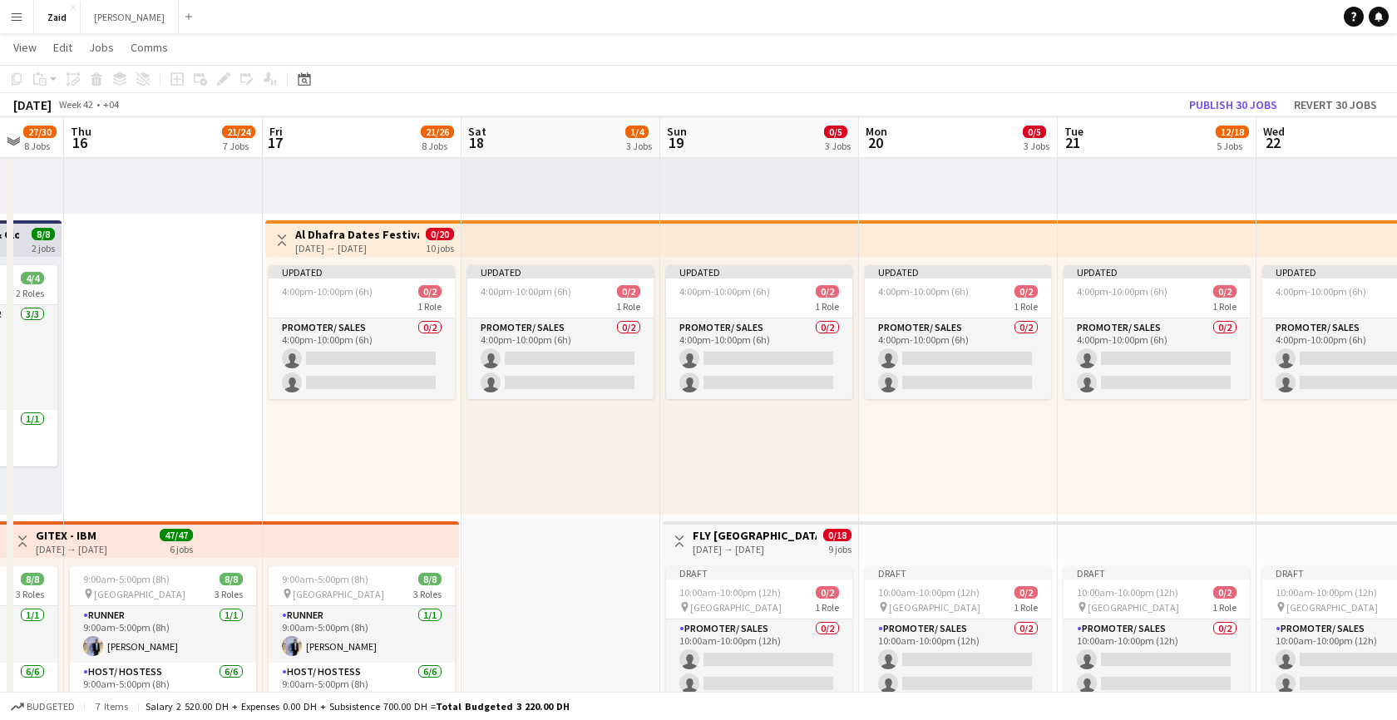
scroll to position [576, 0]
click at [366, 286] on span "4:00pm-10:00pm (6h)" at bounding box center [327, 290] width 91 height 12
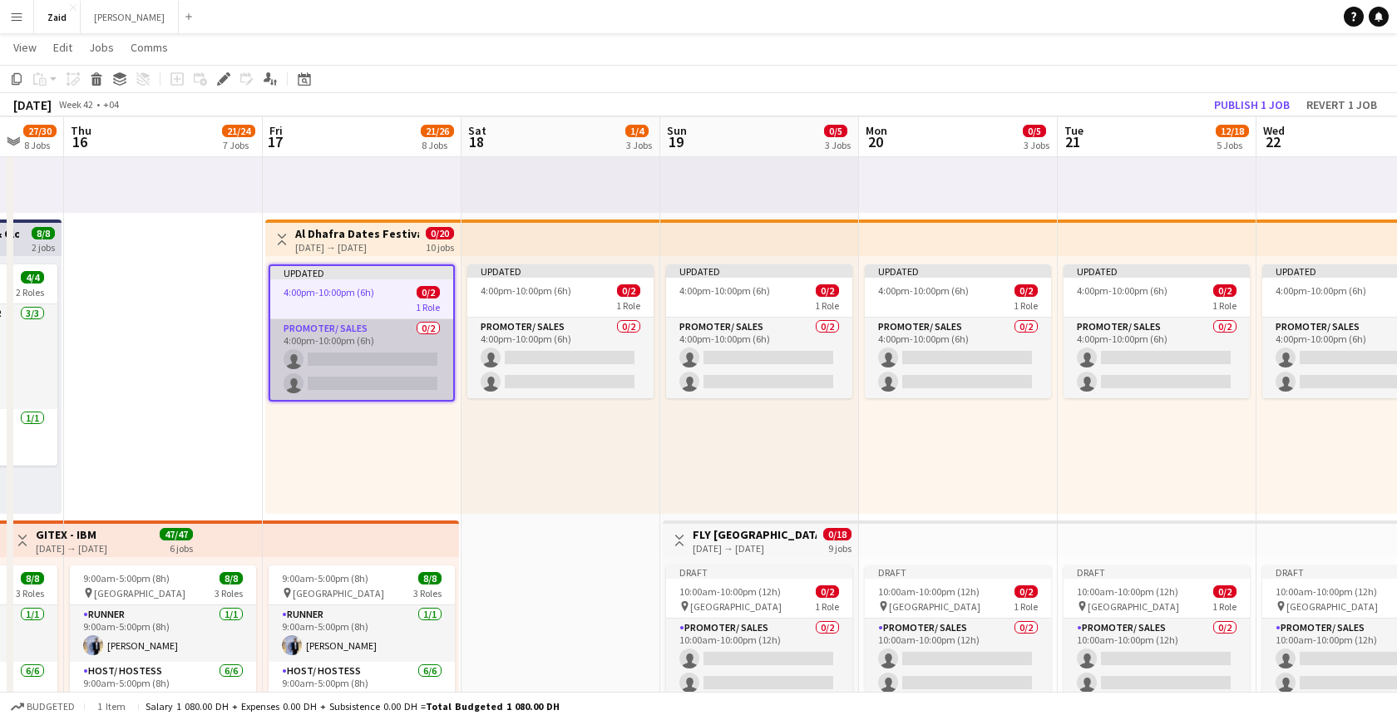
scroll to position [0, 732]
click at [405, 341] on app-card-role "Promoter/ Sales 0/2 4:00pm-10:00pm (6h) single-neutral-actions single-neutral-a…" at bounding box center [360, 359] width 183 height 81
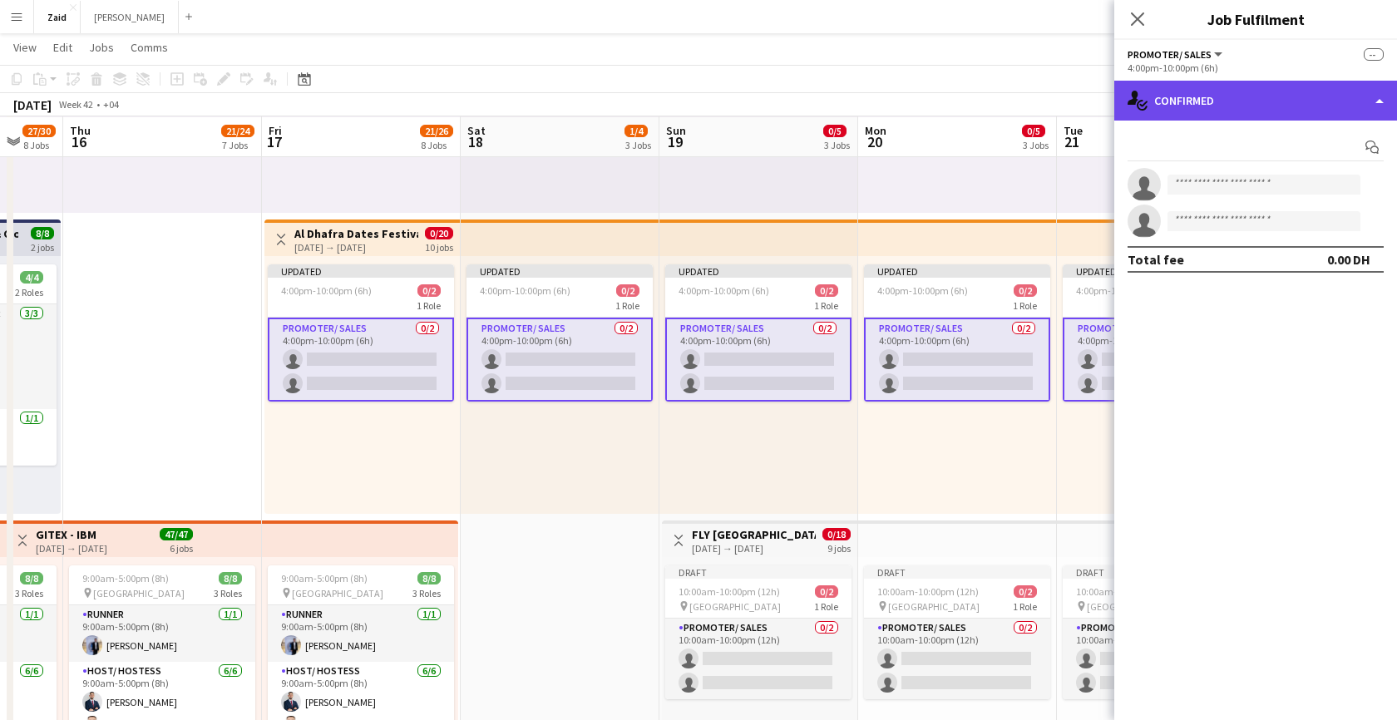
click at [1339, 110] on div "single-neutral-actions-check-2 Confirmed" at bounding box center [1256, 101] width 283 height 40
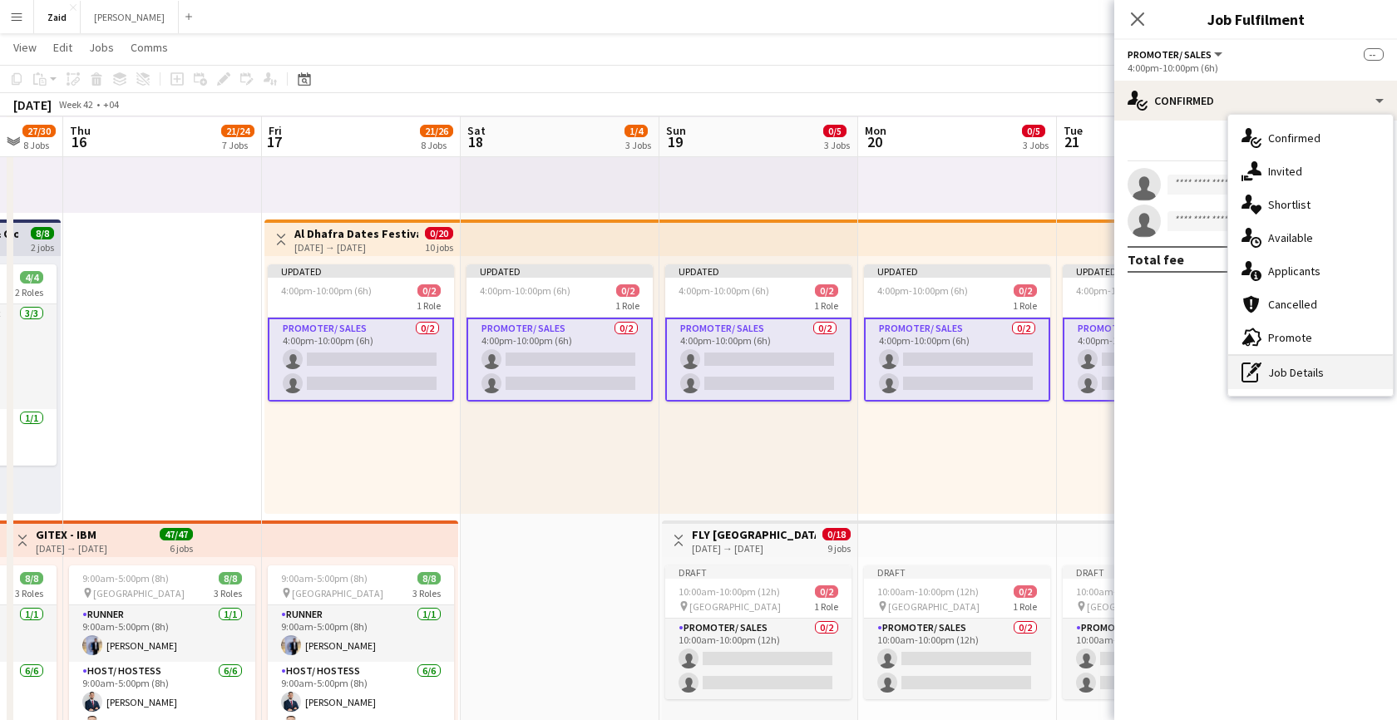
click at [1294, 374] on div "pen-write Job Details" at bounding box center [1310, 372] width 165 height 33
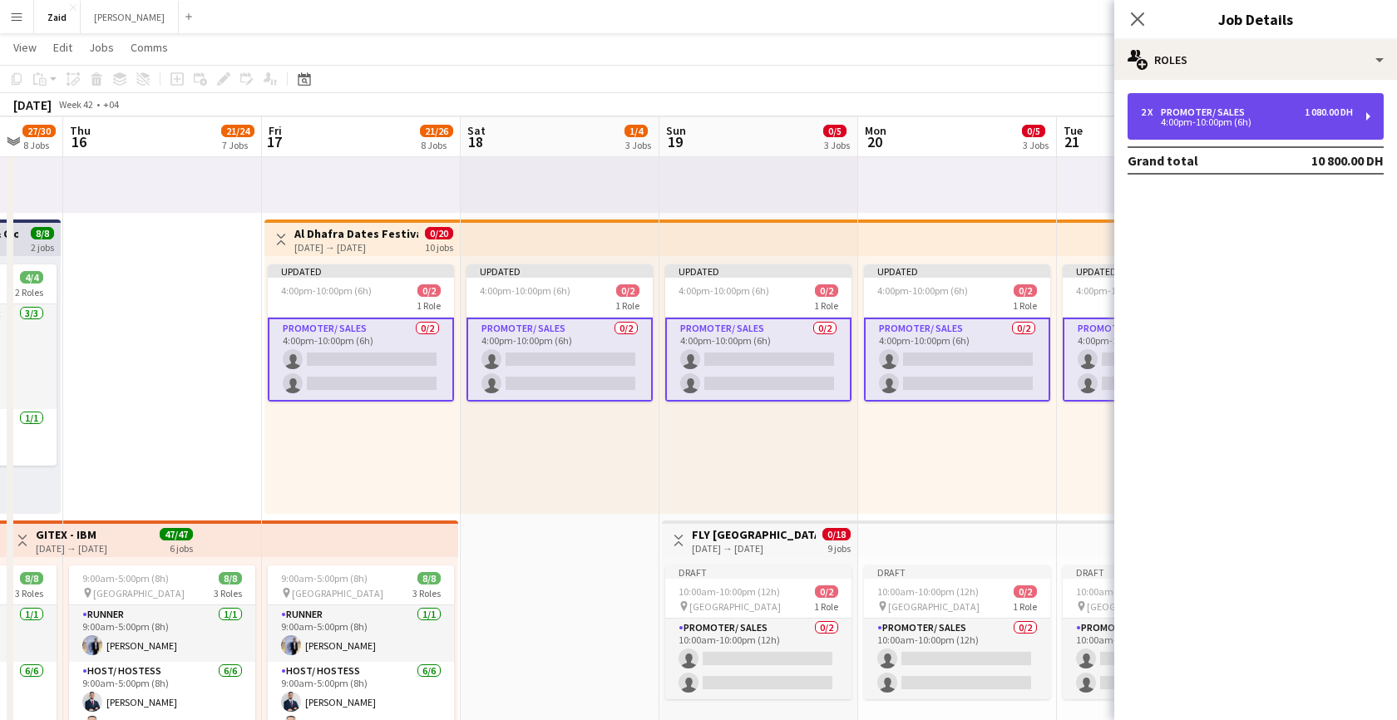
click at [1224, 113] on div "Promoter/ Sales" at bounding box center [1206, 112] width 91 height 12
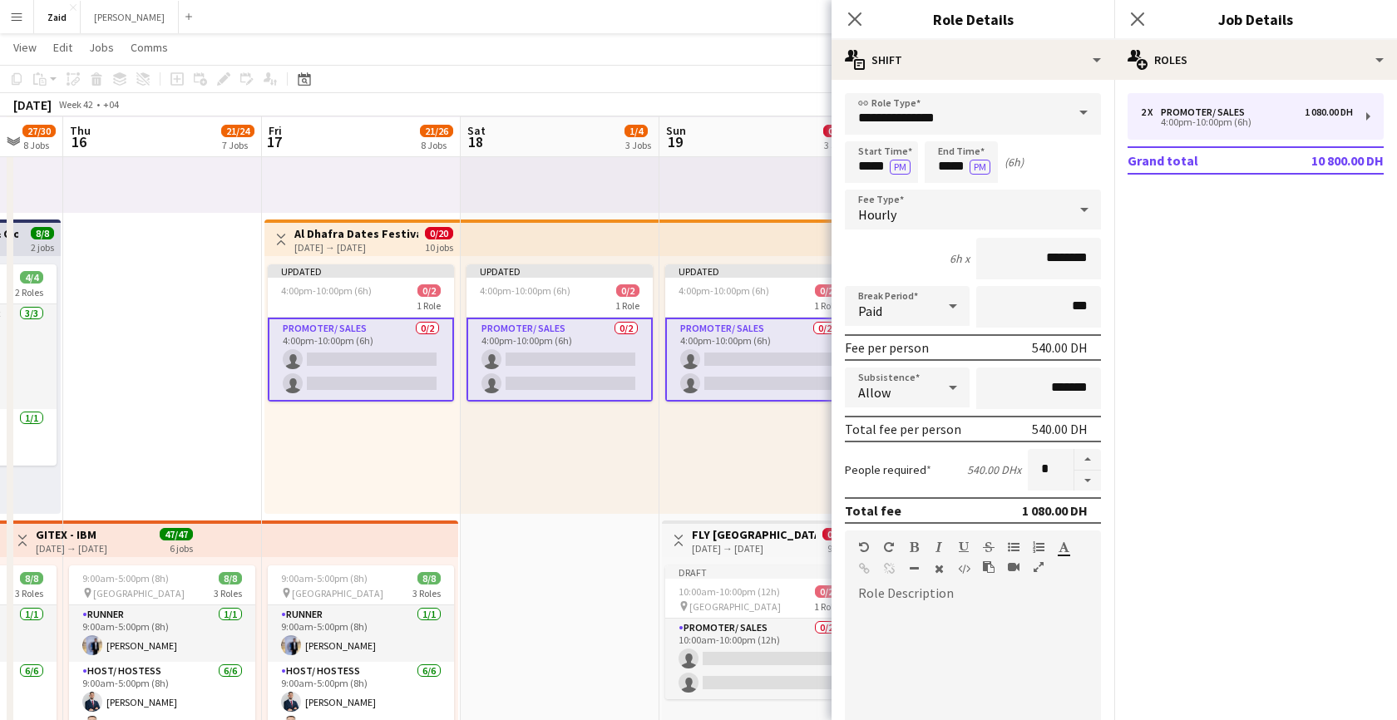
click at [924, 621] on div at bounding box center [973, 705] width 256 height 200
paste div
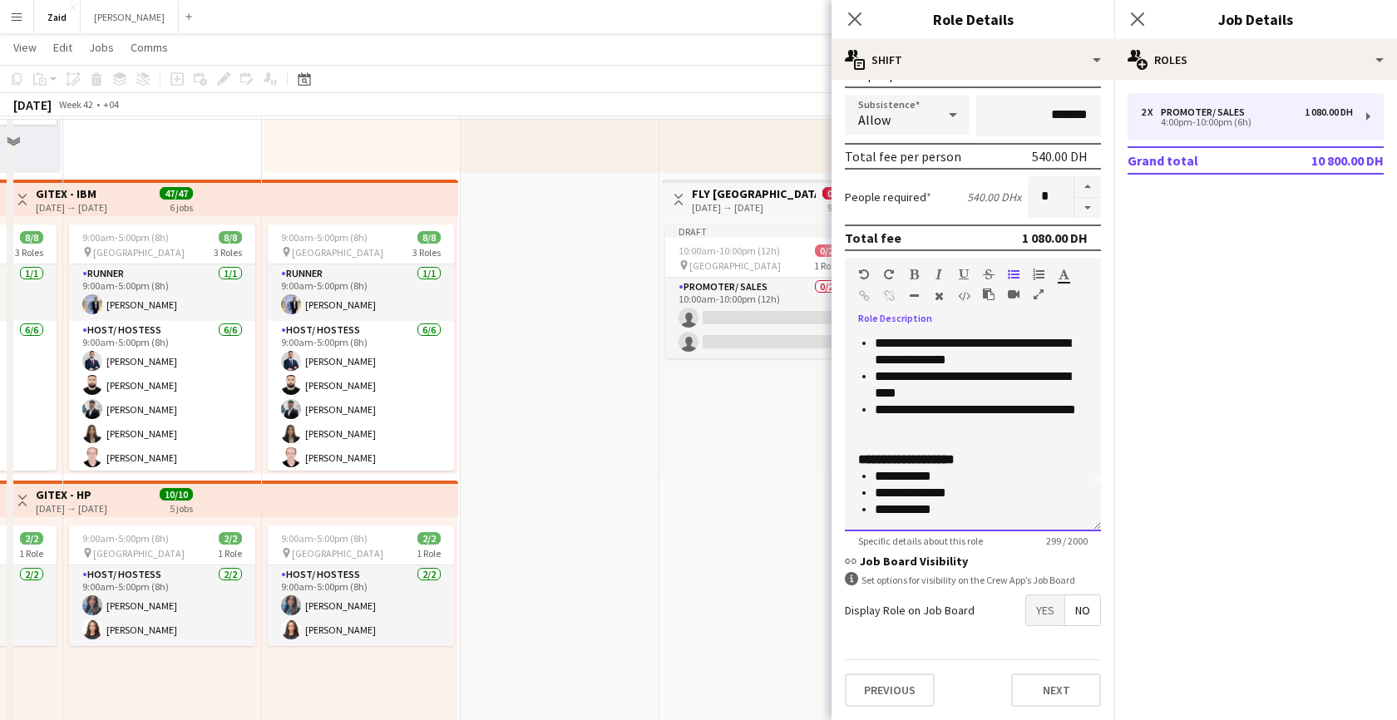
scroll to position [952, 0]
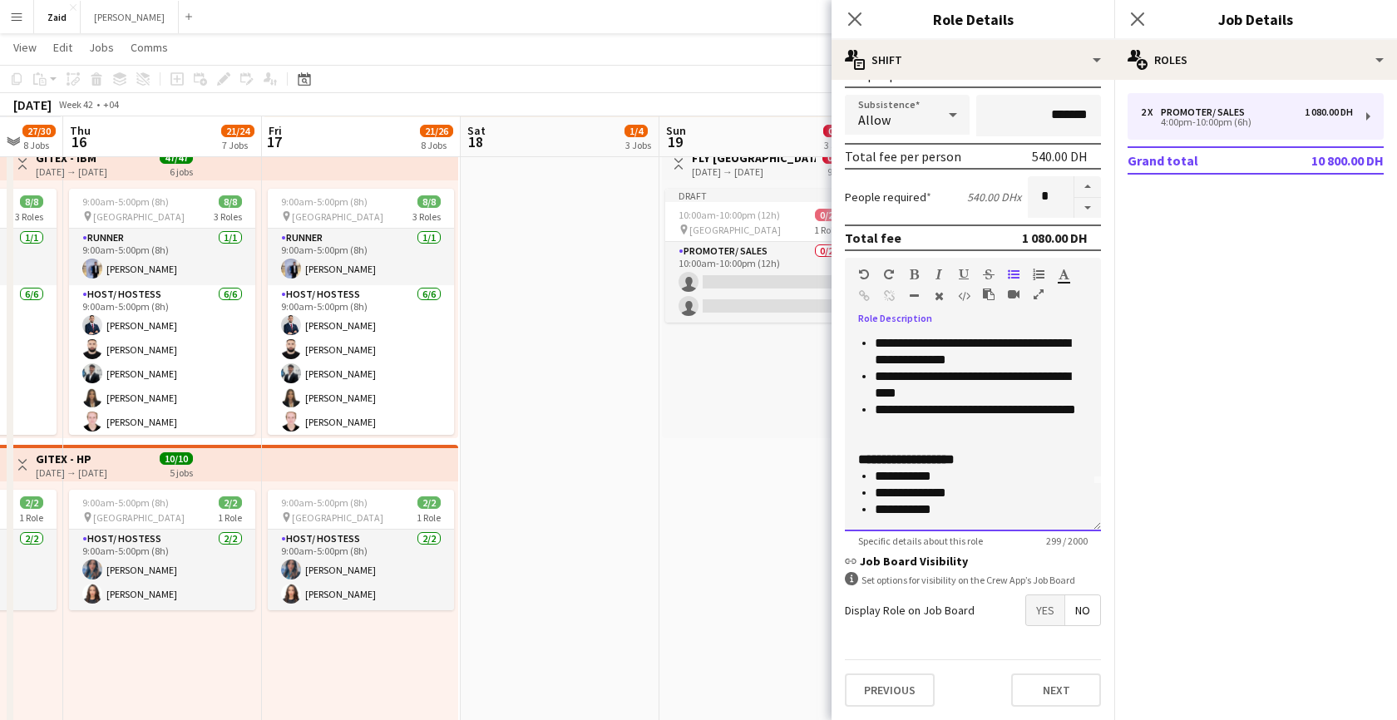
click at [969, 510] on p "**********" at bounding box center [981, 510] width 213 height 17
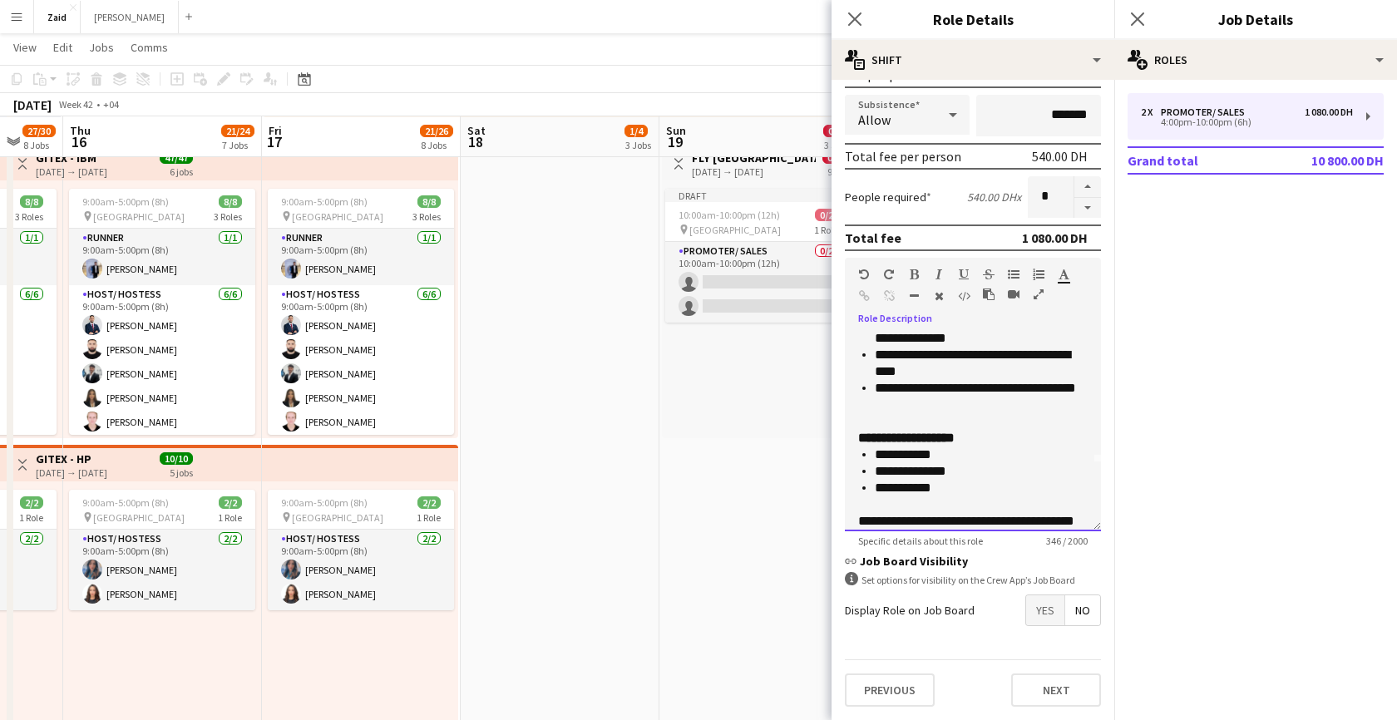
scroll to position [85, 0]
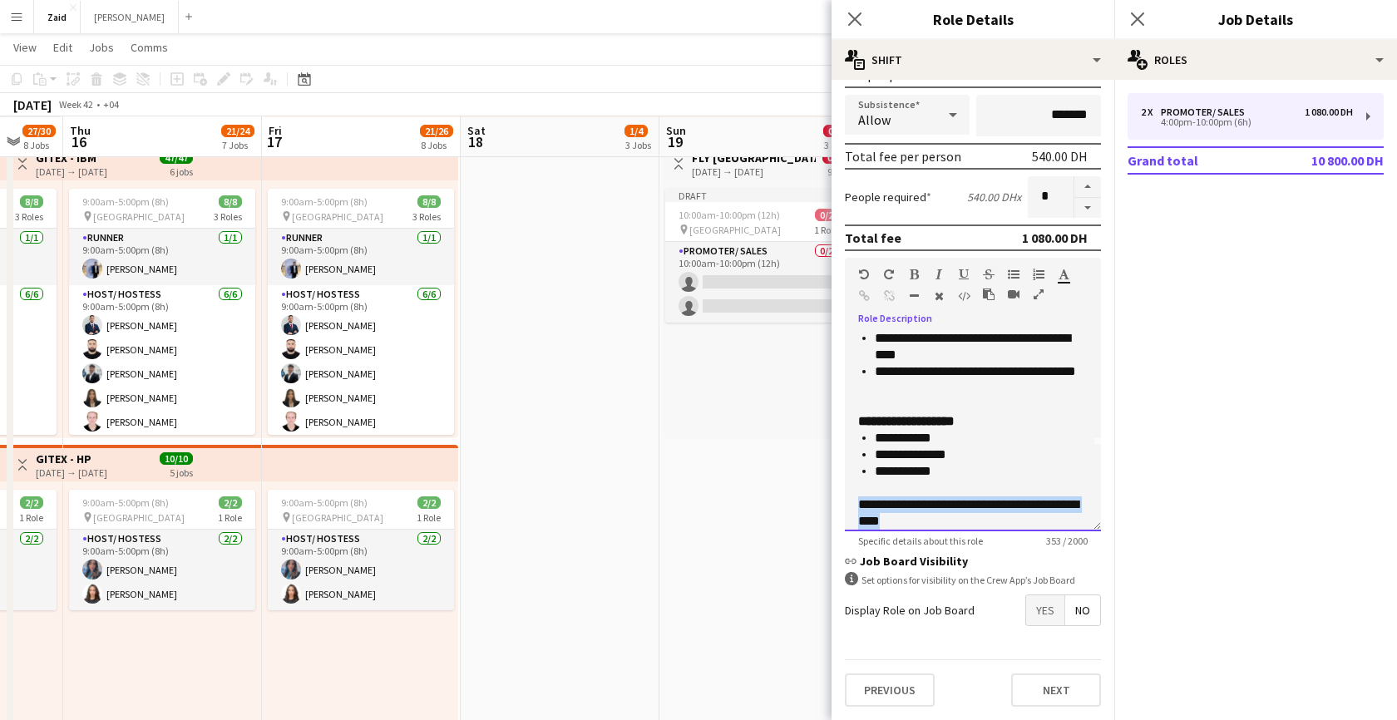
drag, startPoint x: 861, startPoint y: 500, endPoint x: 937, endPoint y: 522, distance: 78.9
click at [937, 522] on div "**********" at bounding box center [973, 513] width 230 height 33
copy div "**********"
click at [858, 502] on div "**********" at bounding box center [973, 432] width 256 height 200
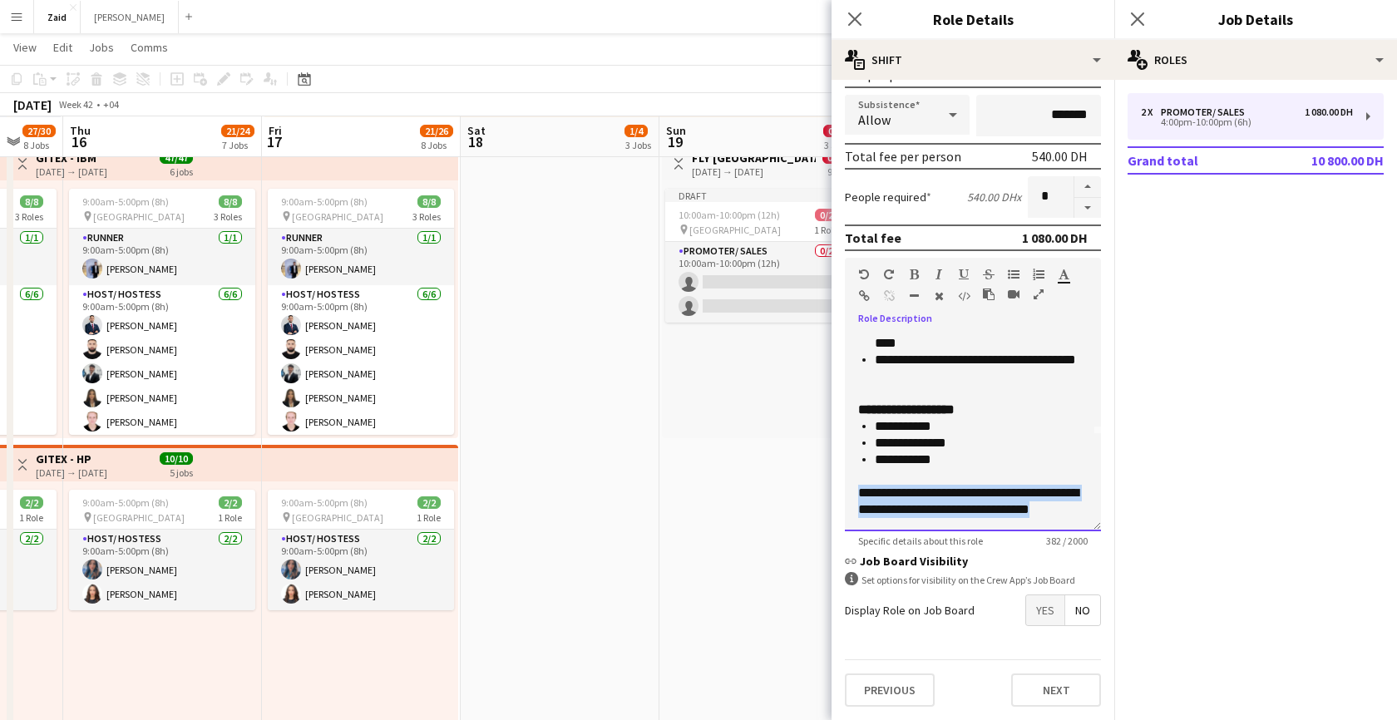
drag, startPoint x: 858, startPoint y: 502, endPoint x: 1105, endPoint y: 521, distance: 248.6
click at [1105, 521] on form "**********" at bounding box center [973, 270] width 283 height 900
click at [917, 275] on icon "button" at bounding box center [914, 275] width 9 height 12
click at [975, 483] on div at bounding box center [973, 476] width 230 height 17
click at [1045, 507] on div "**********" at bounding box center [973, 510] width 230 height 50
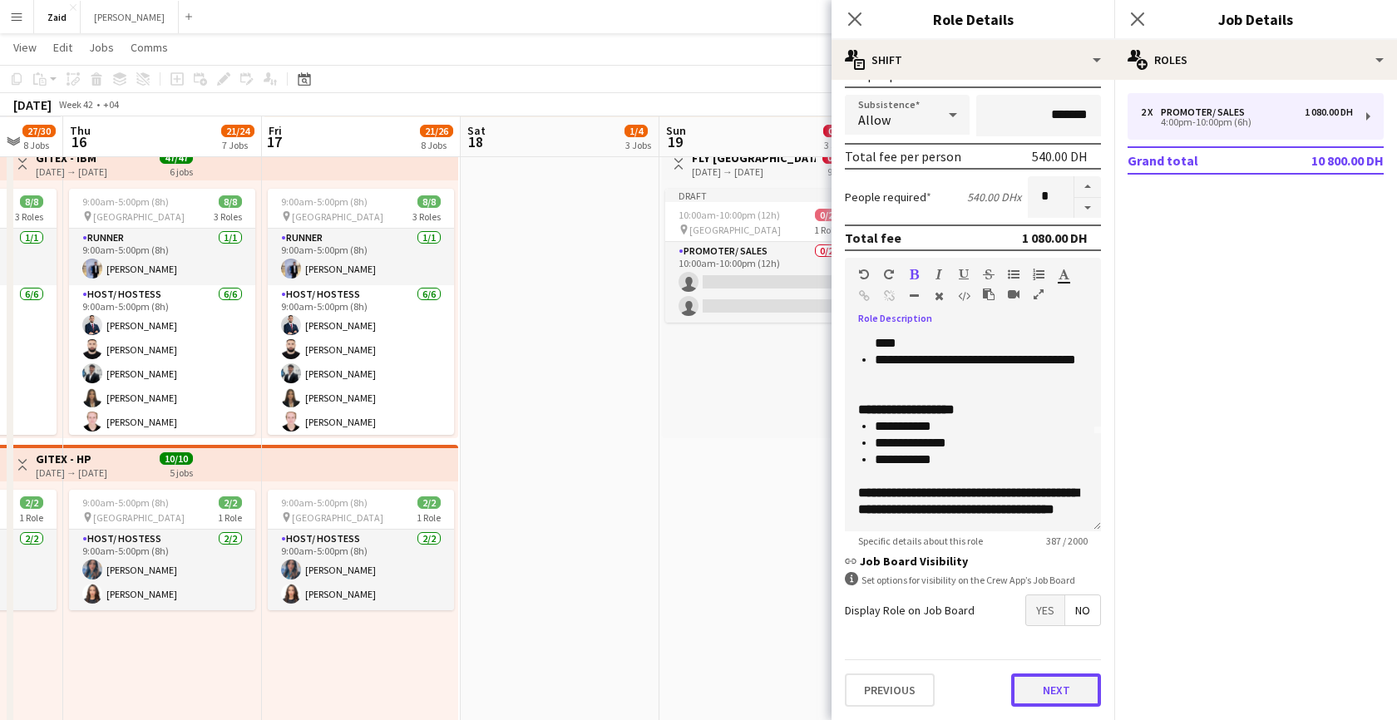
click at [1065, 687] on button "Next" at bounding box center [1056, 690] width 90 height 33
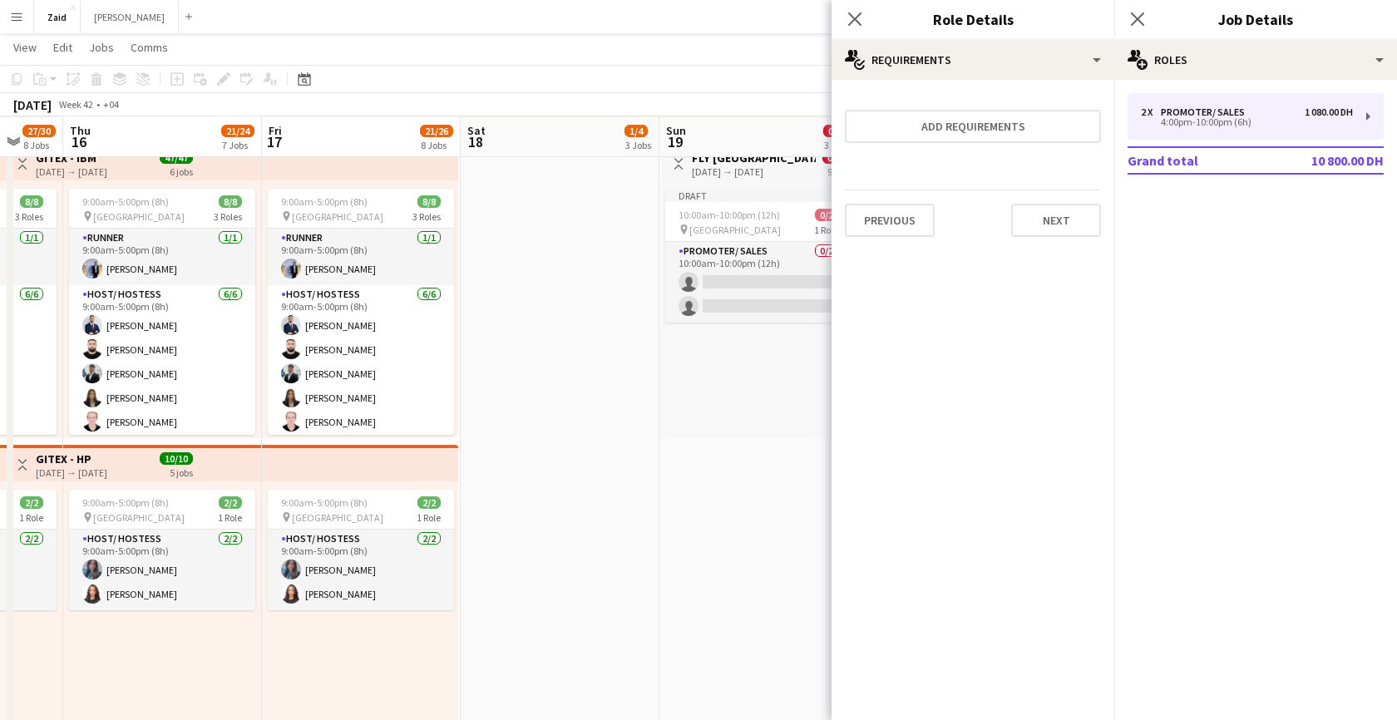
scroll to position [0, 0]
click at [1071, 227] on button "Next" at bounding box center [1056, 220] width 90 height 33
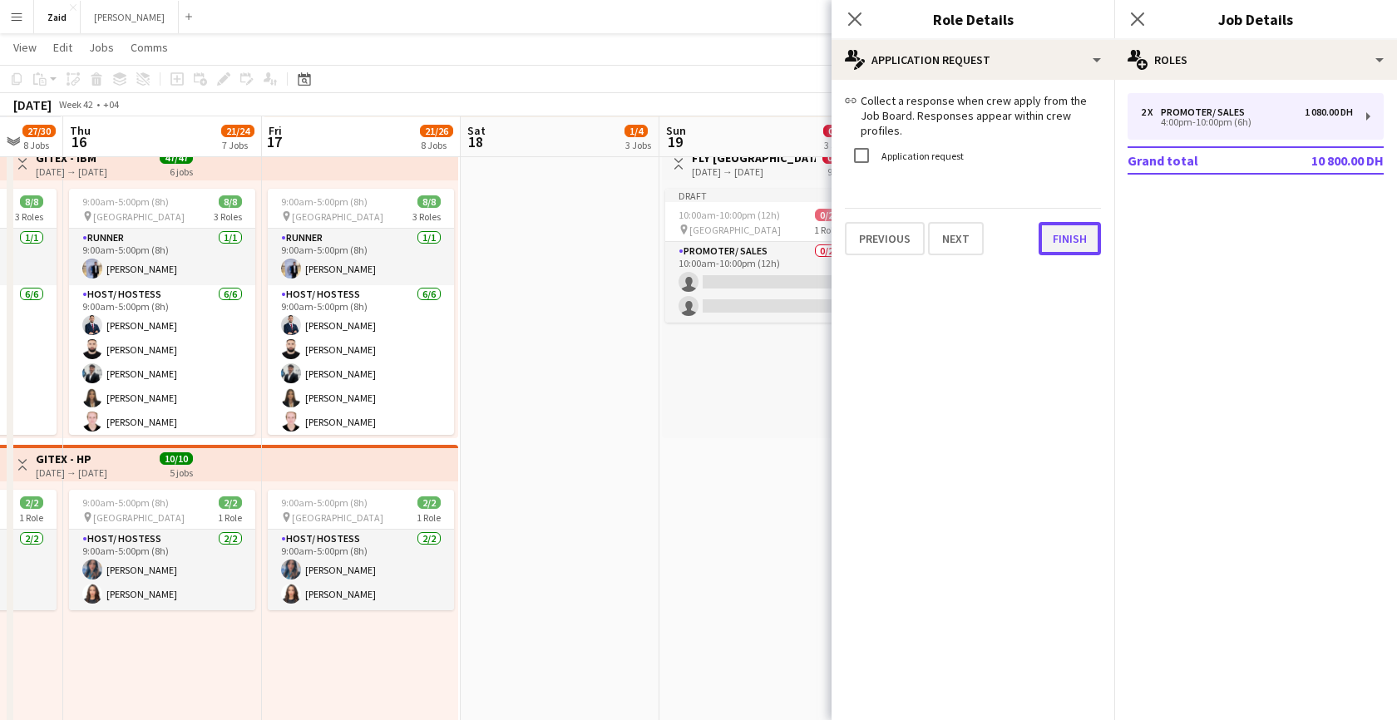
click at [1071, 228] on button "Finish" at bounding box center [1070, 238] width 62 height 33
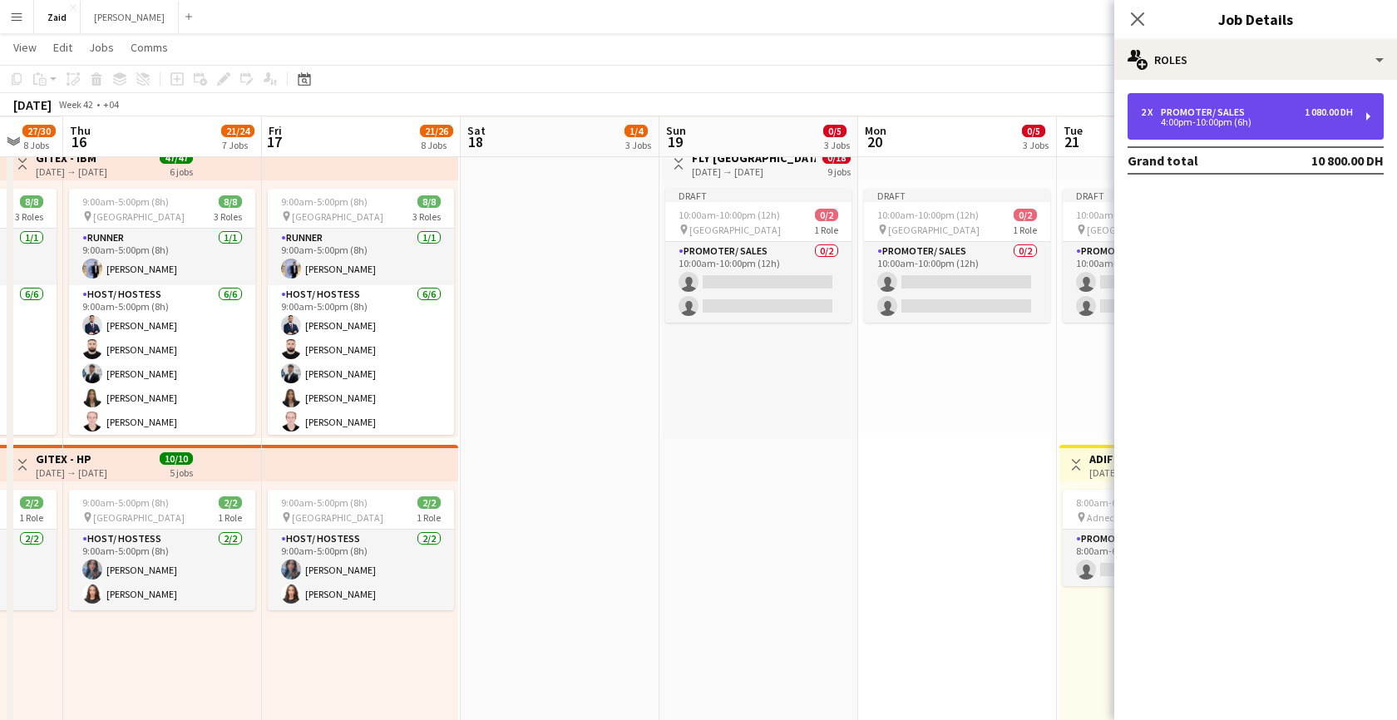
click at [1233, 118] on div "4:00pm-10:00pm (6h)" at bounding box center [1247, 122] width 212 height 8
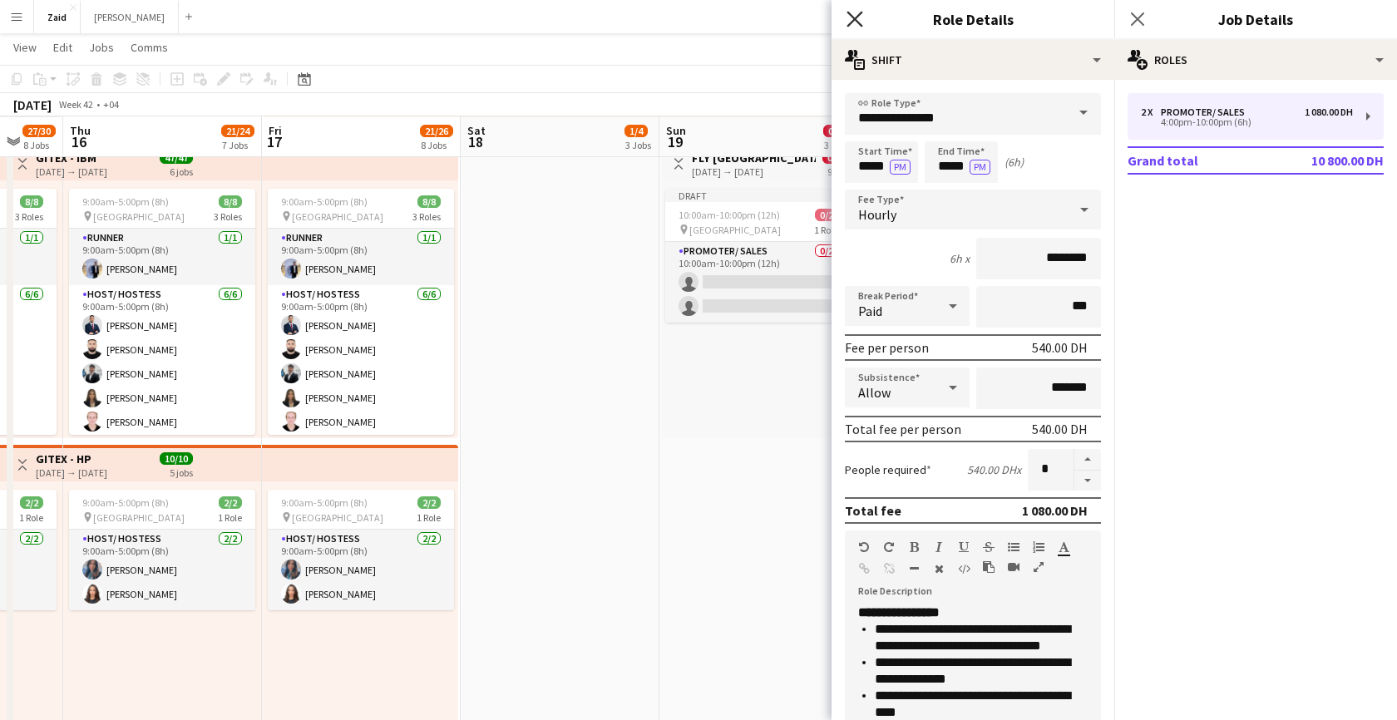
click at [859, 24] on icon at bounding box center [855, 19] width 16 height 16
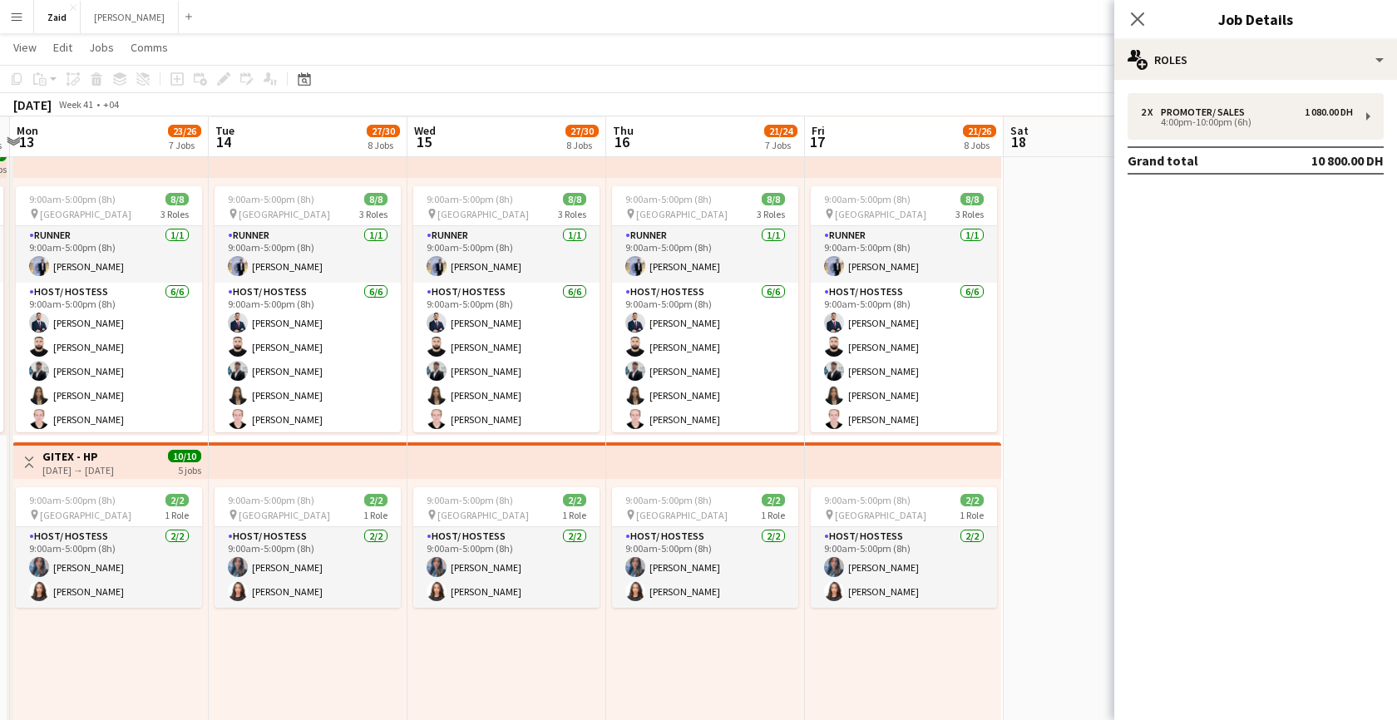
scroll to position [0, 376]
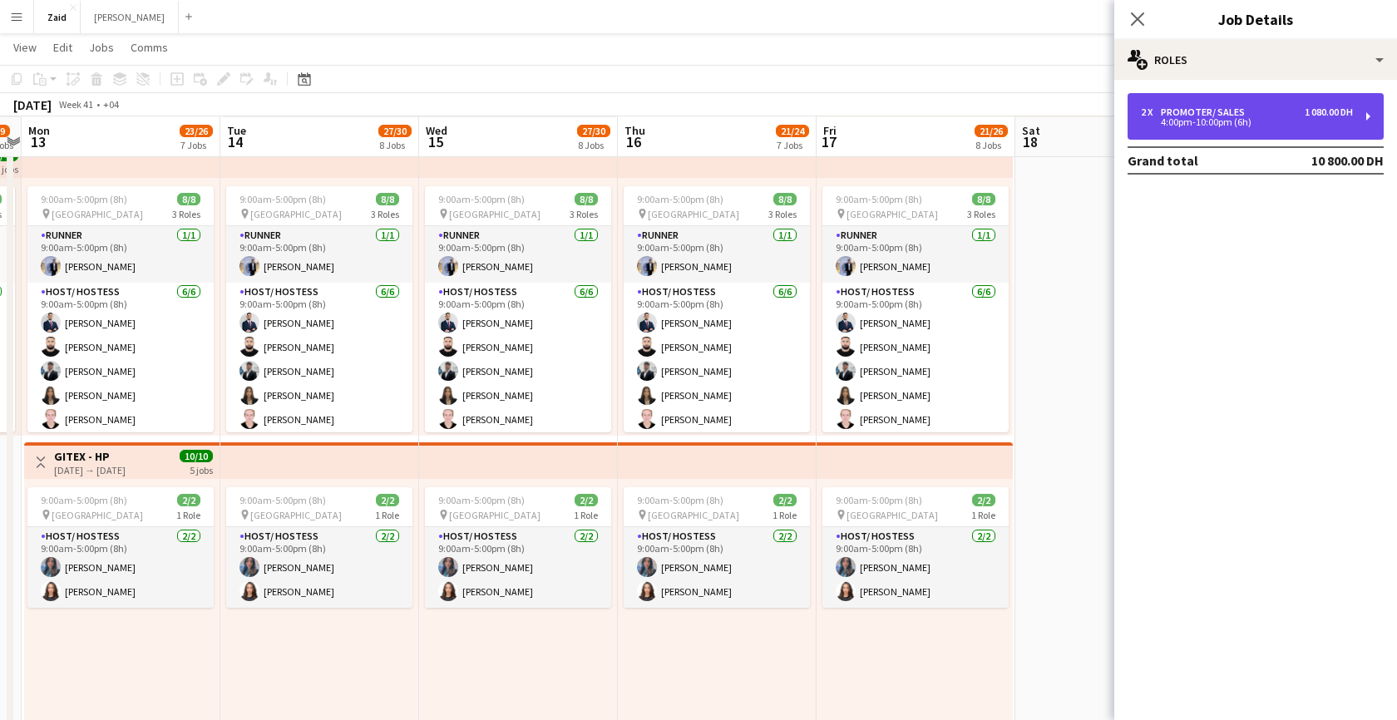
click at [1272, 118] on div "4:00pm-10:00pm (6h)" at bounding box center [1247, 122] width 212 height 8
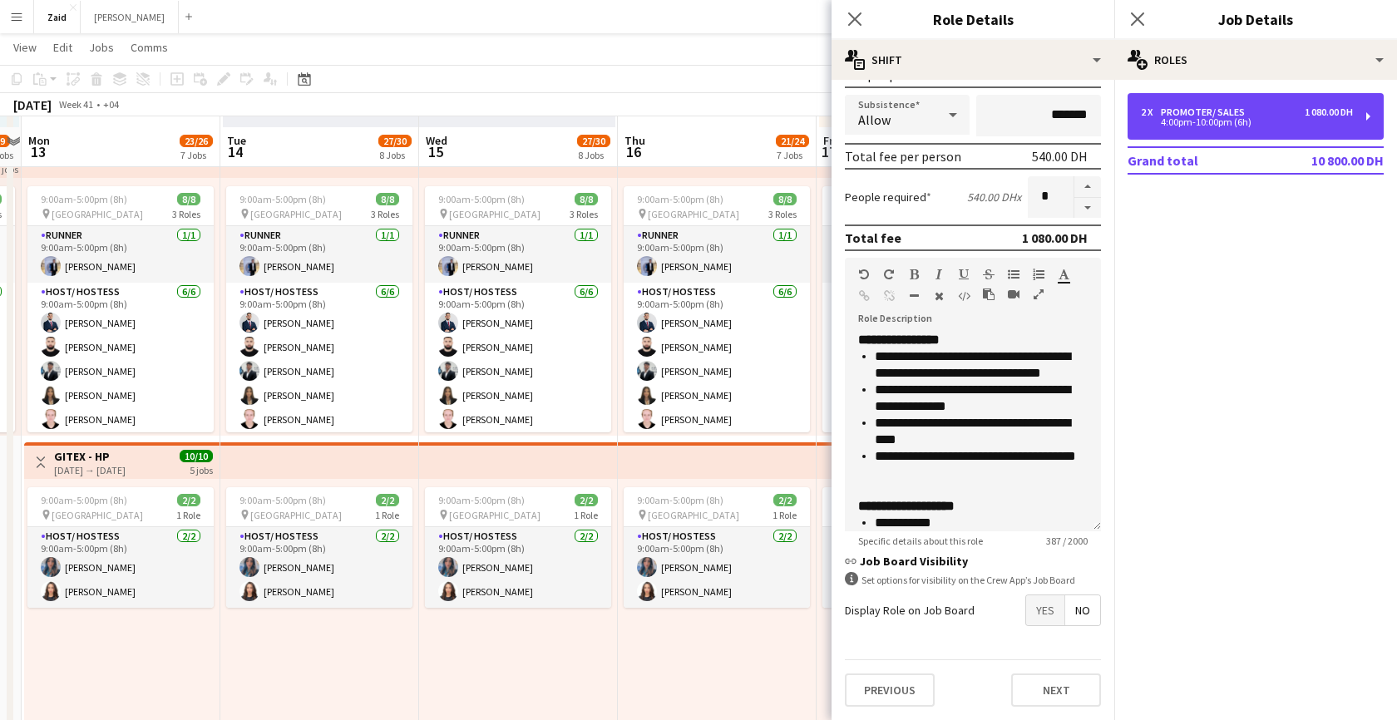
scroll to position [991, 0]
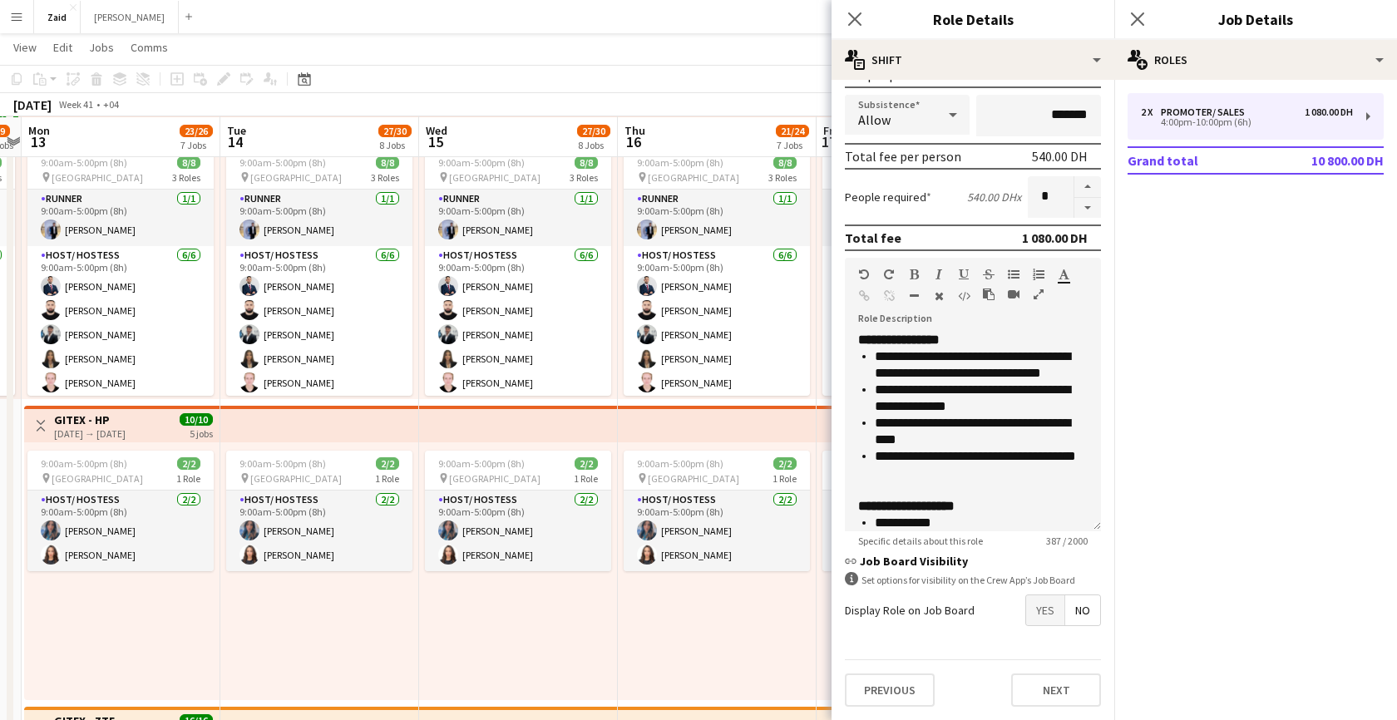
click at [1046, 605] on span "Yes" at bounding box center [1045, 611] width 38 height 30
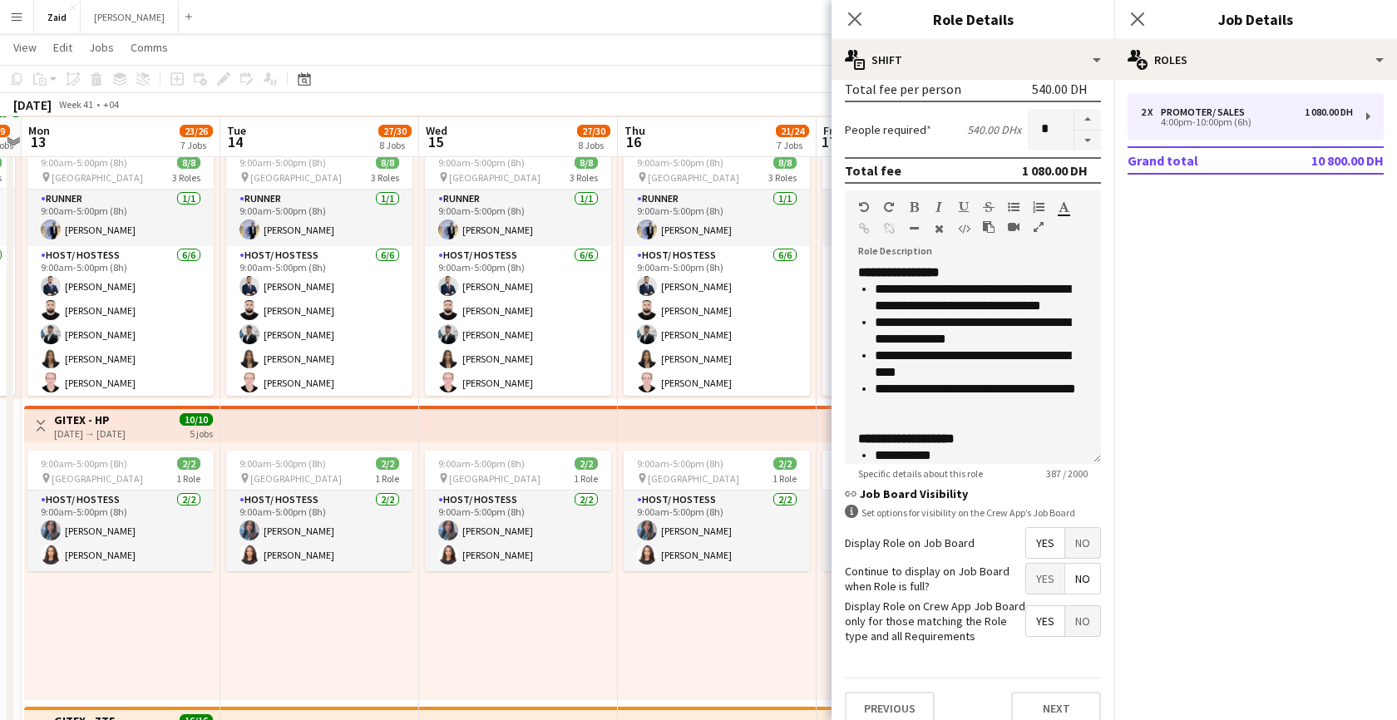
scroll to position [358, 0]
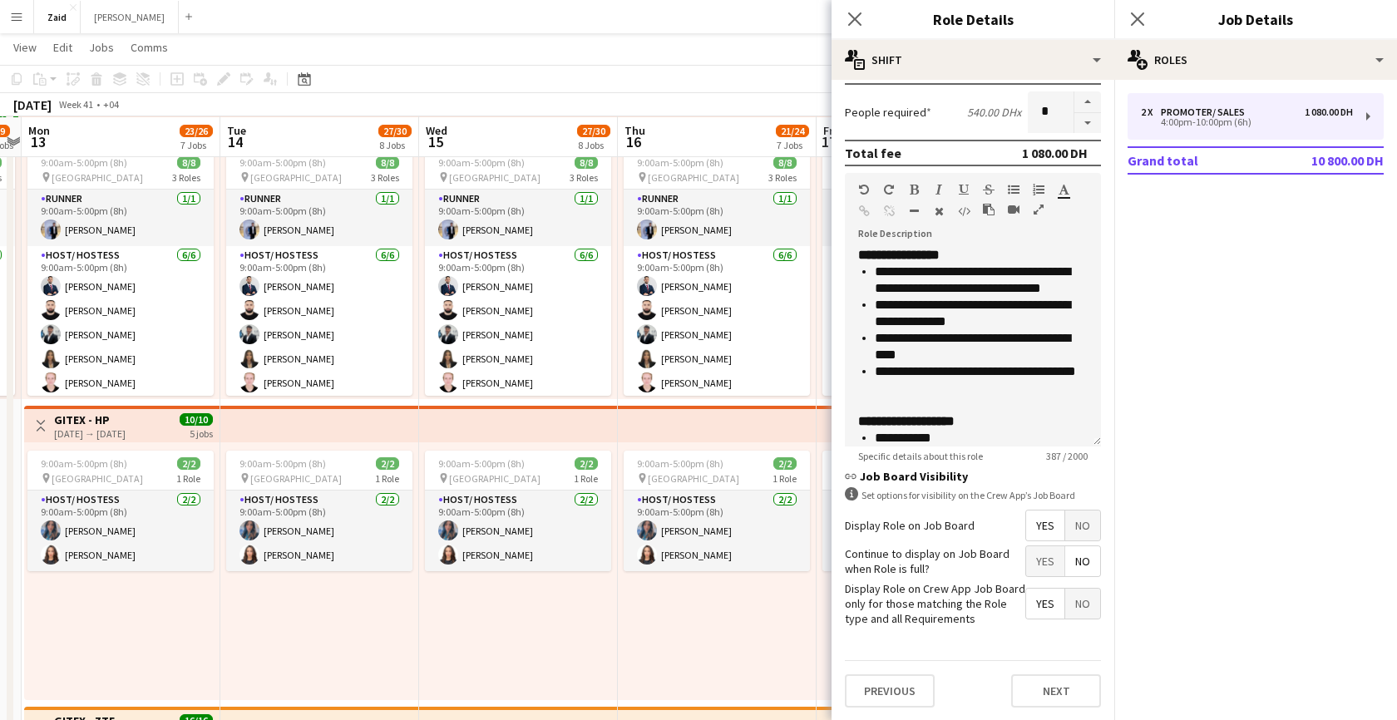
click at [1278, 272] on mat-expansion-panel "pencil3 General details 2 x Promoter/ Sales 1 080.00 DH 4:00pm-10:00pm (6h) Gra…" at bounding box center [1256, 400] width 283 height 640
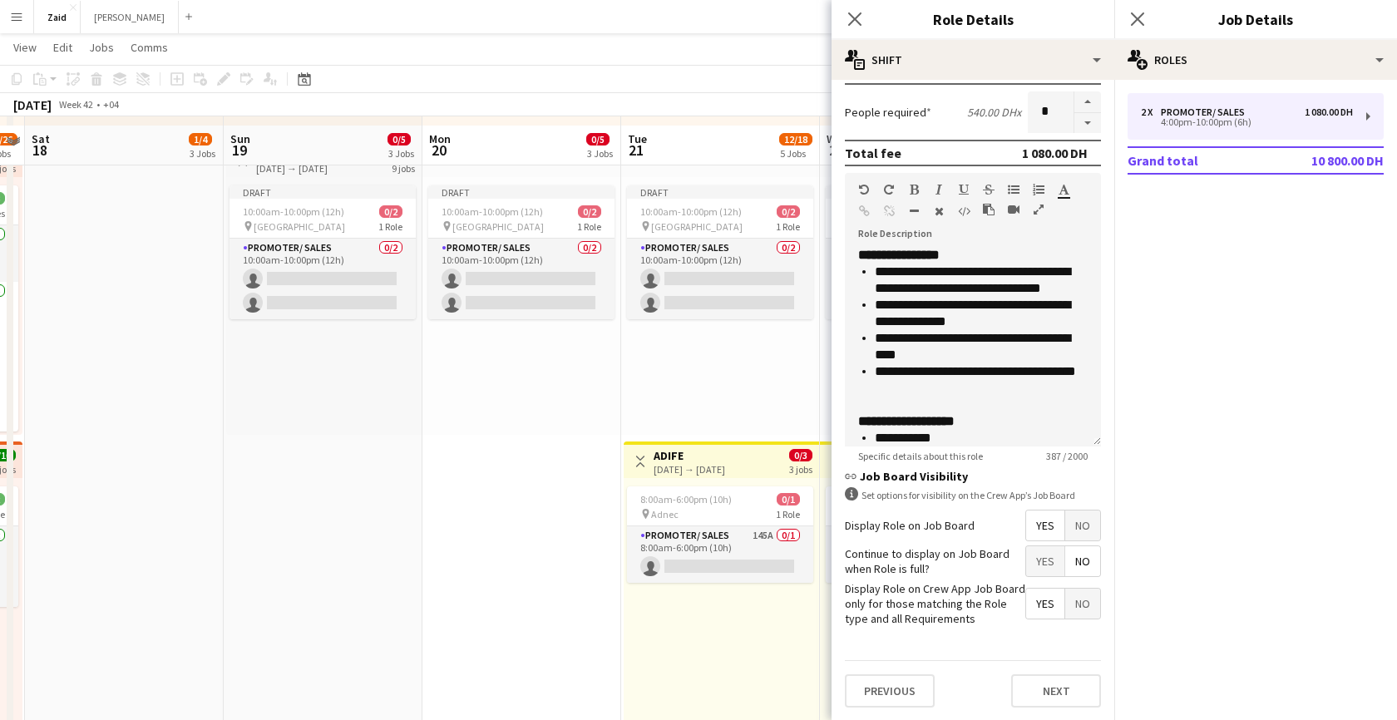
scroll to position [938, 0]
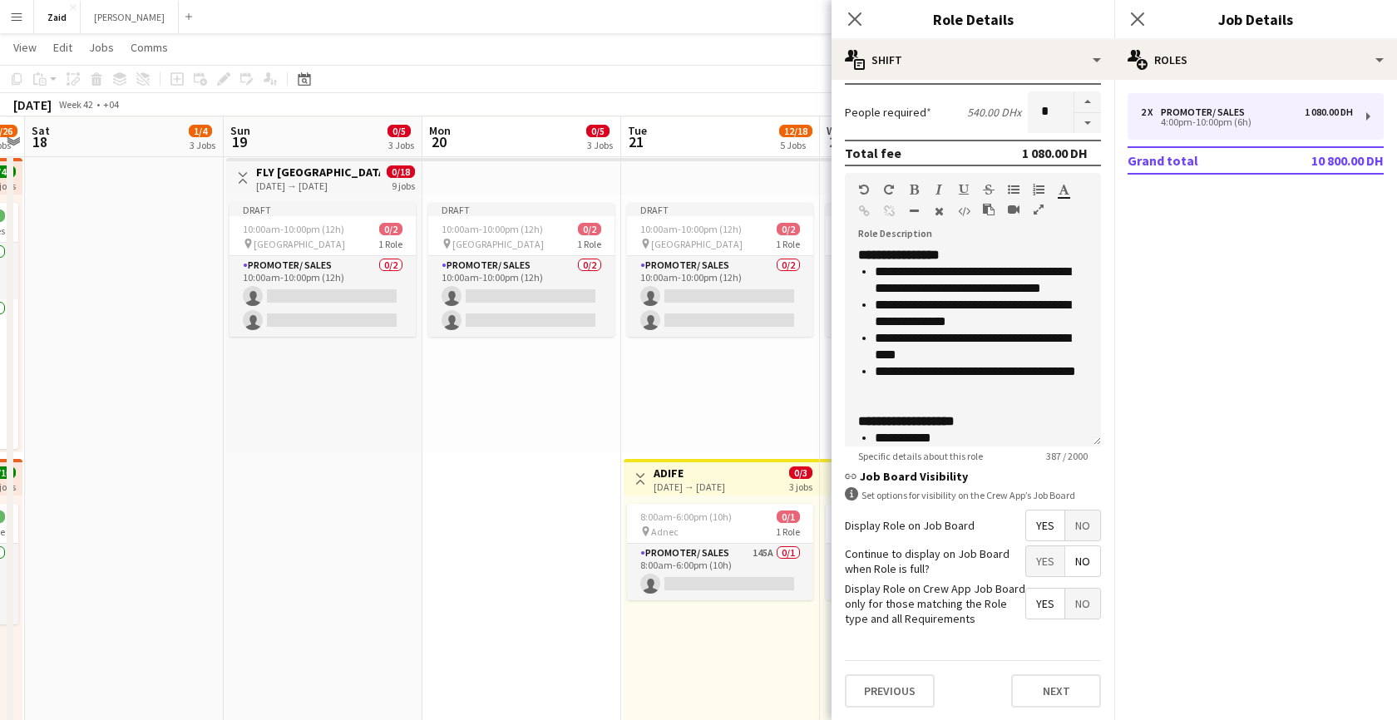
click at [388, 180] on div "0/18 9 jobs" at bounding box center [401, 179] width 28 height 27
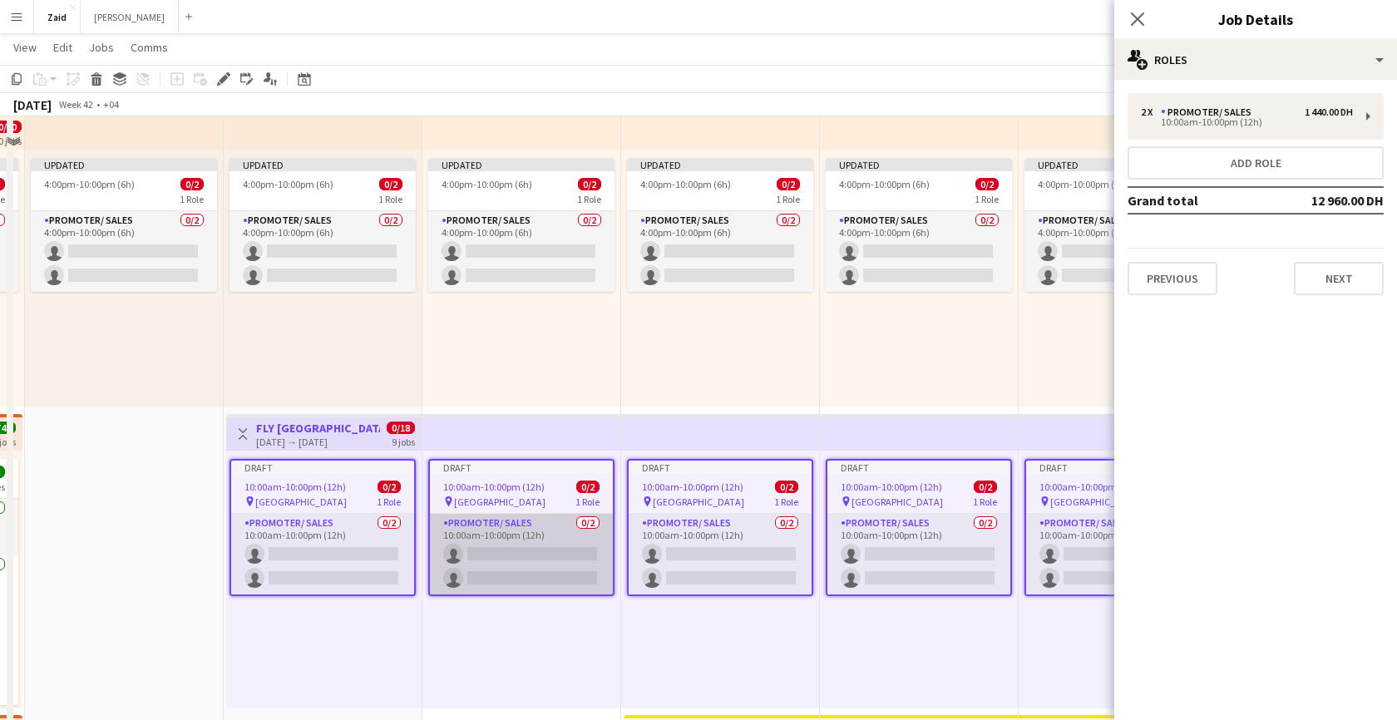
scroll to position [628, 0]
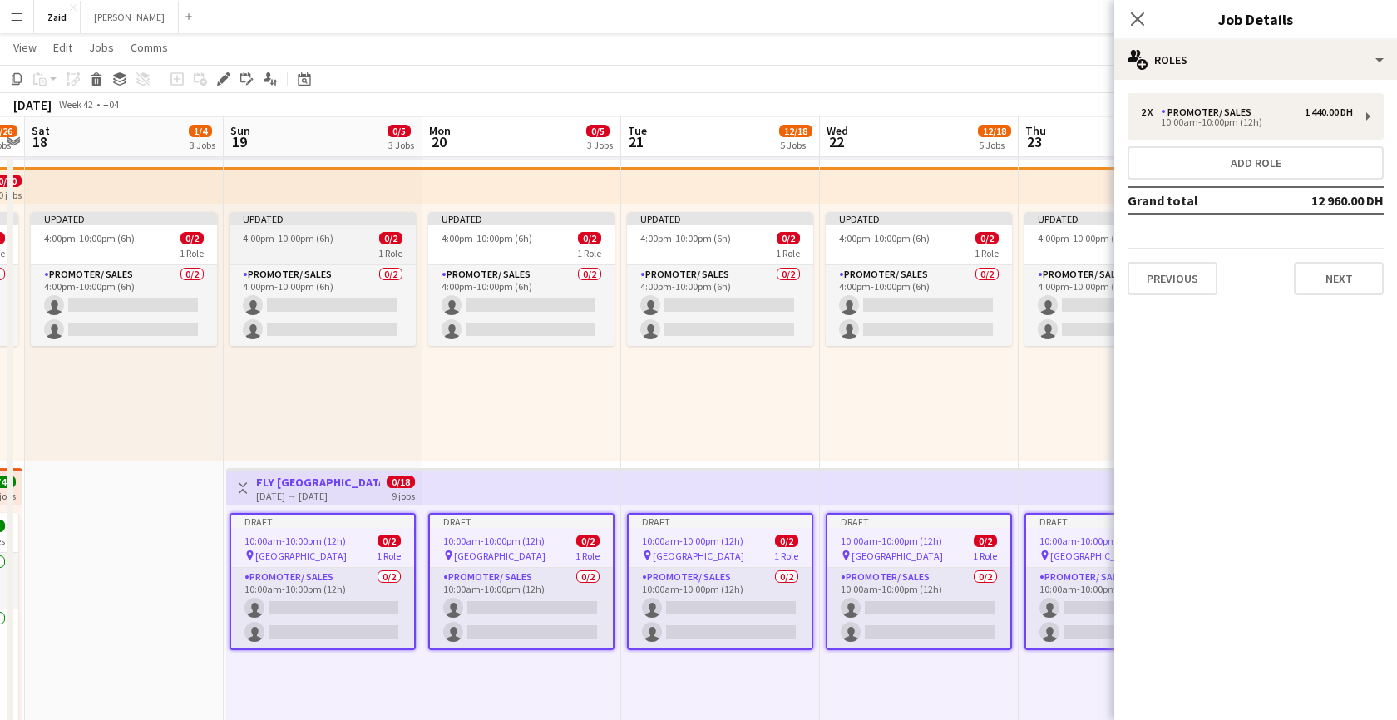
click at [333, 241] on div "4:00pm-10:00pm (6h) 0/2" at bounding box center [323, 238] width 186 height 12
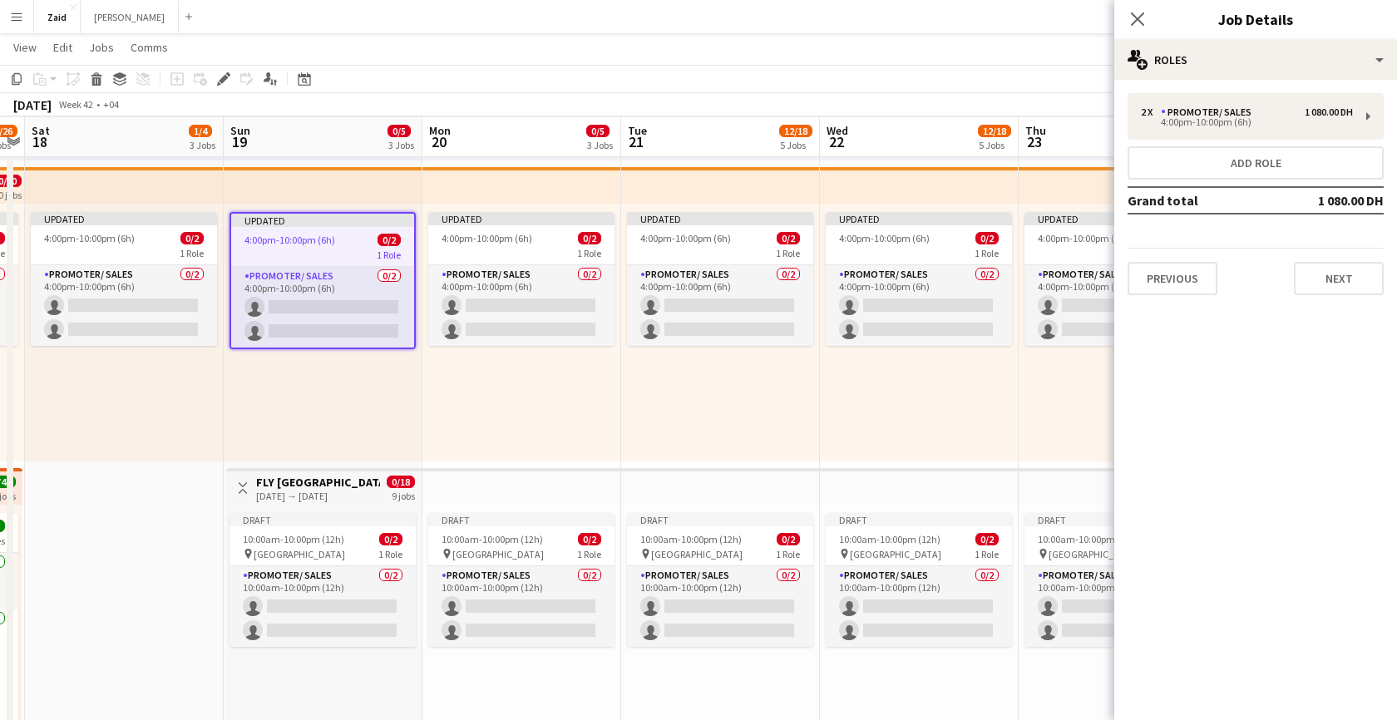
click at [237, 183] on app-top-bar at bounding box center [323, 185] width 199 height 37
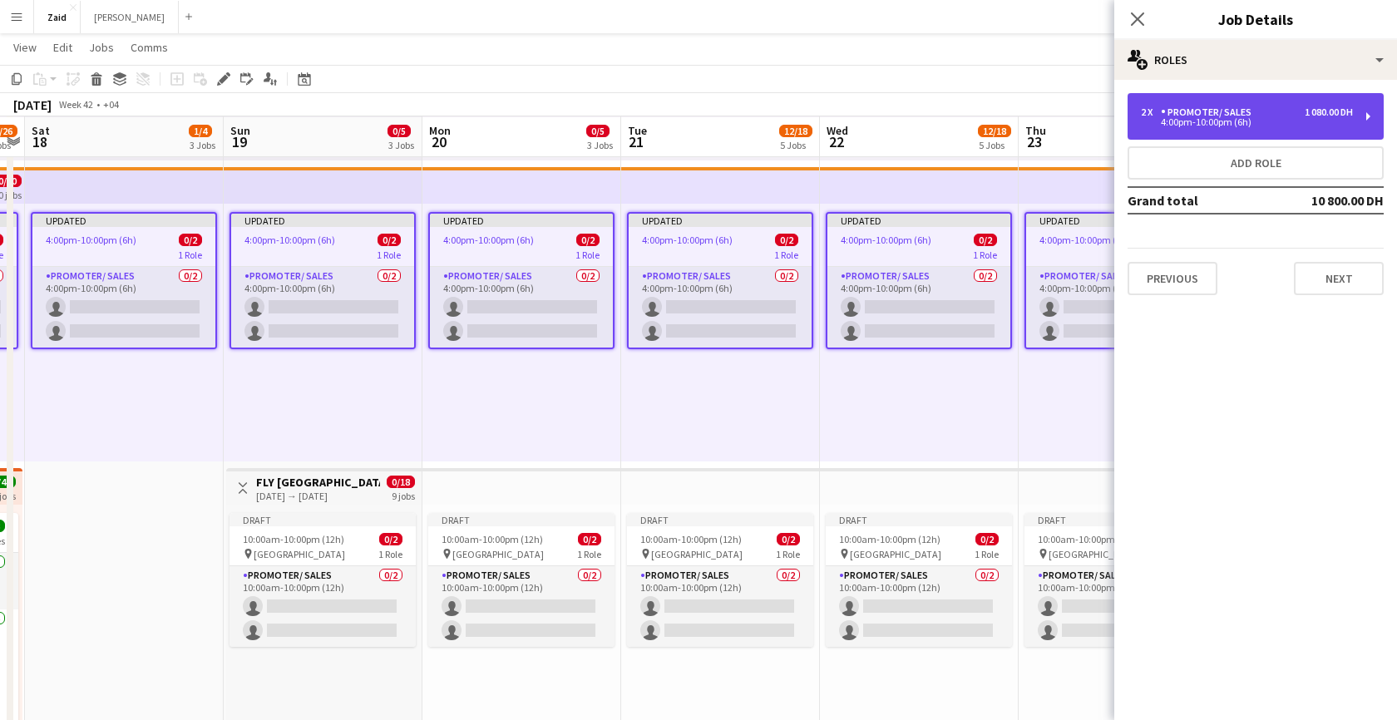
click at [1212, 123] on div "4:00pm-10:00pm (6h)" at bounding box center [1247, 122] width 212 height 8
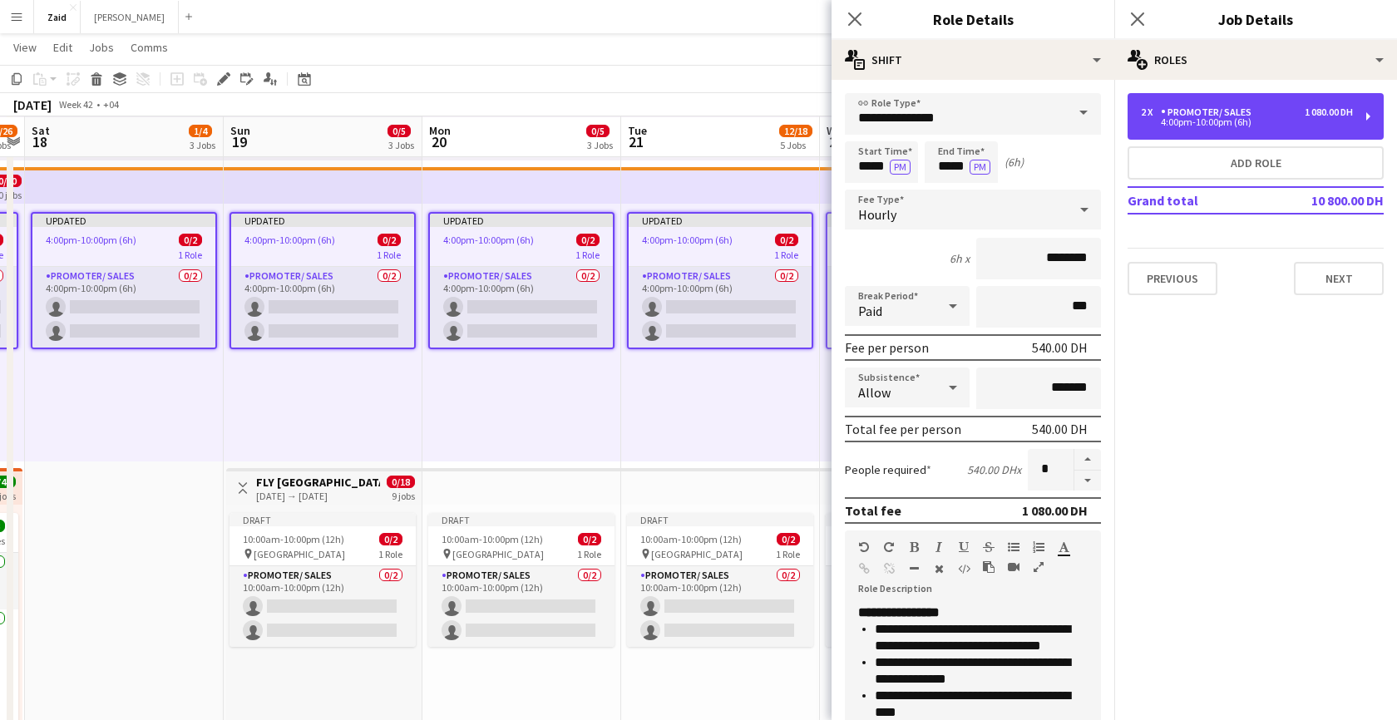
scroll to position [358, 0]
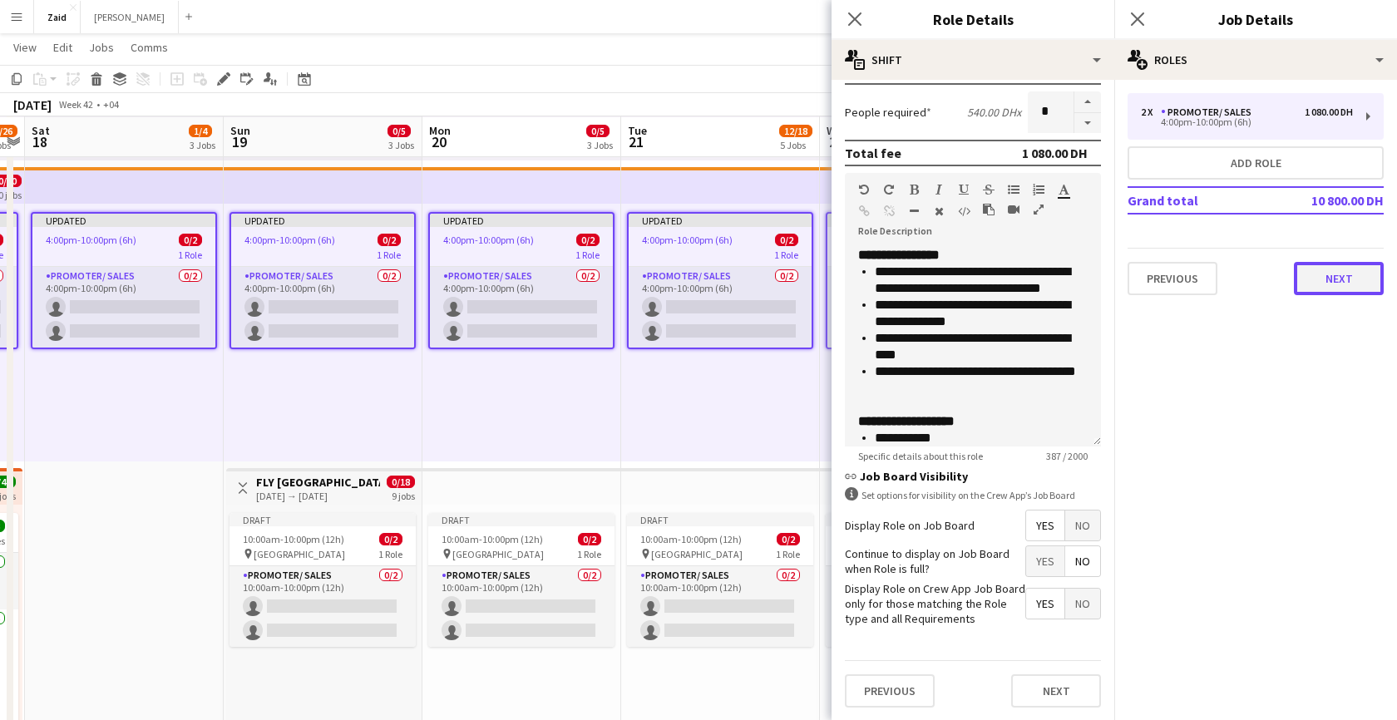
click at [1329, 283] on button "Next" at bounding box center [1339, 278] width 90 height 33
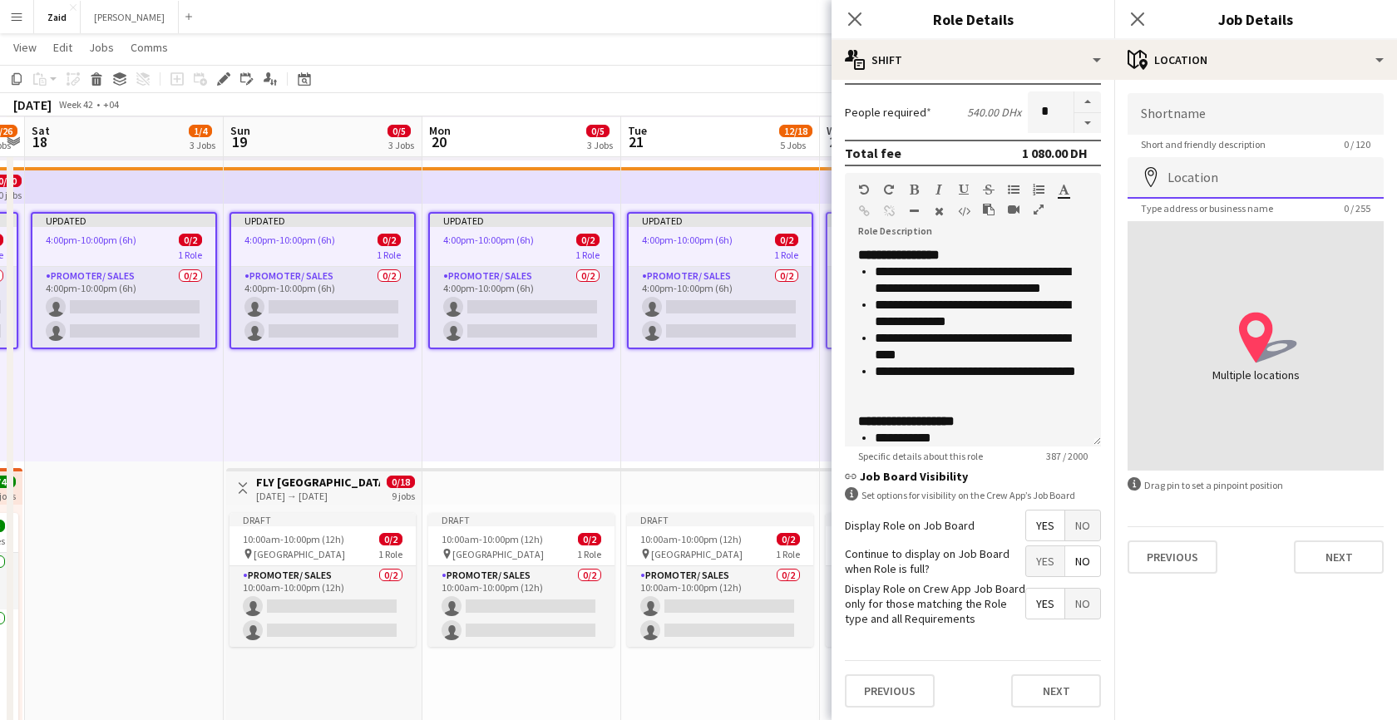
click at [1284, 165] on input "Location" at bounding box center [1256, 178] width 256 height 42
click at [1231, 91] on div "Shortname Short and friendly description 0 / 120 Location map-marker Type addre…" at bounding box center [1256, 333] width 283 height 507
click at [1240, 184] on input "Location" at bounding box center [1256, 178] width 256 height 42
paste input "**********"
type input "**********"
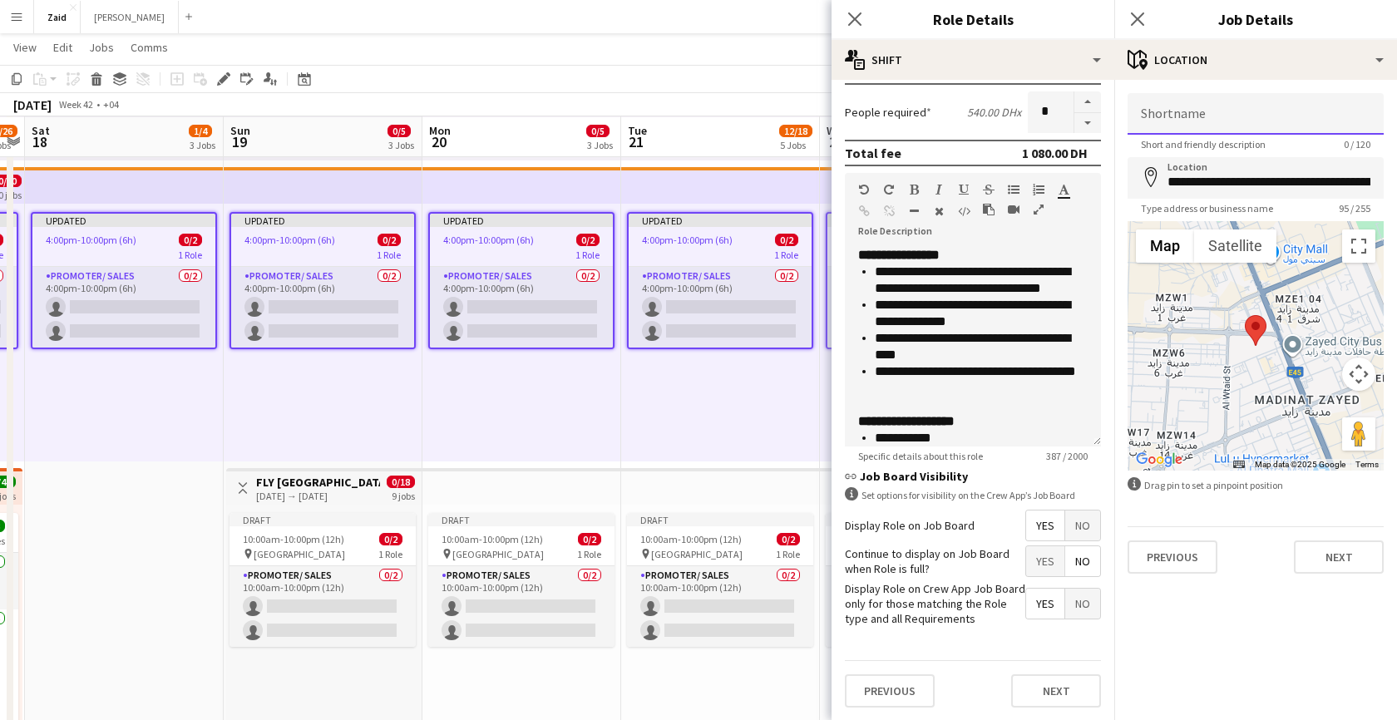
click at [1222, 119] on input "Shortname" at bounding box center [1256, 114] width 256 height 42
paste input "**********"
type input "**********"
click at [1332, 549] on button "Next" at bounding box center [1339, 557] width 90 height 33
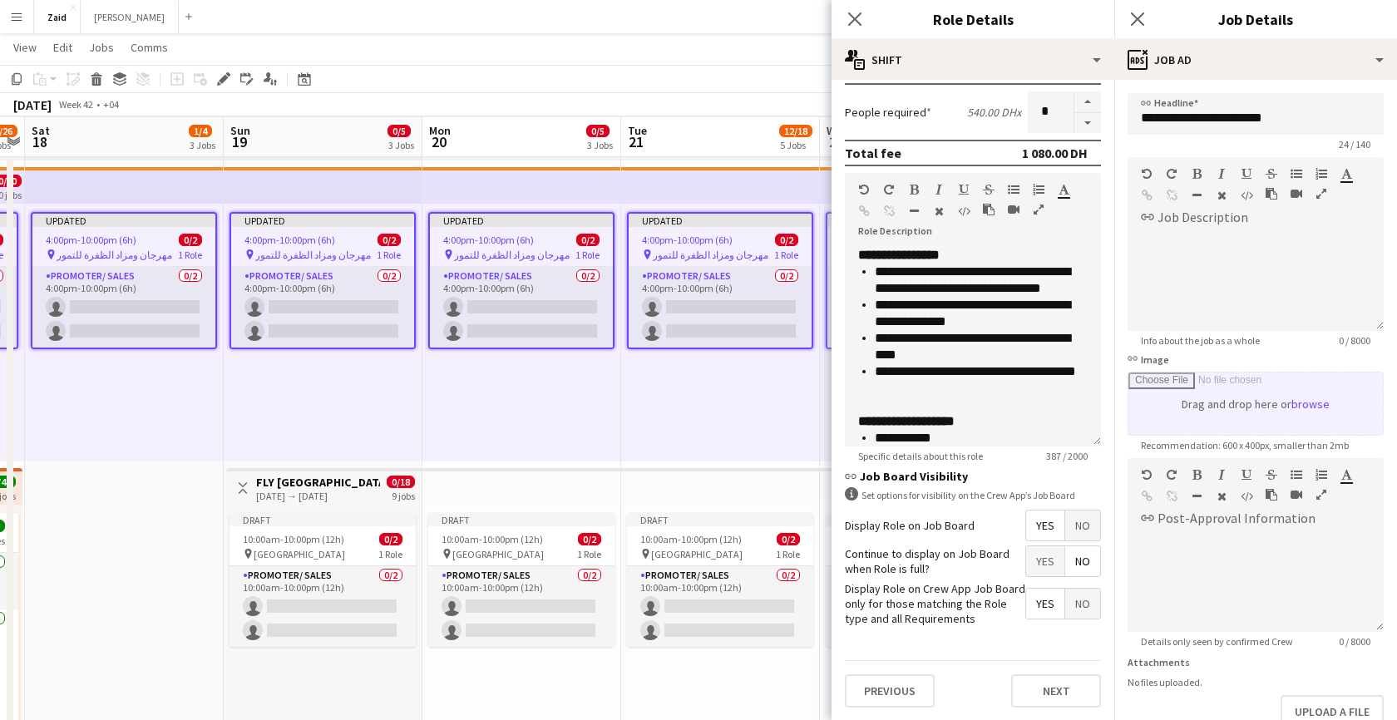
click at [1225, 397] on input "link Image" at bounding box center [1256, 404] width 255 height 62
click at [1260, 402] on input "link Image" at bounding box center [1256, 404] width 255 height 62
type input "**********"
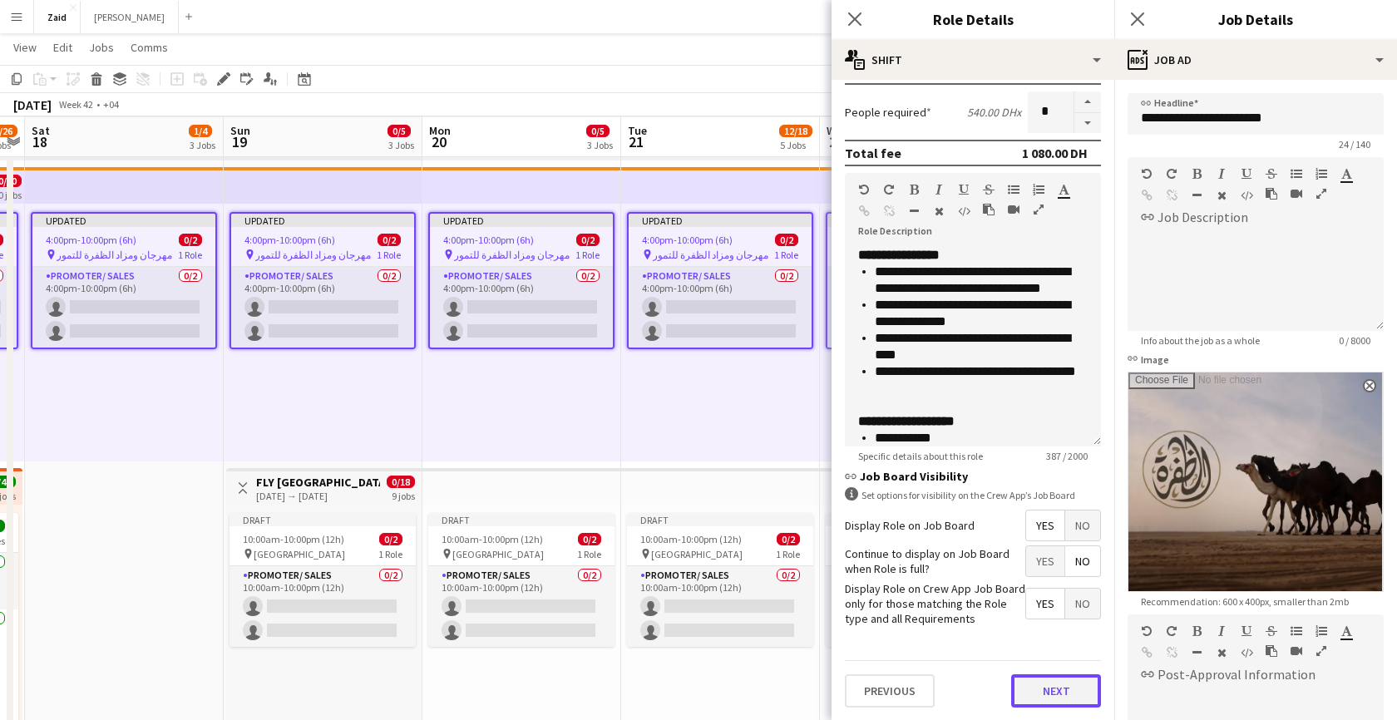
click at [1045, 684] on button "Next" at bounding box center [1056, 691] width 90 height 33
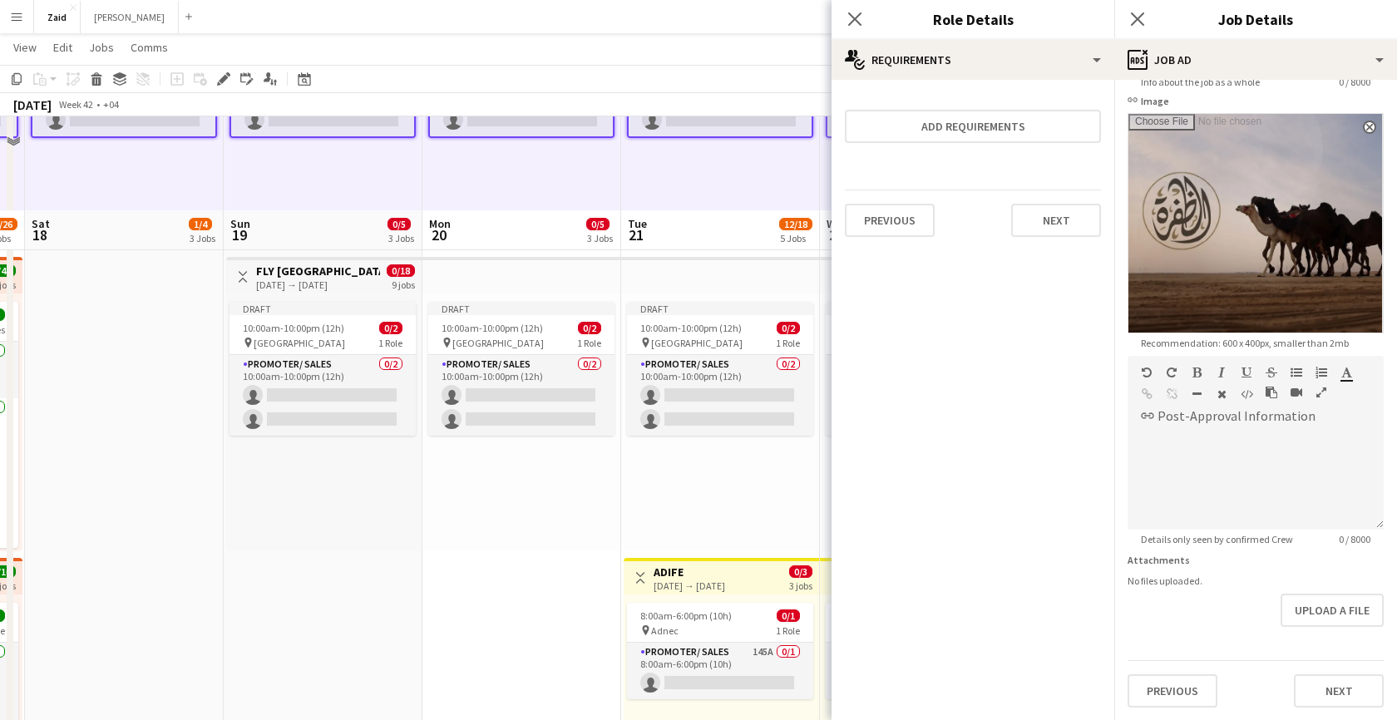
scroll to position [992, 0]
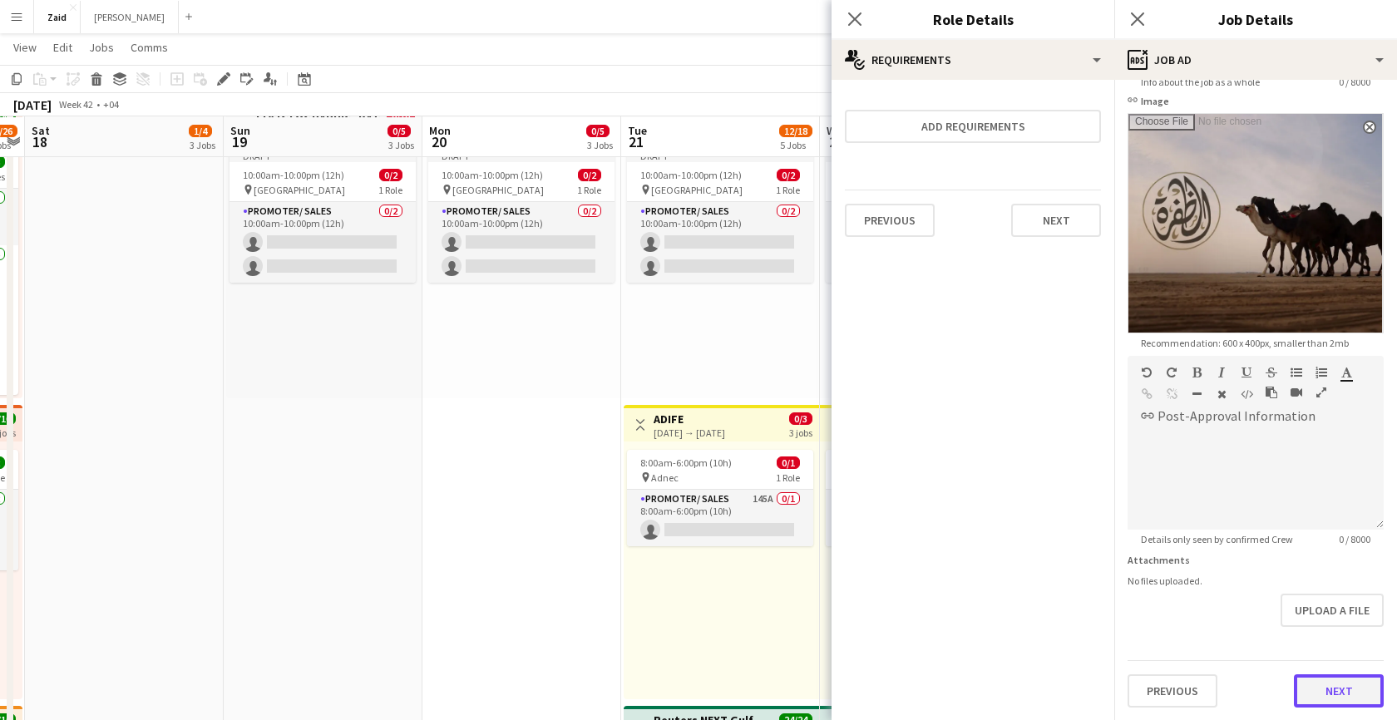
click at [1317, 690] on button "Next" at bounding box center [1339, 691] width 90 height 33
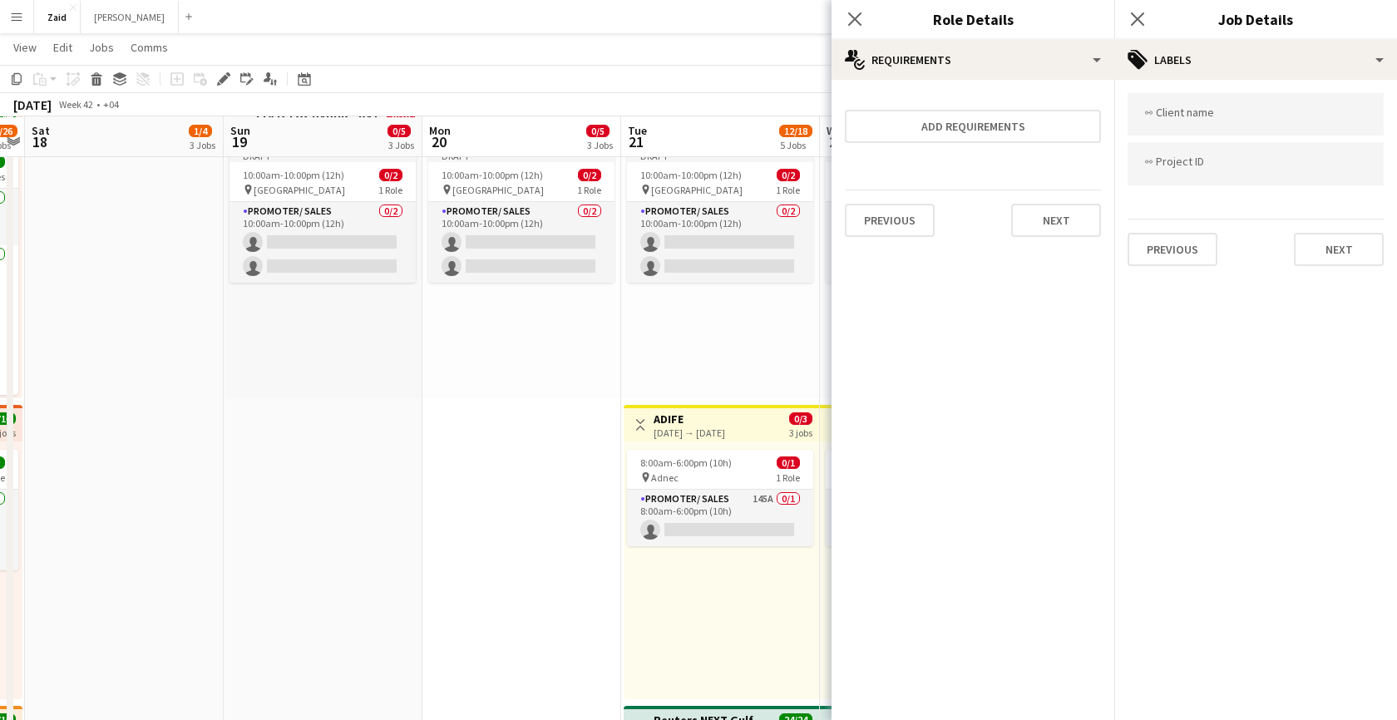
click at [1333, 268] on div "link Client name link Project ID Previous Next" at bounding box center [1256, 180] width 283 height 200
click at [1333, 256] on button "Next" at bounding box center [1339, 249] width 90 height 33
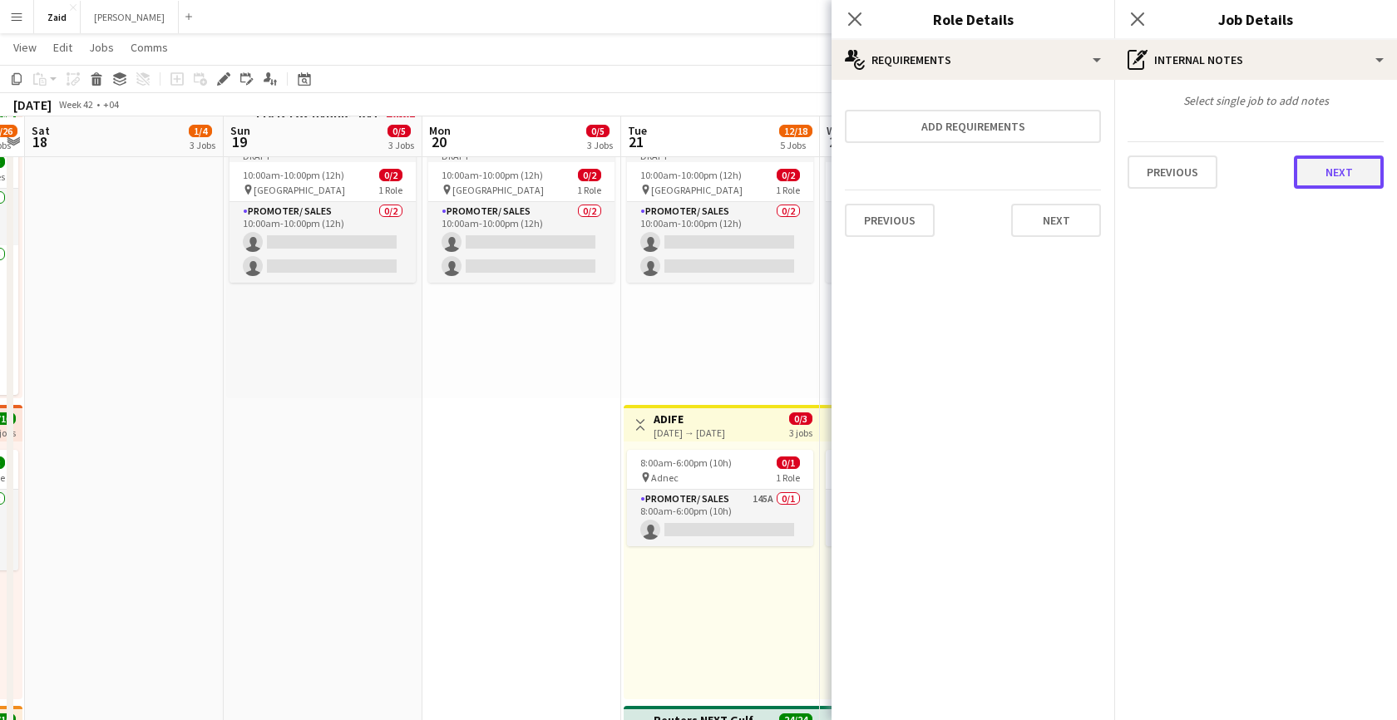
click at [1313, 178] on button "Next" at bounding box center [1339, 172] width 90 height 33
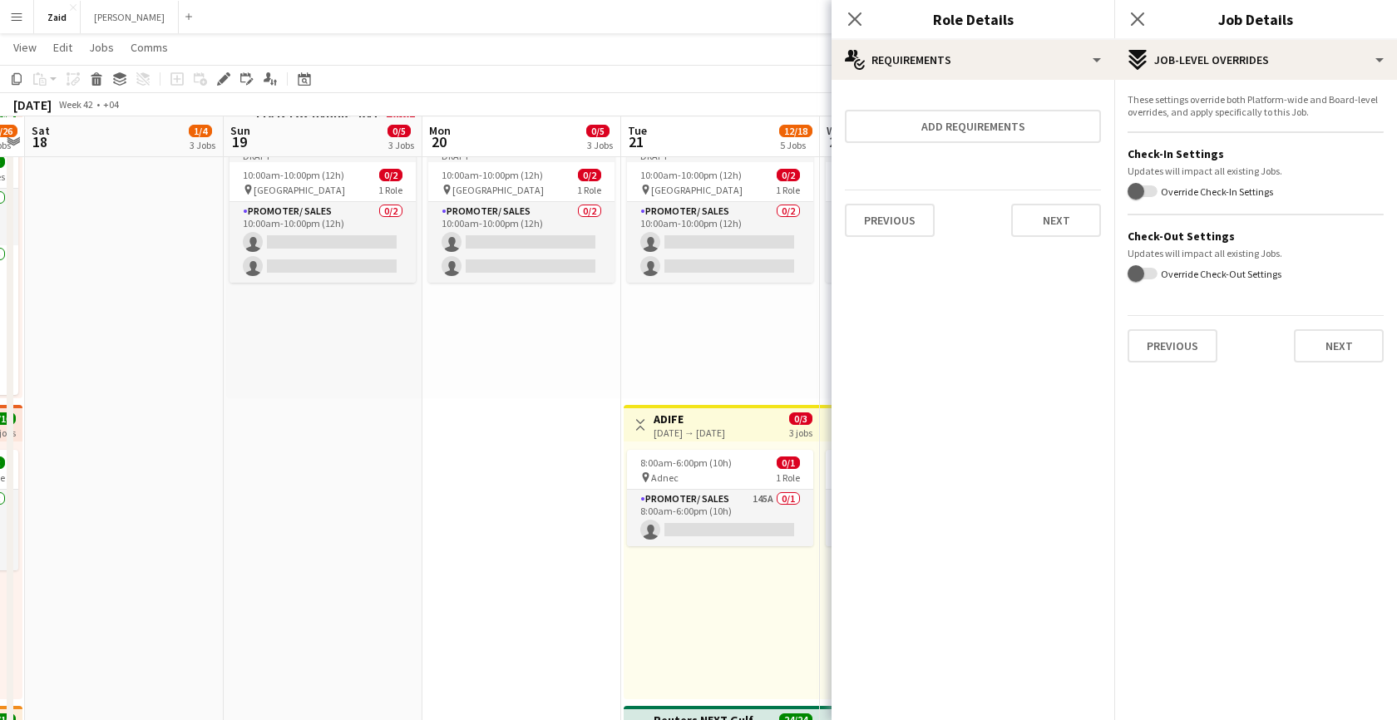
click at [1308, 328] on div "Previous Next" at bounding box center [1256, 338] width 256 height 47
click at [1311, 342] on button "Next" at bounding box center [1339, 345] width 90 height 33
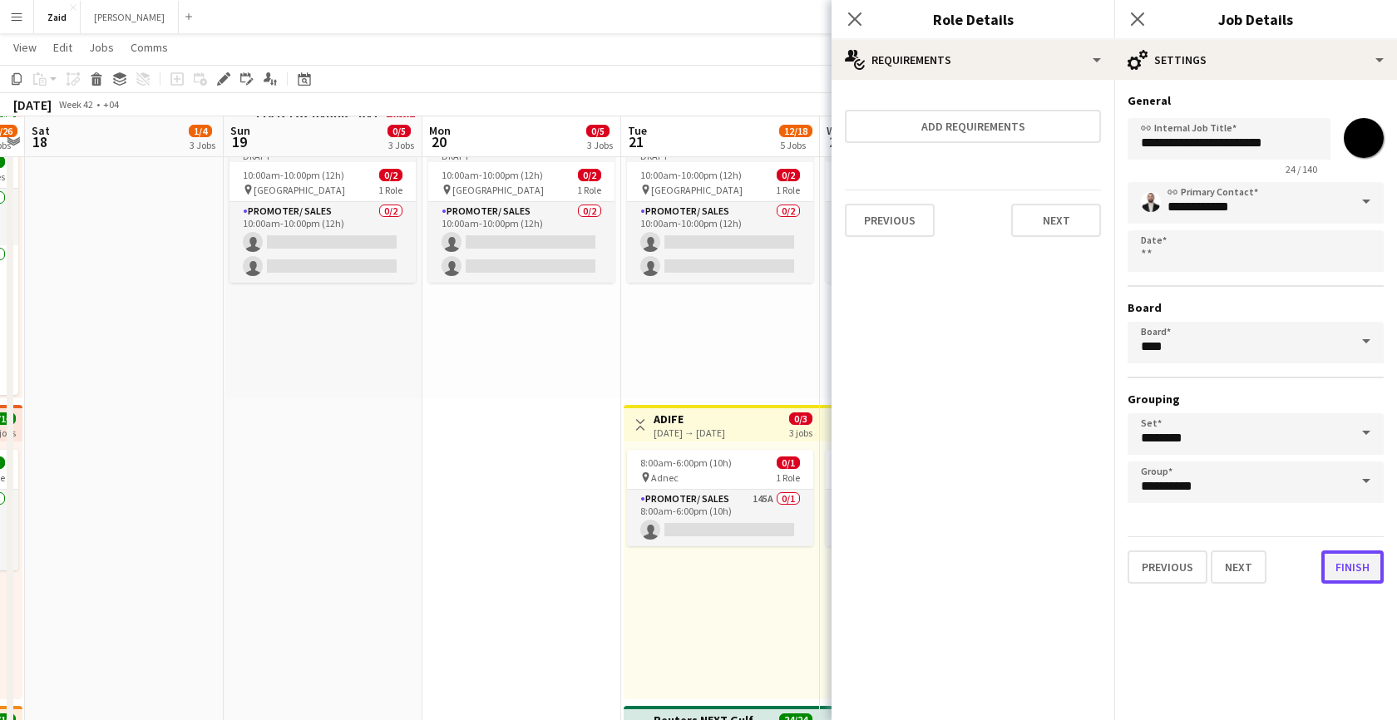
click at [1345, 564] on button "Finish" at bounding box center [1353, 567] width 62 height 33
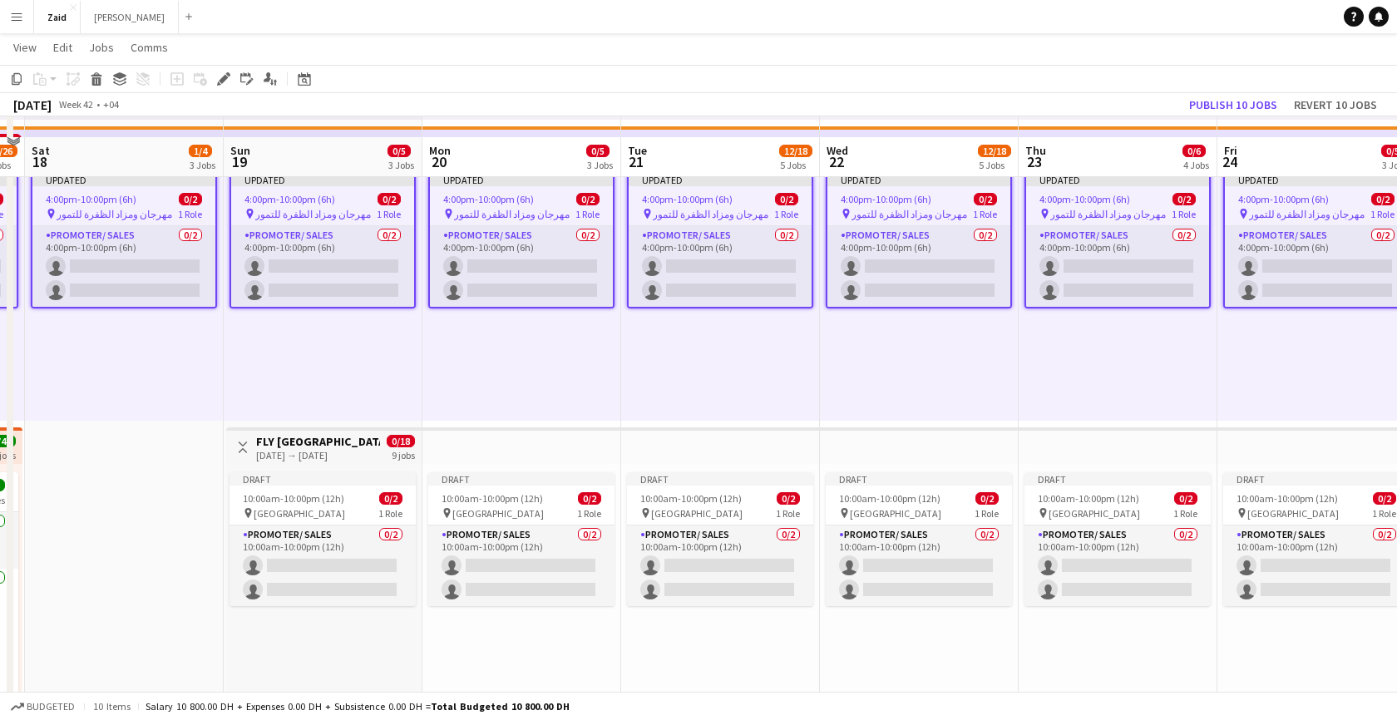
scroll to position [667, 0]
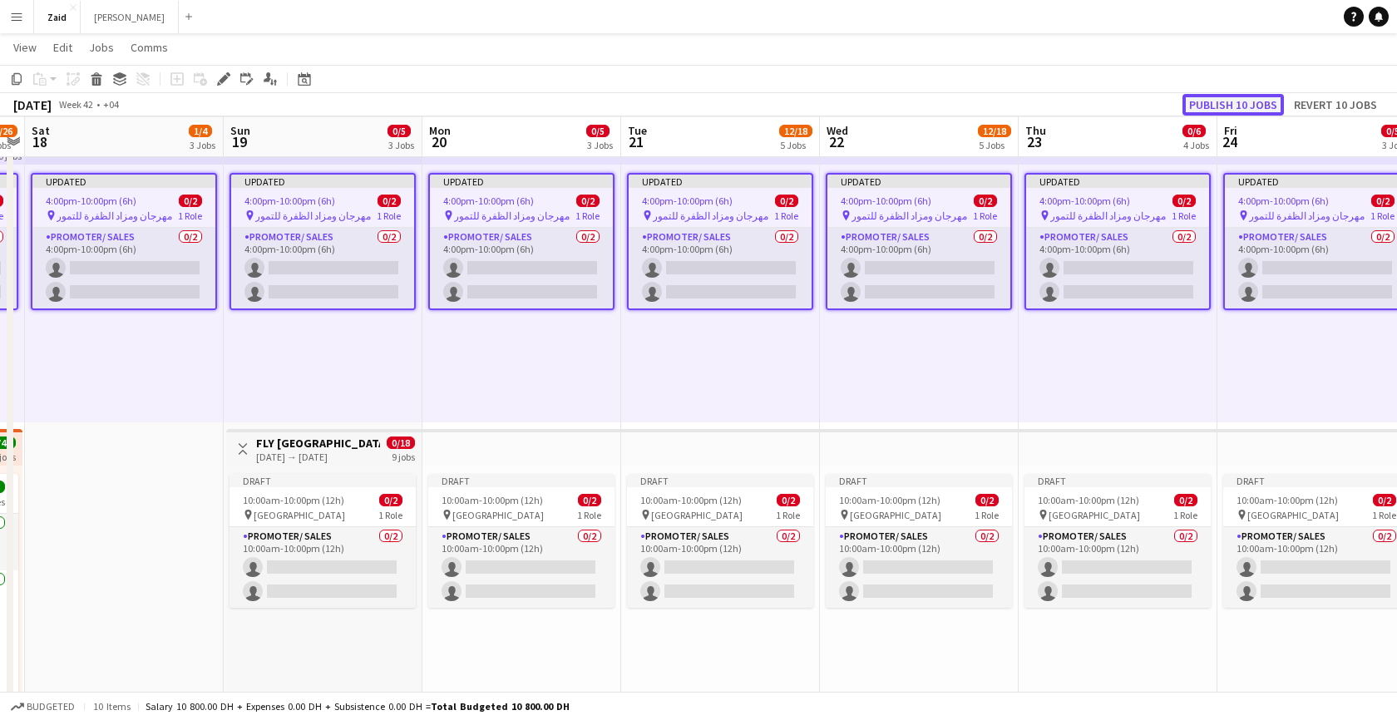
click at [1243, 101] on button "Publish 10 jobs" at bounding box center [1233, 105] width 101 height 22
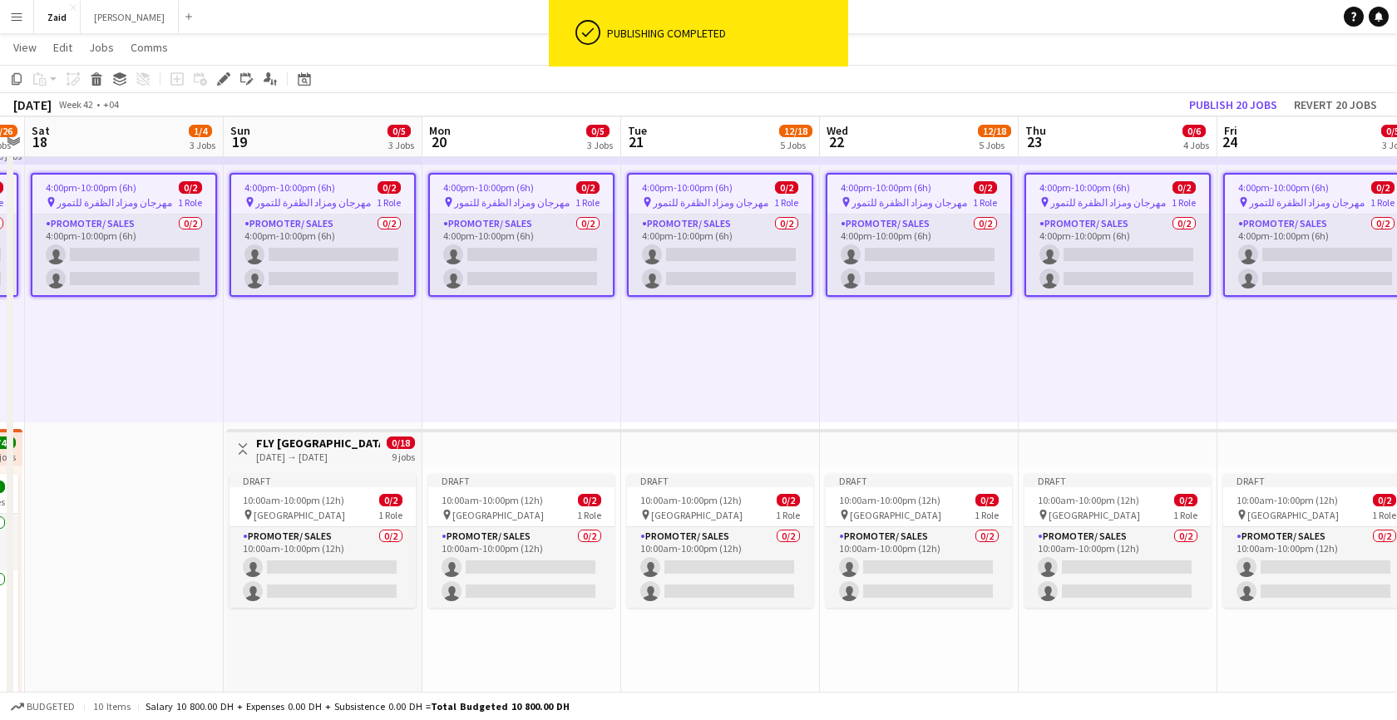
click at [1150, 201] on div "pin مهرجان ومزاد الظفرة للتمور 1 Role" at bounding box center [1117, 201] width 183 height 13
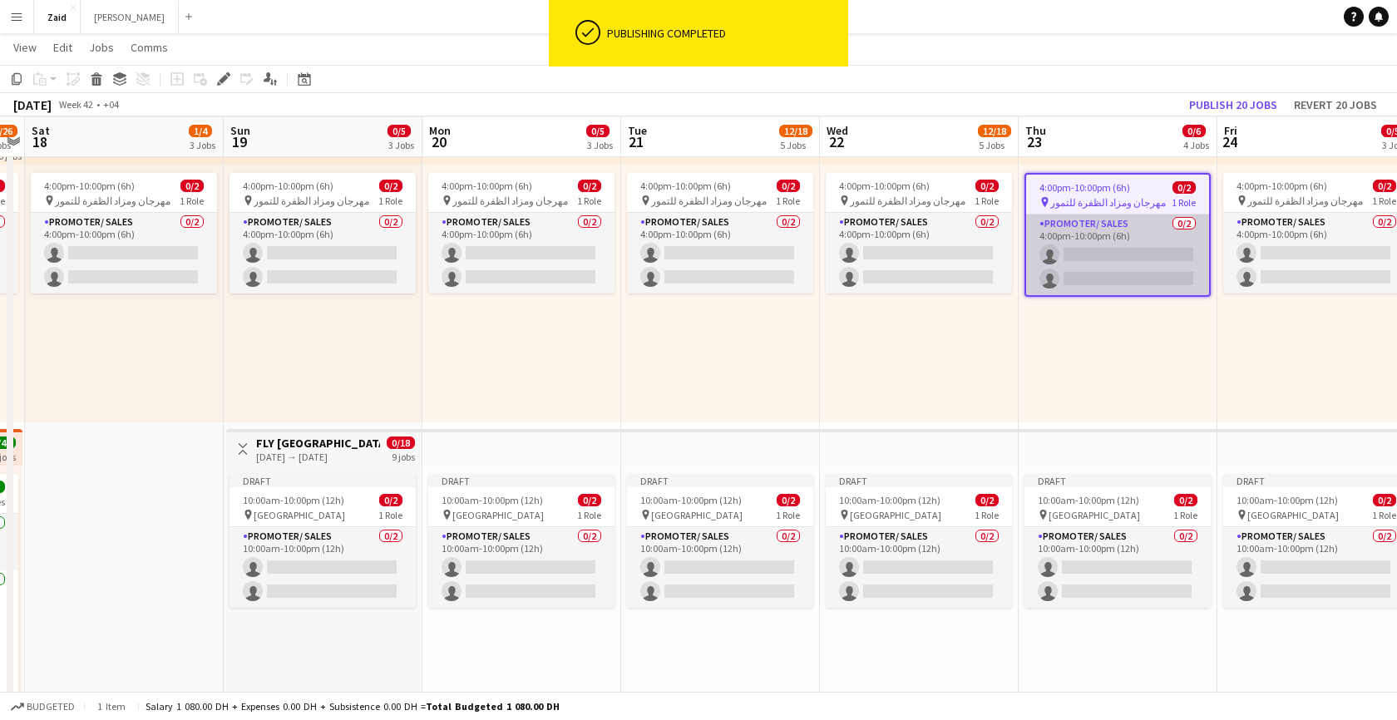
click at [1118, 251] on app-card-role "Promoter/ Sales 0/2 4:00pm-10:00pm (6h) single-neutral-actions single-neutral-a…" at bounding box center [1117, 255] width 183 height 81
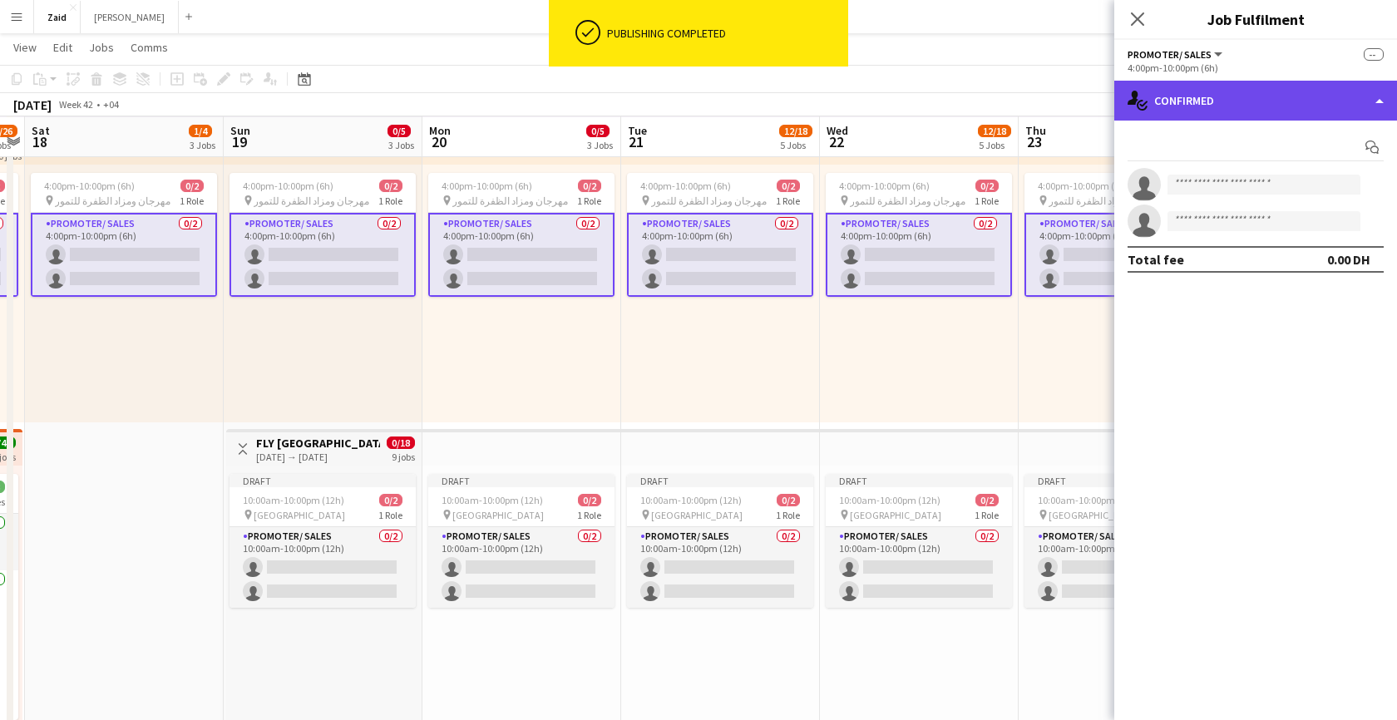
click at [1371, 111] on div "single-neutral-actions-check-2 Confirmed" at bounding box center [1256, 101] width 283 height 40
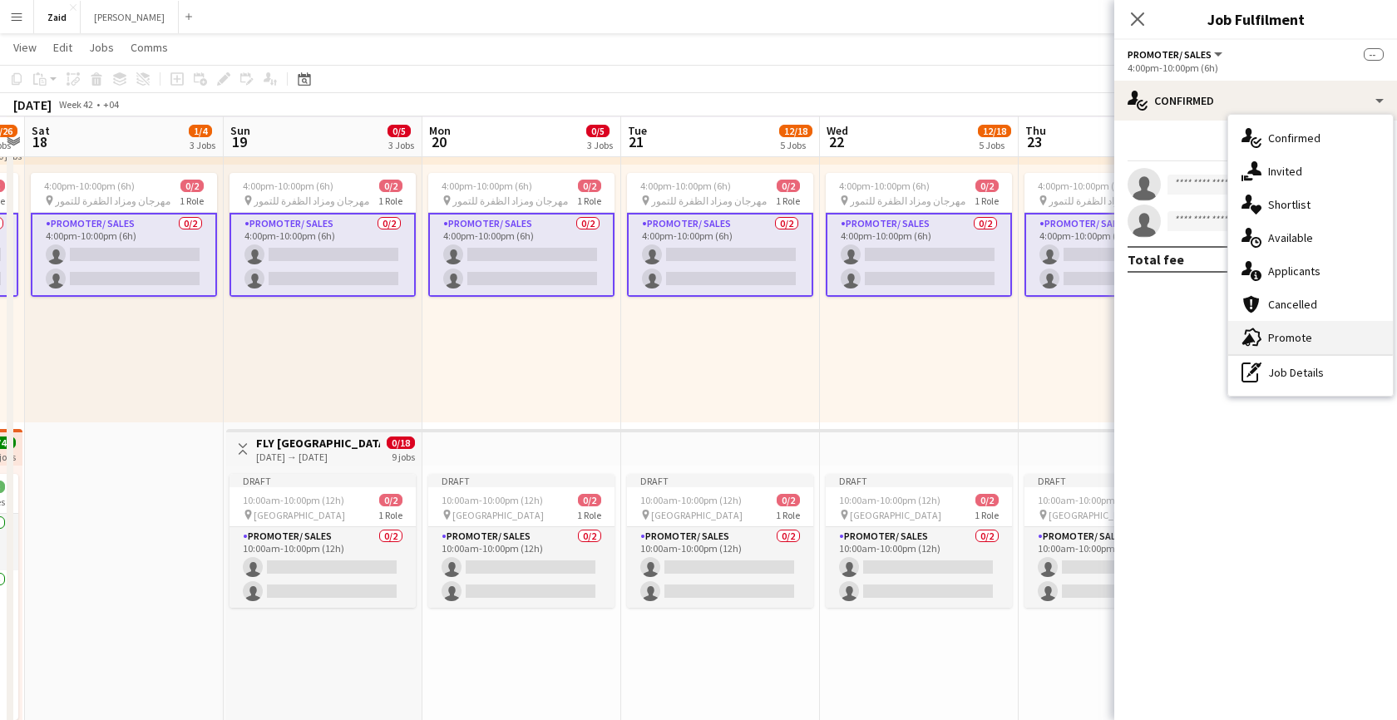
click at [1310, 337] on span "Promote" at bounding box center [1290, 337] width 44 height 15
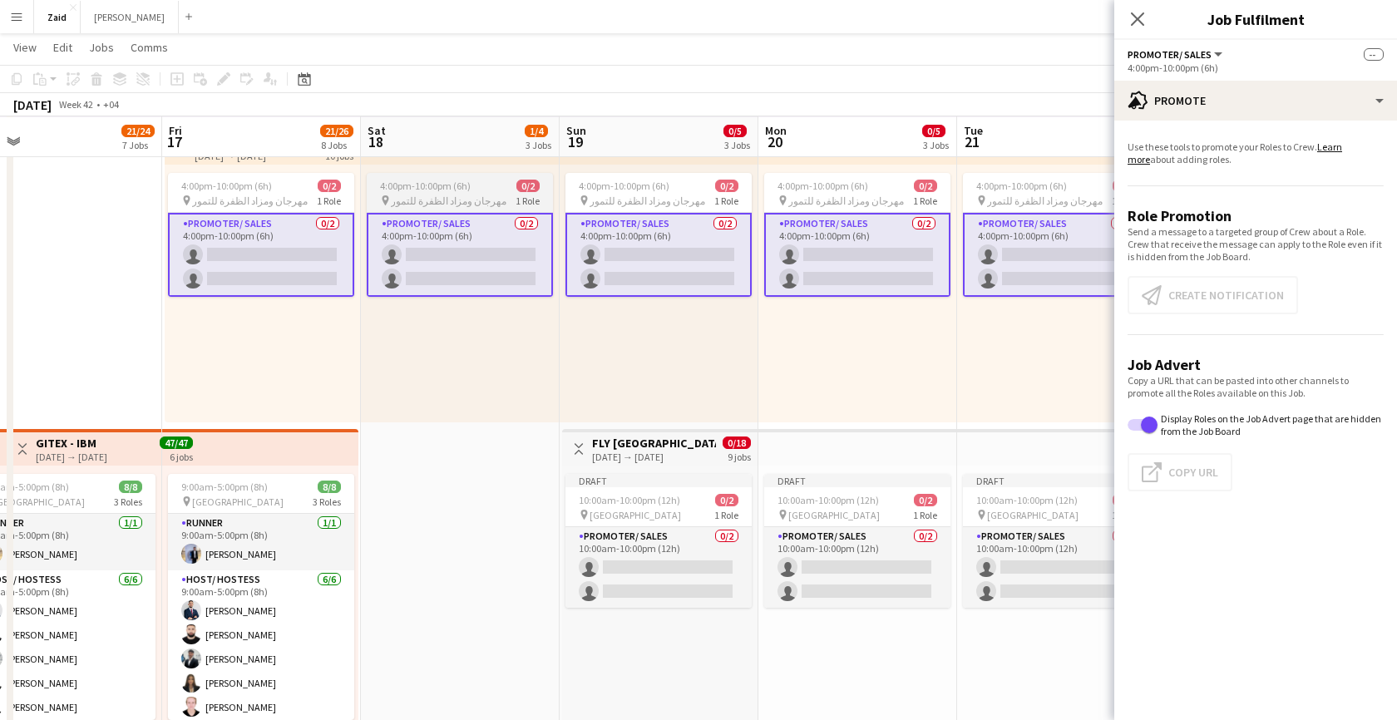
scroll to position [0, 434]
click at [304, 251] on app-card-role "Promoter/ Sales 0/2 4:00pm-10:00pm (6h) single-neutral-actions single-neutral-a…" at bounding box center [261, 255] width 186 height 84
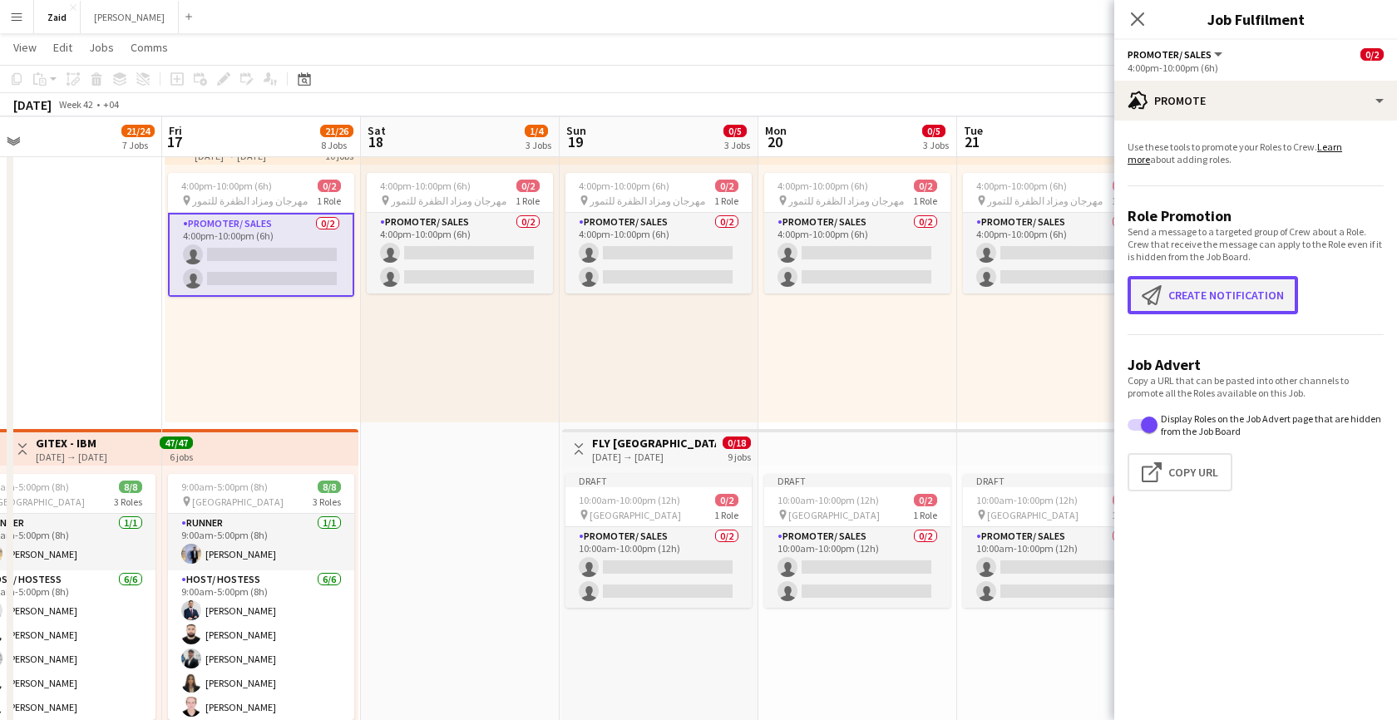
click at [1204, 301] on button "Create notification Create notification" at bounding box center [1213, 295] width 171 height 38
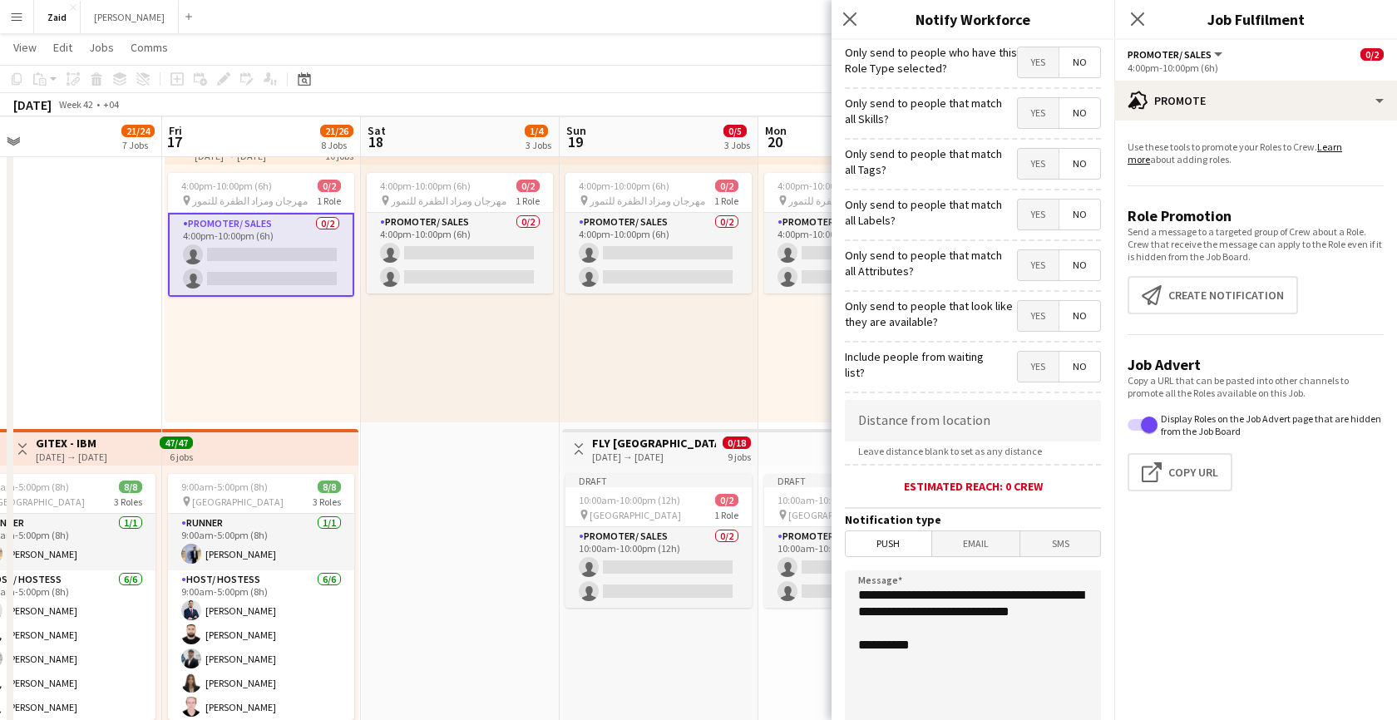
click at [1040, 316] on span "Yes" at bounding box center [1038, 316] width 41 height 30
click at [1040, 263] on span "Yes" at bounding box center [1038, 265] width 41 height 30
click at [1040, 215] on span "Yes" at bounding box center [1038, 215] width 41 height 30
click at [1040, 164] on span "Yes" at bounding box center [1038, 164] width 41 height 30
click at [1040, 114] on span "Yes" at bounding box center [1038, 113] width 41 height 30
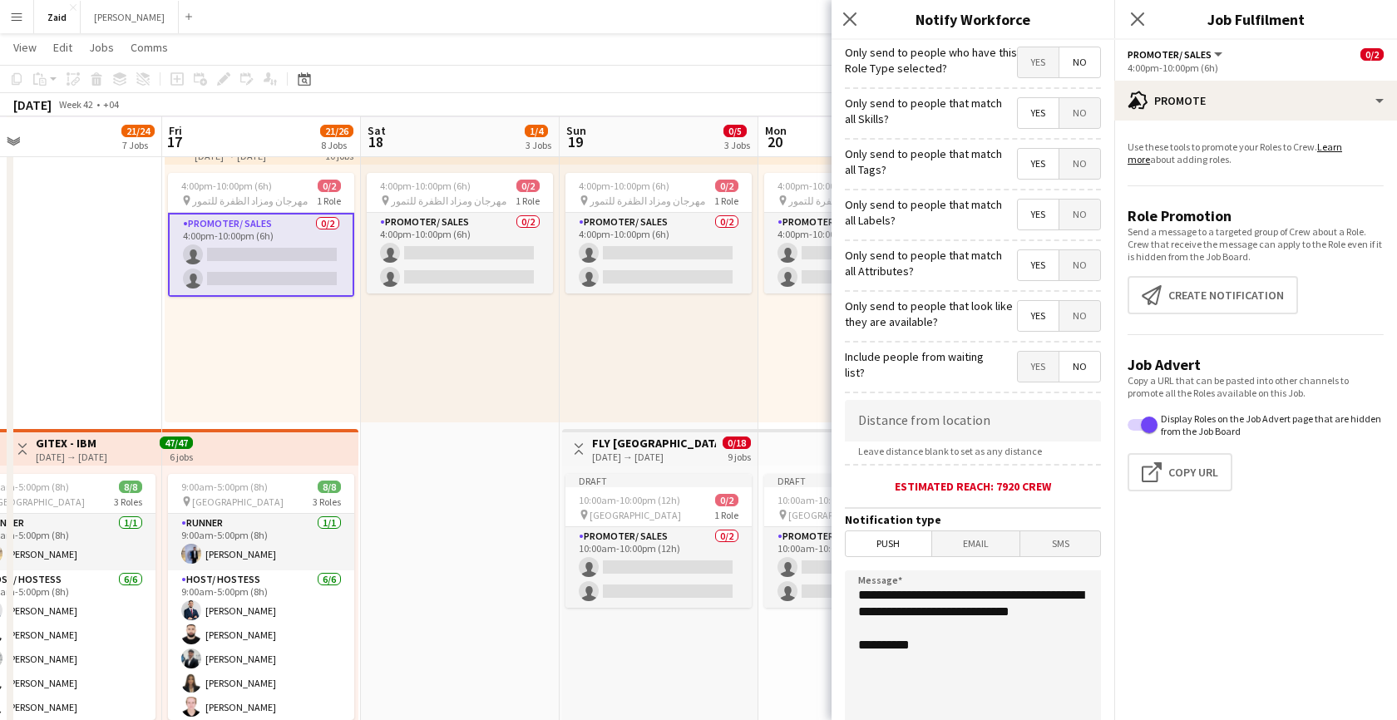
click at [1040, 68] on span "Yes" at bounding box center [1038, 62] width 41 height 30
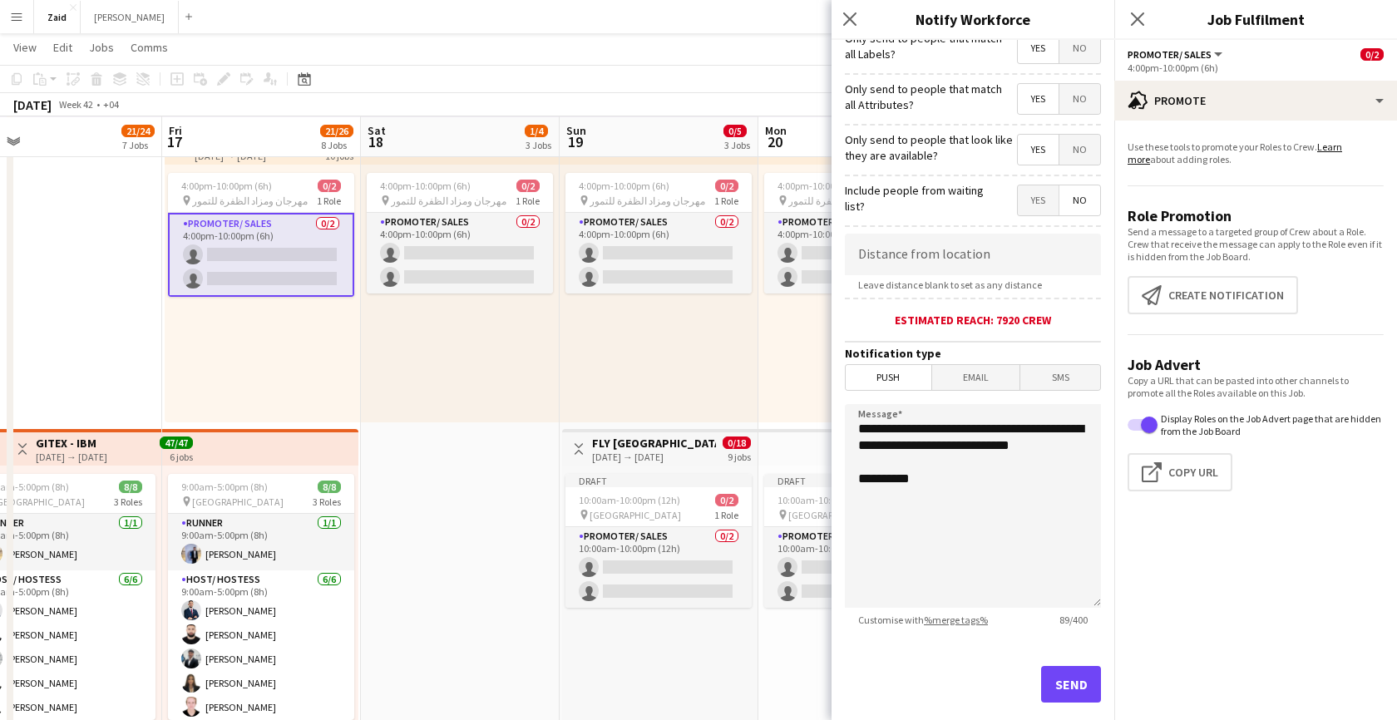
scroll to position [199, 0]
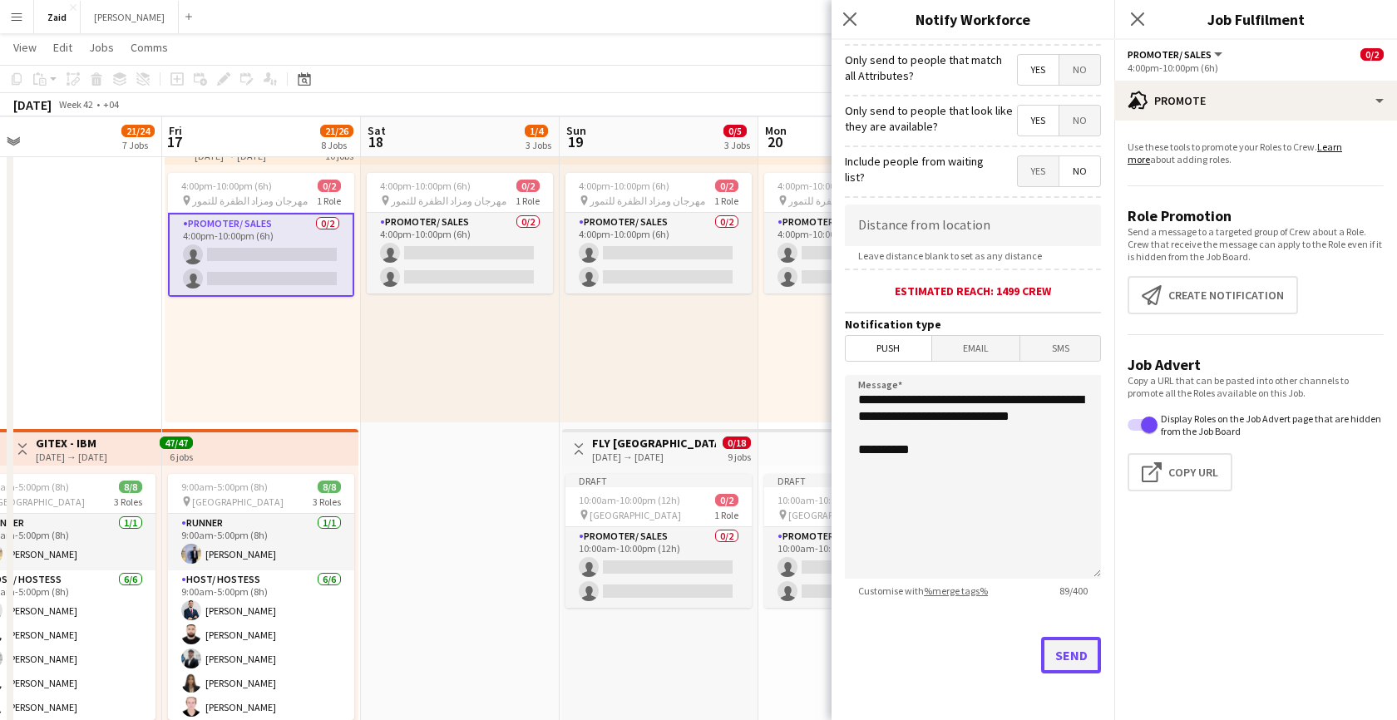
click at [1065, 653] on button "Send" at bounding box center [1071, 655] width 60 height 37
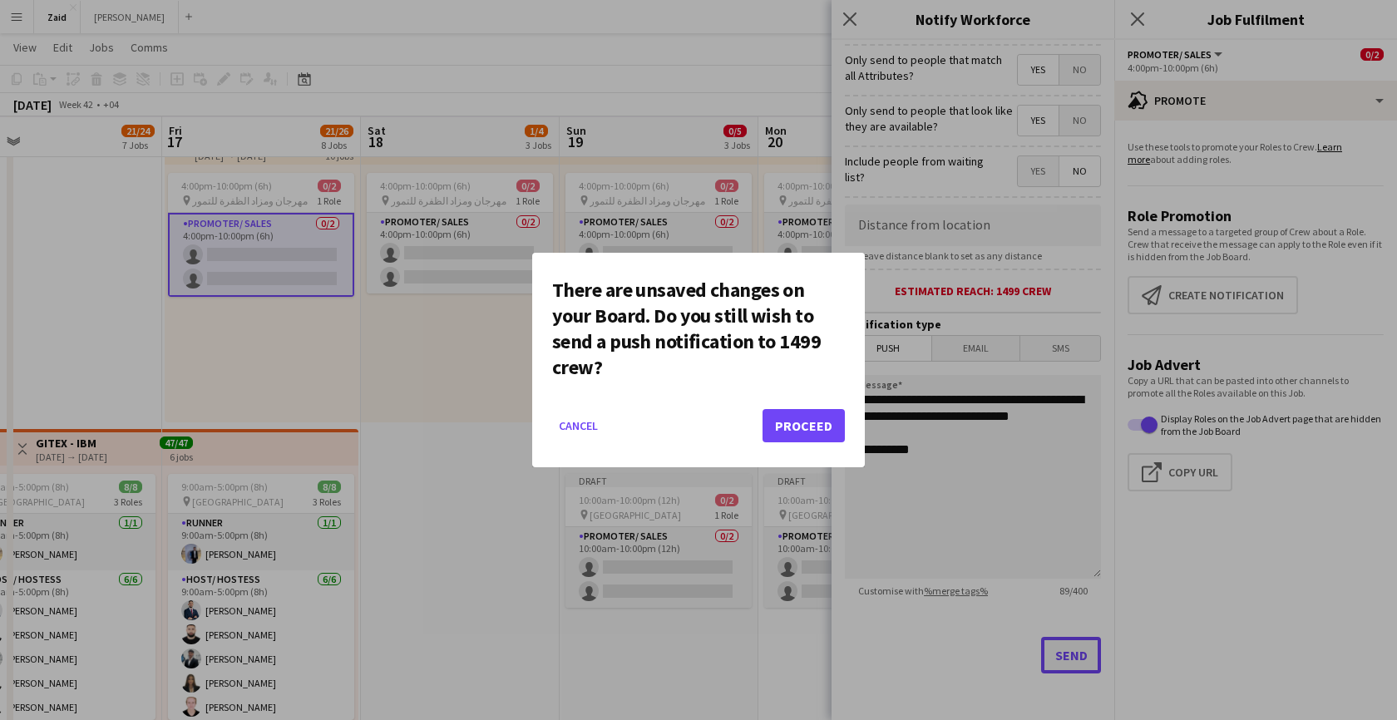
scroll to position [0, 0]
click at [798, 428] on button "Proceed" at bounding box center [804, 425] width 82 height 33
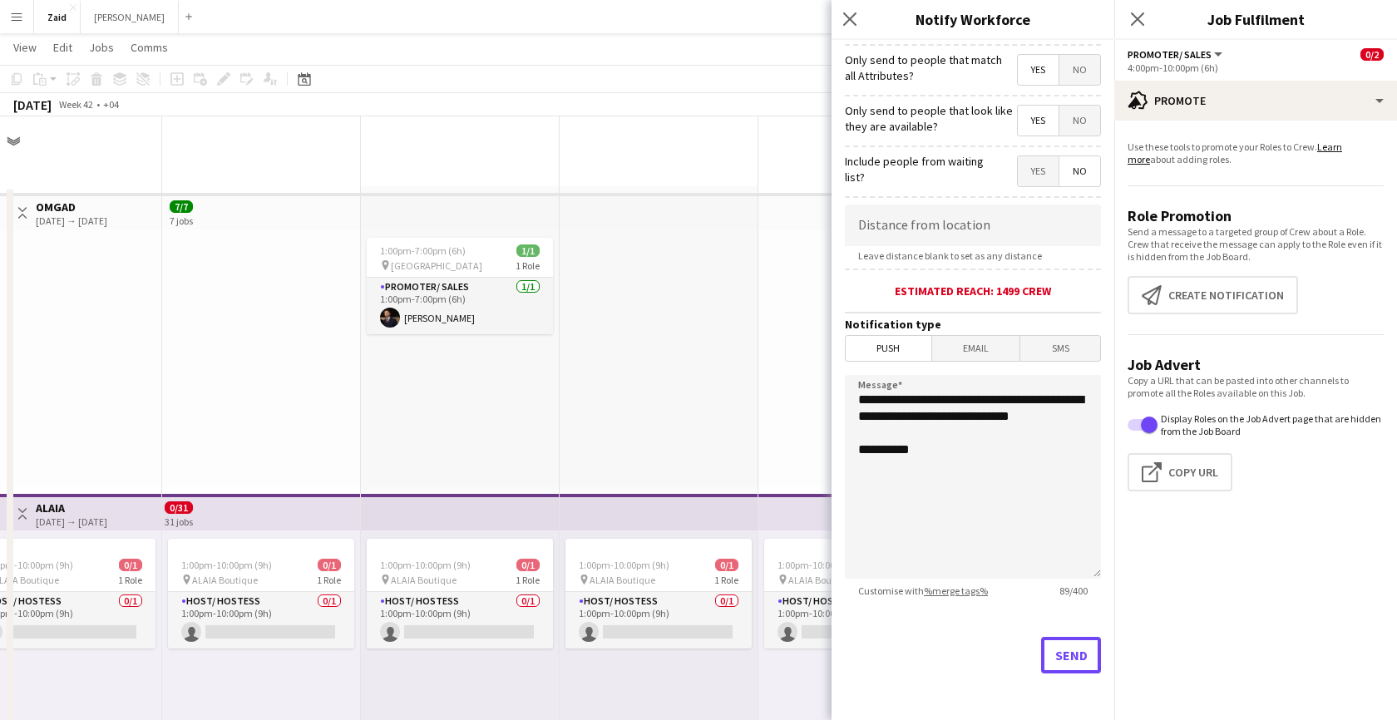
scroll to position [667, 0]
